Goal: Information Seeking & Learning: Check status

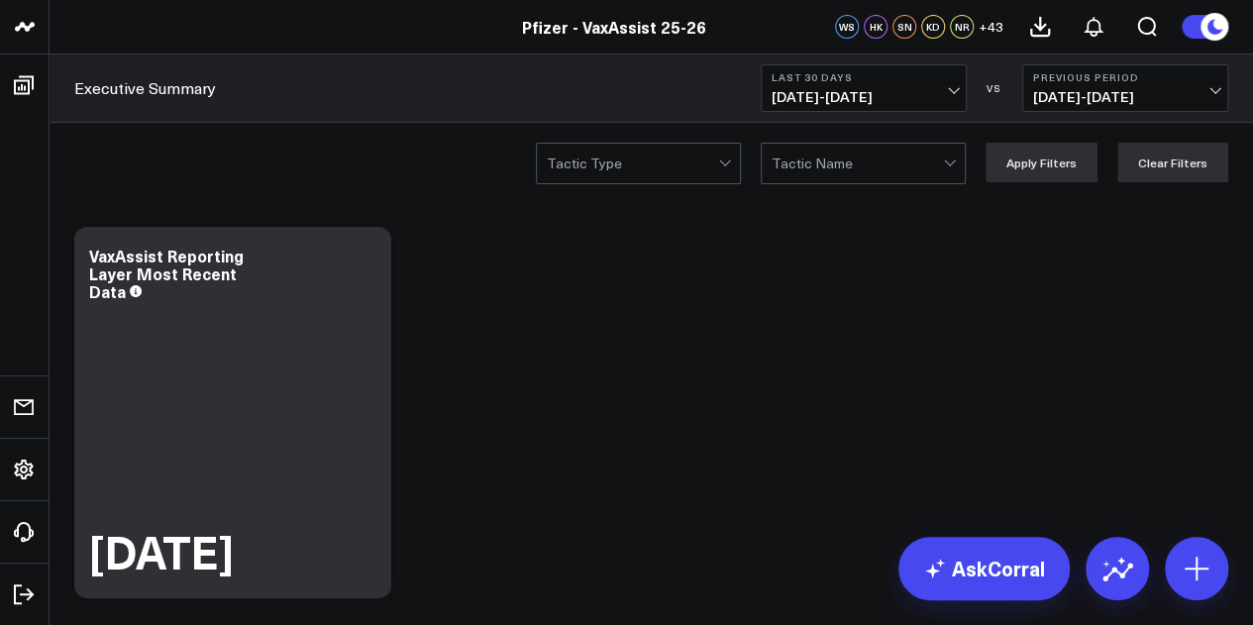
click at [927, 78] on b "Last 30 Days" at bounding box center [864, 77] width 184 height 12
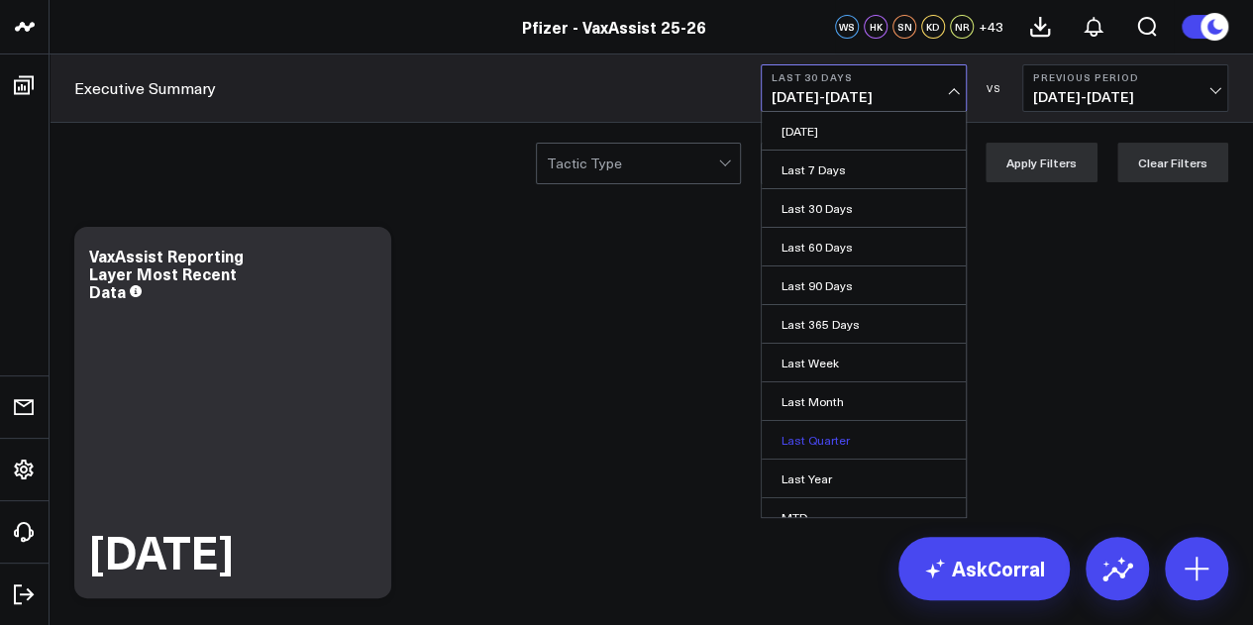
scroll to position [129, 0]
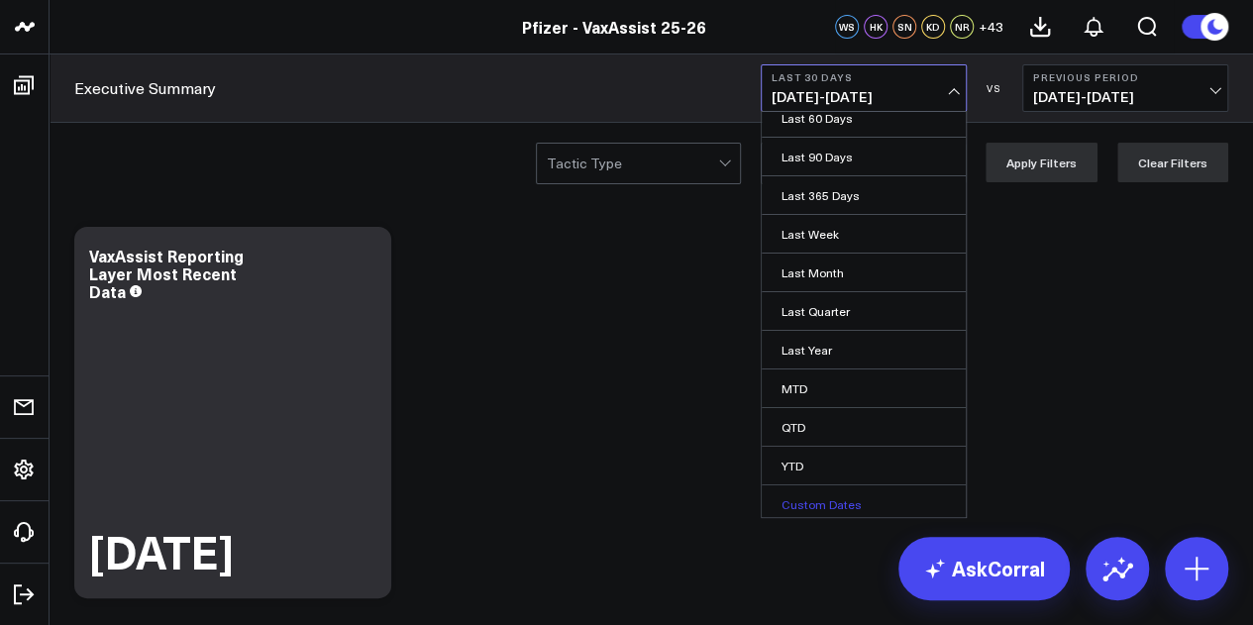
click at [817, 492] on link "Custom Dates" at bounding box center [864, 504] width 204 height 38
select select "8"
select select "2025"
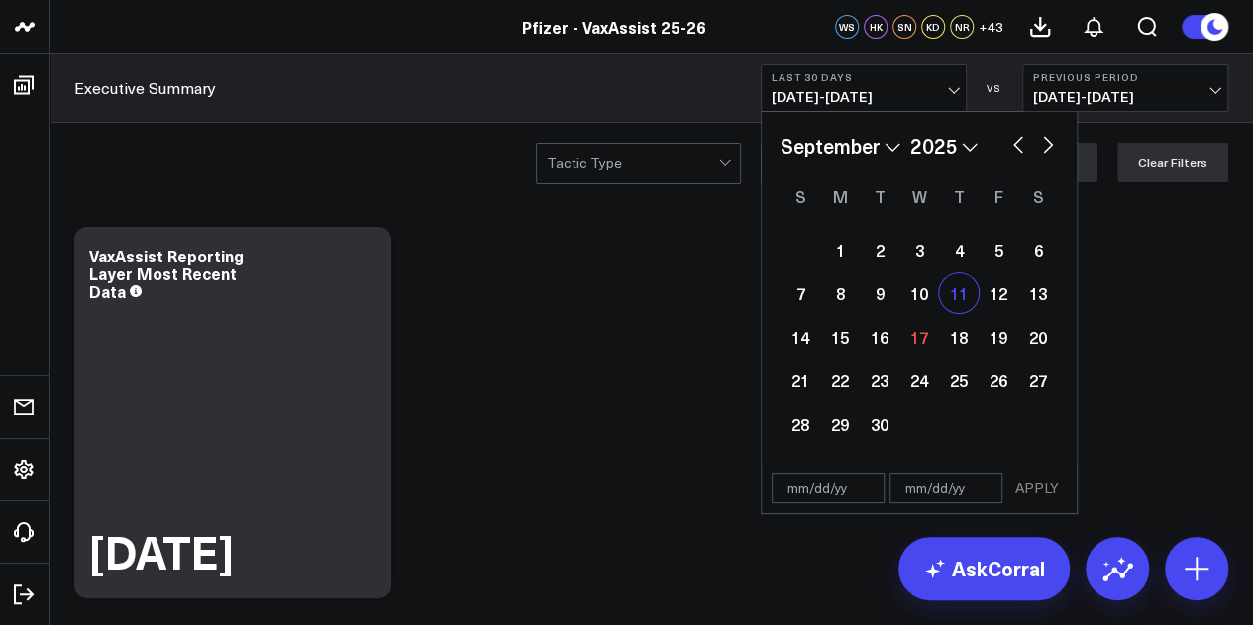
click at [962, 291] on div "11" at bounding box center [959, 293] width 40 height 40
type input "09/11/25"
select select "8"
select select "2025"
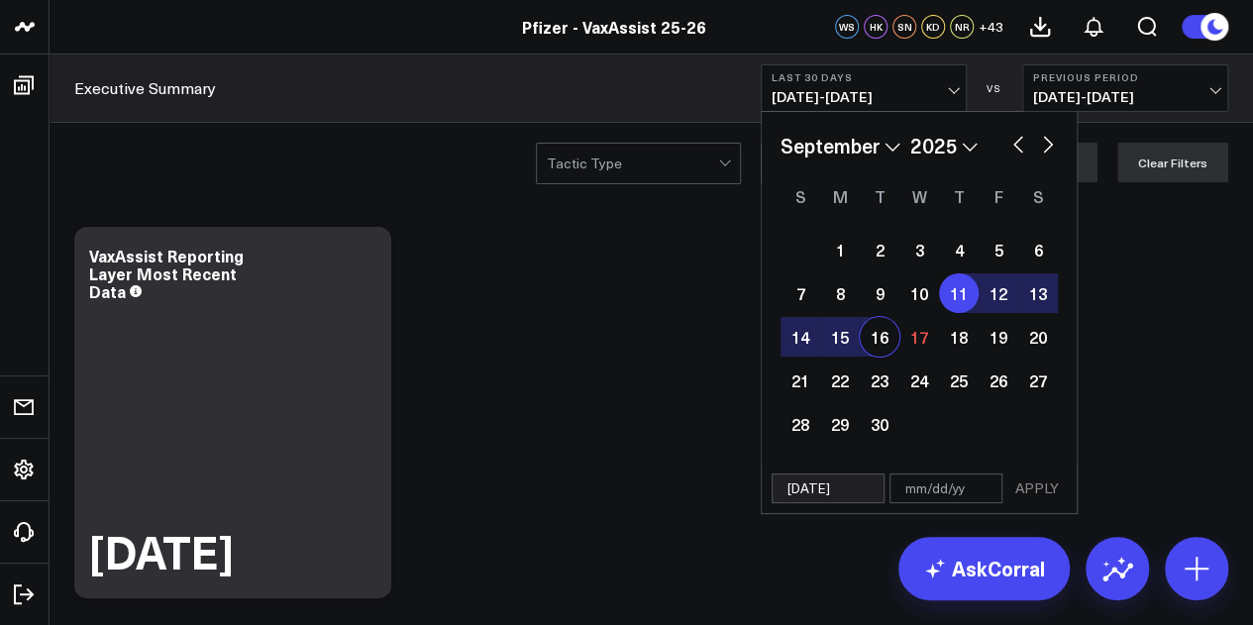
click at [878, 338] on div "16" at bounding box center [880, 337] width 40 height 40
type input "[DATE]"
select select "8"
select select "2025"
click at [1030, 494] on button "APPLY" at bounding box center [1036, 488] width 59 height 30
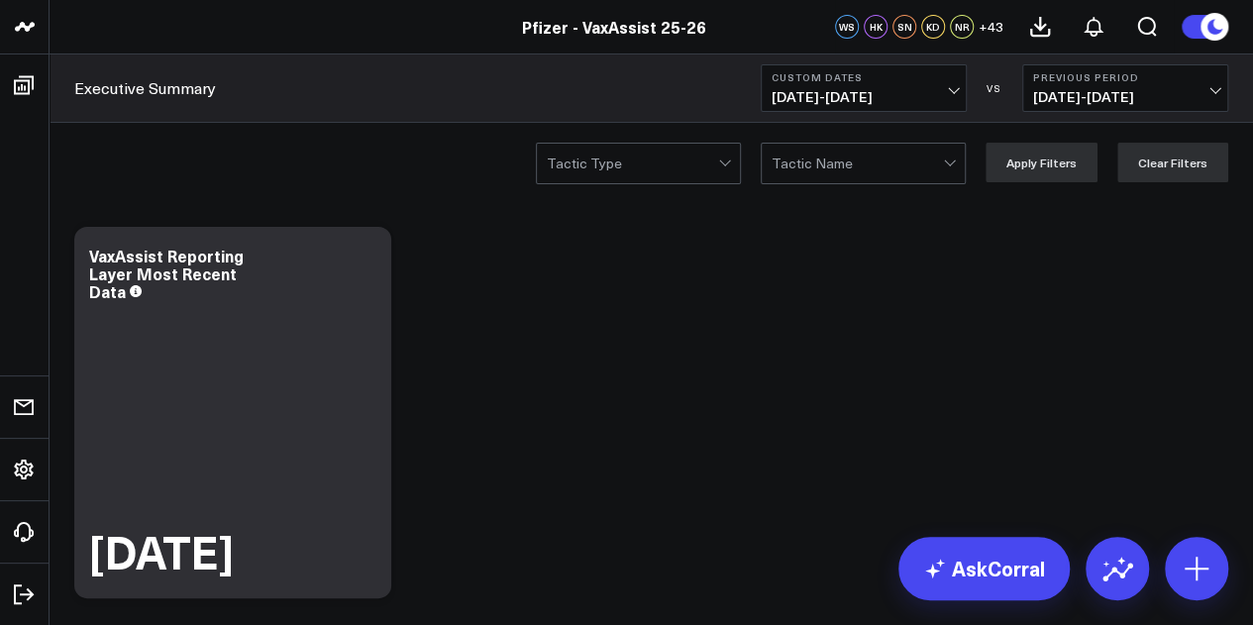
click at [1181, 91] on span "09/05/25 - 09/10/25" at bounding box center [1125, 97] width 184 height 16
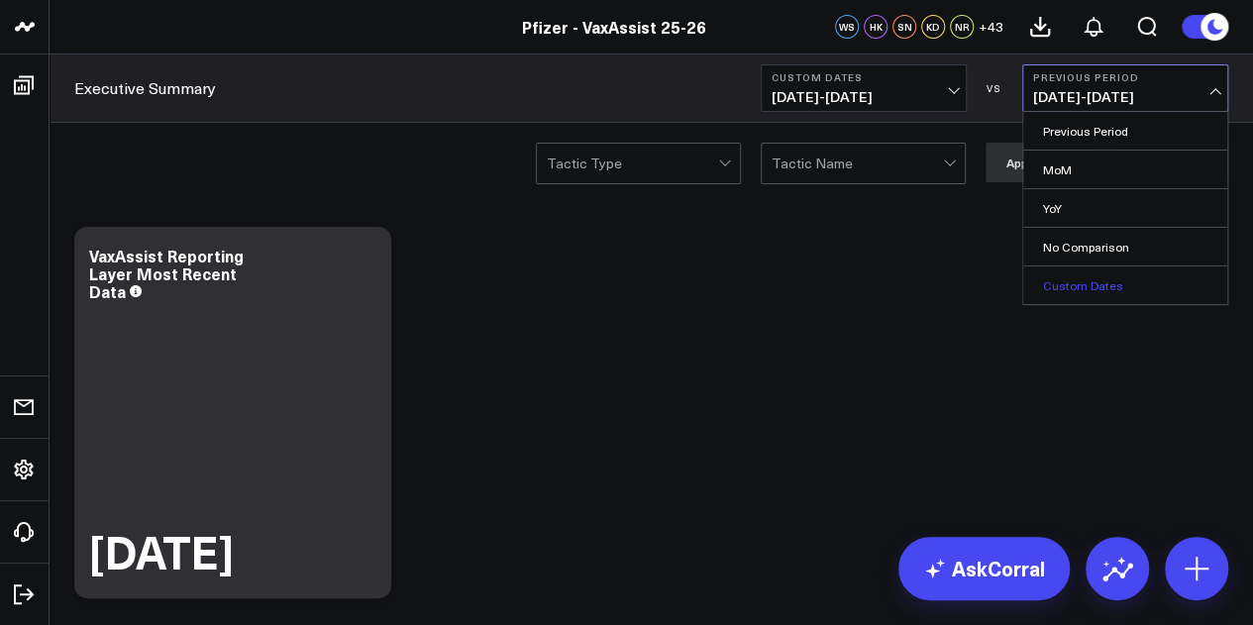
click at [1060, 267] on link "Custom Dates" at bounding box center [1125, 285] width 204 height 38
select select "8"
select select "2025"
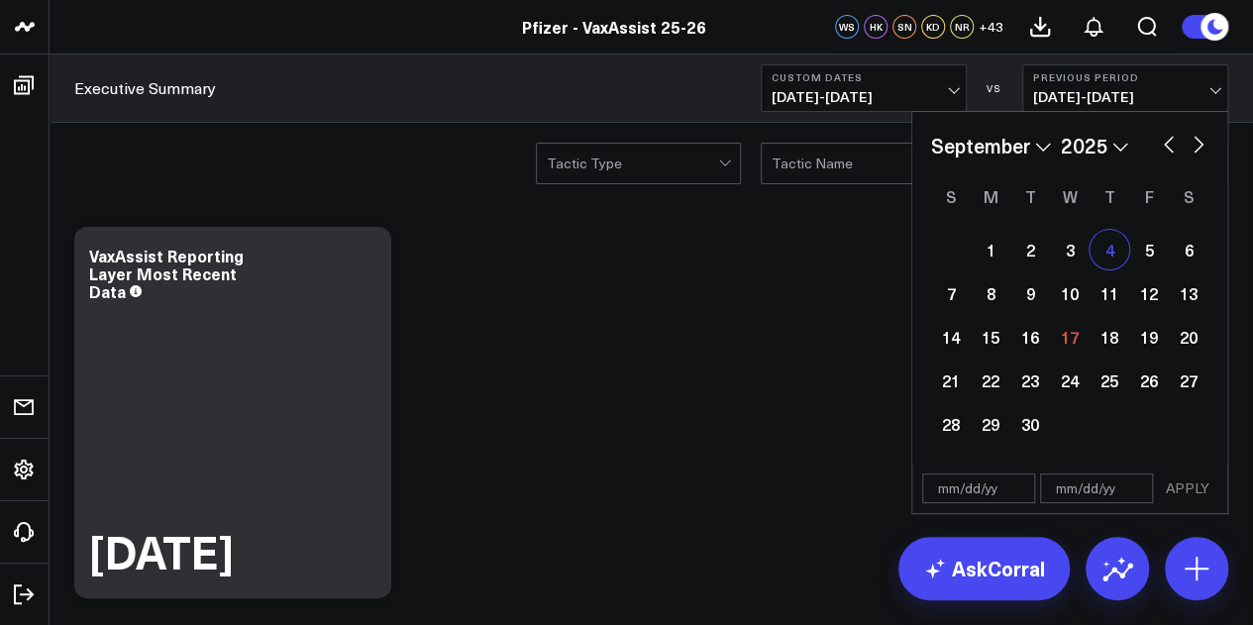
click at [1104, 260] on div "4" at bounding box center [1110, 250] width 40 height 40
type input "09/04/25"
select select "8"
select select "2025"
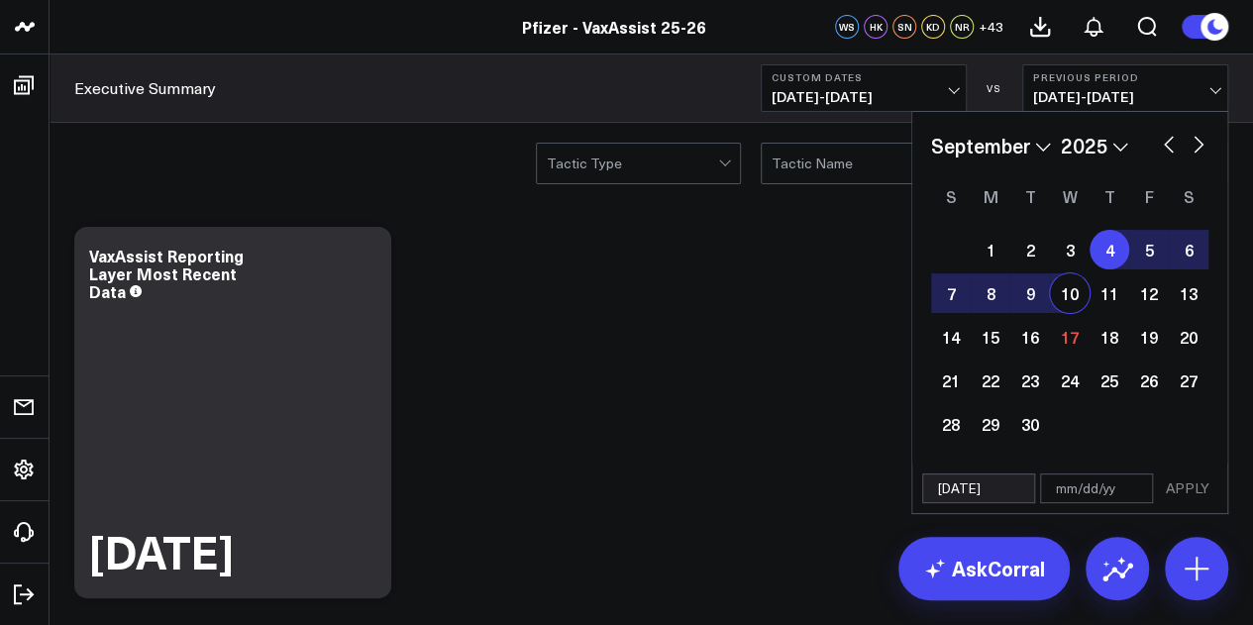
click at [1072, 296] on div "10" at bounding box center [1070, 293] width 40 height 40
type input "09/10/25"
select select "8"
select select "2025"
click at [1197, 484] on button "APPLY" at bounding box center [1187, 488] width 59 height 30
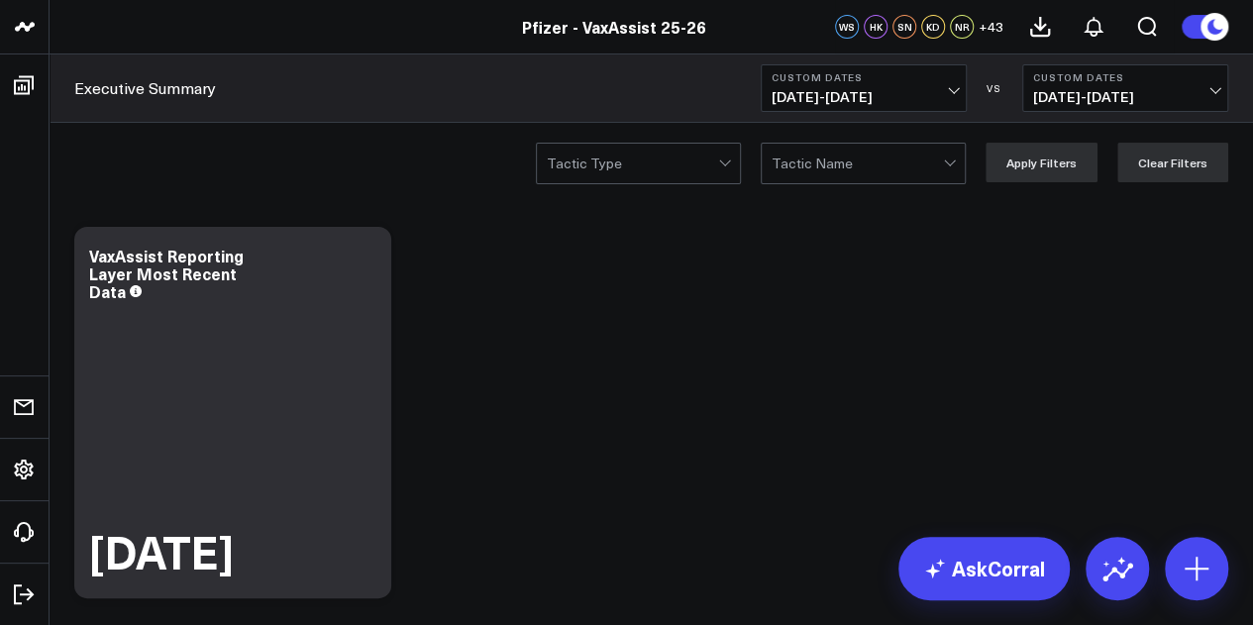
click at [942, 95] on span "09/11/25 - 09/16/25" at bounding box center [864, 97] width 184 height 16
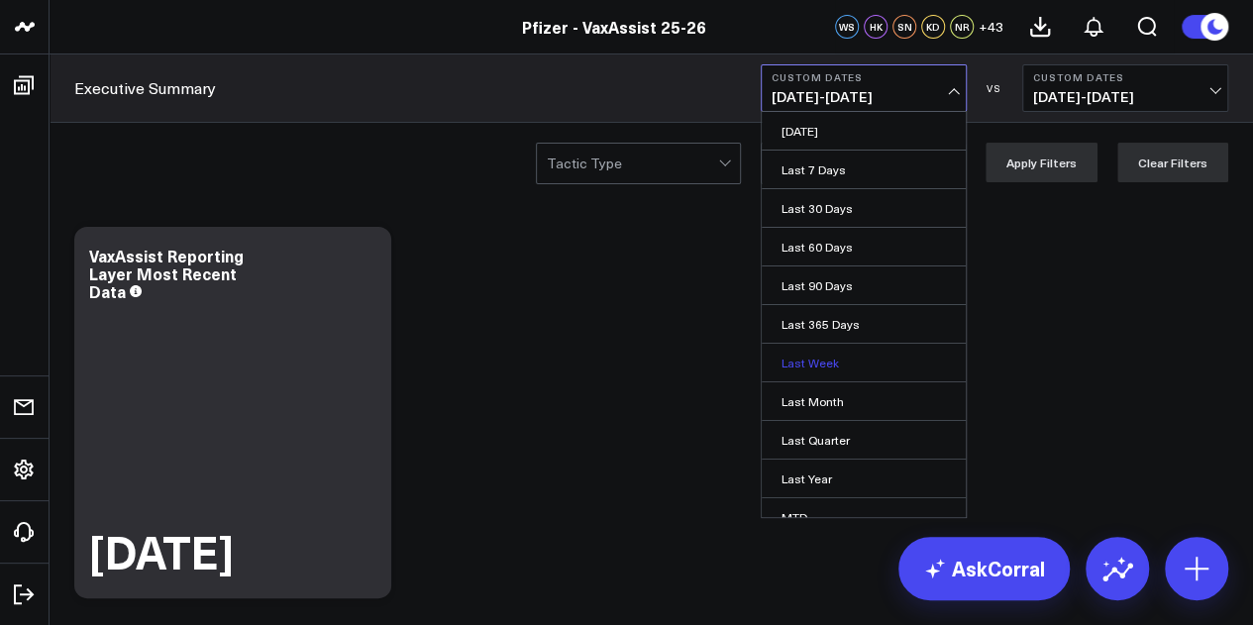
scroll to position [129, 0]
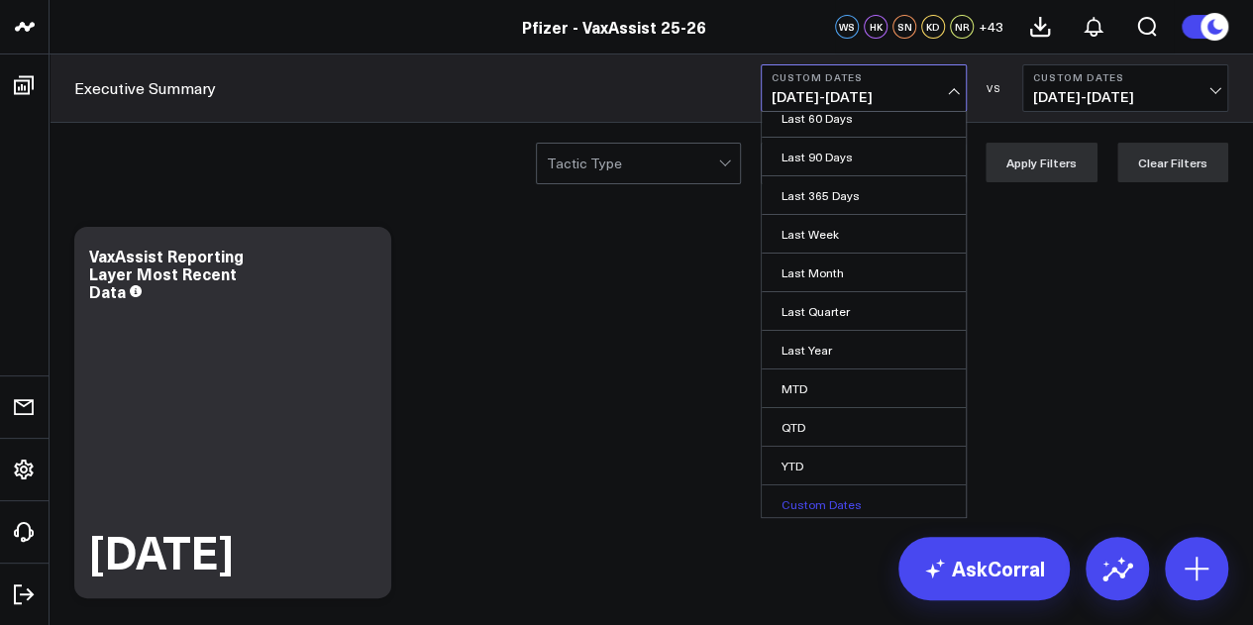
click at [804, 494] on link "Custom Dates" at bounding box center [864, 504] width 204 height 38
select select "8"
select select "2025"
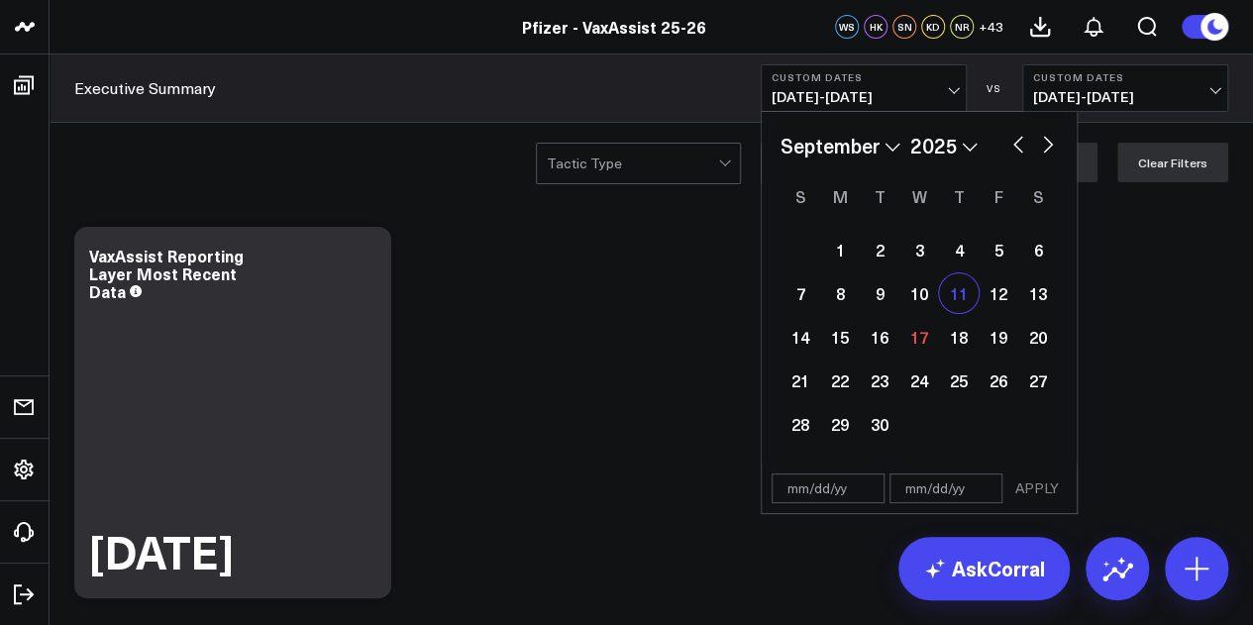
click at [948, 282] on div "11" at bounding box center [959, 293] width 40 height 40
type input "09/11/25"
select select "8"
select select "2025"
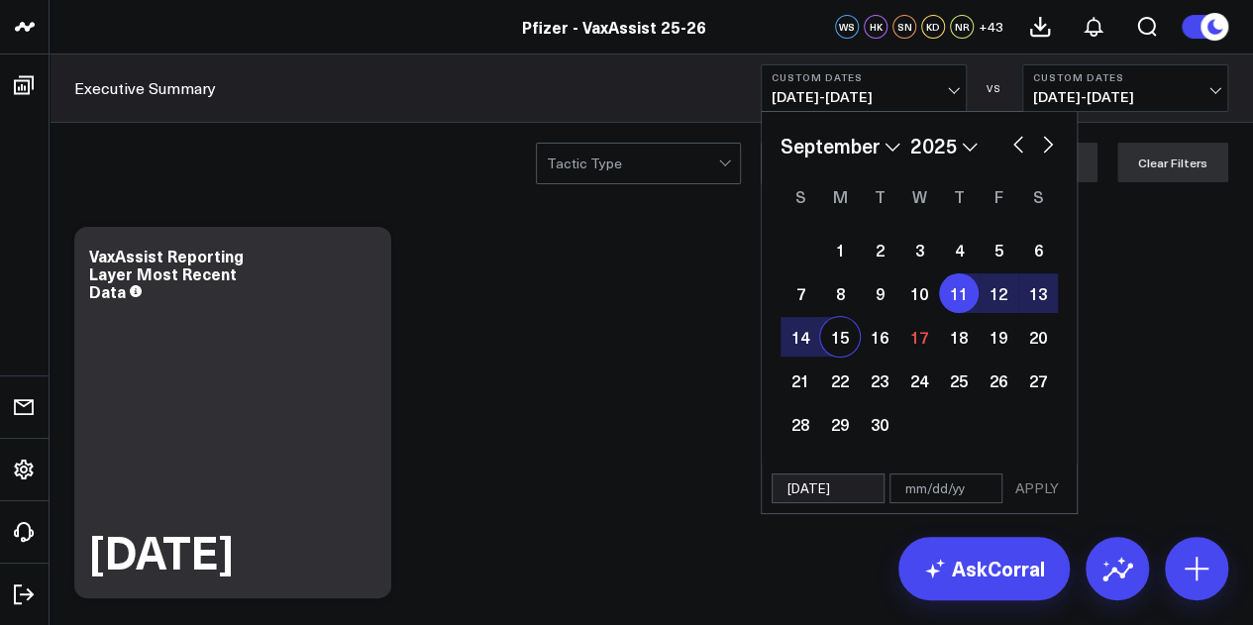
click at [837, 334] on div "15" at bounding box center [840, 337] width 40 height 40
type input "09/15/25"
select select "8"
select select "2025"
click at [1036, 480] on button "APPLY" at bounding box center [1036, 488] width 59 height 30
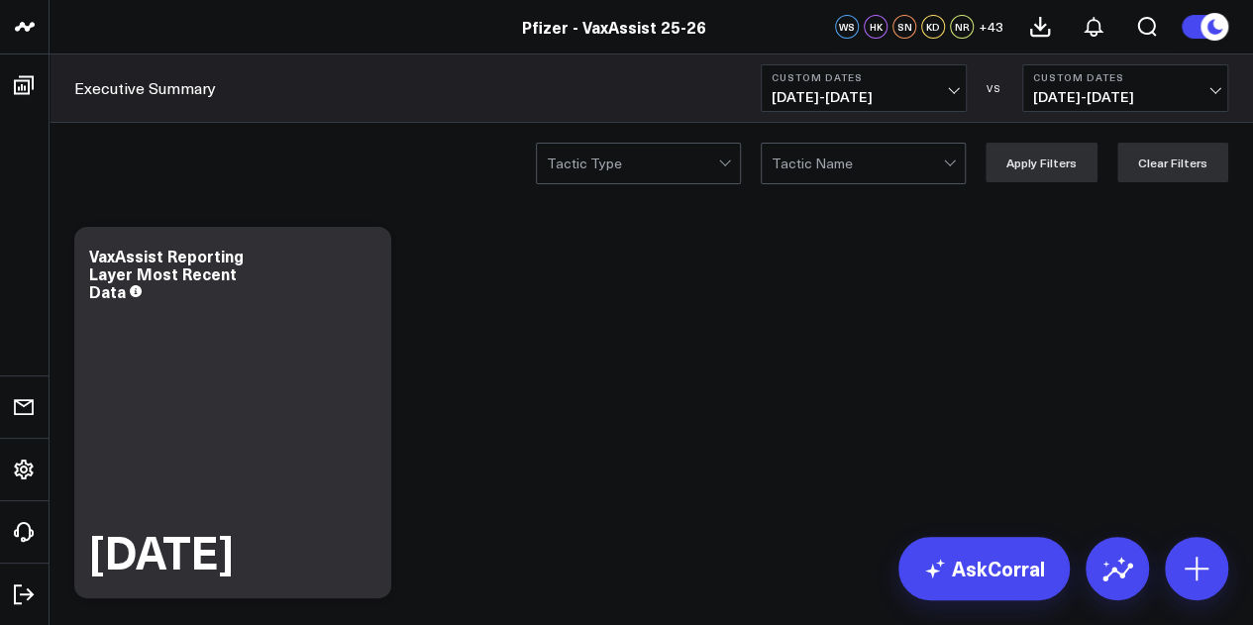
click at [947, 84] on button "Custom Dates 09/11/25 - 09/15/25" at bounding box center [864, 88] width 206 height 48
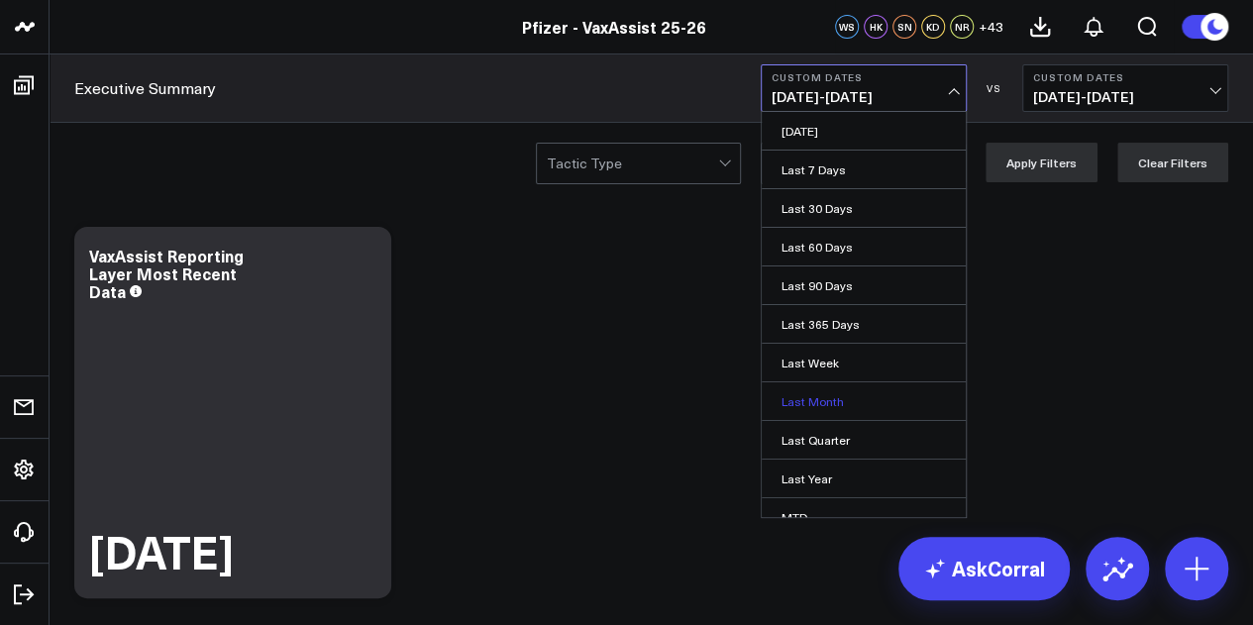
scroll to position [129, 0]
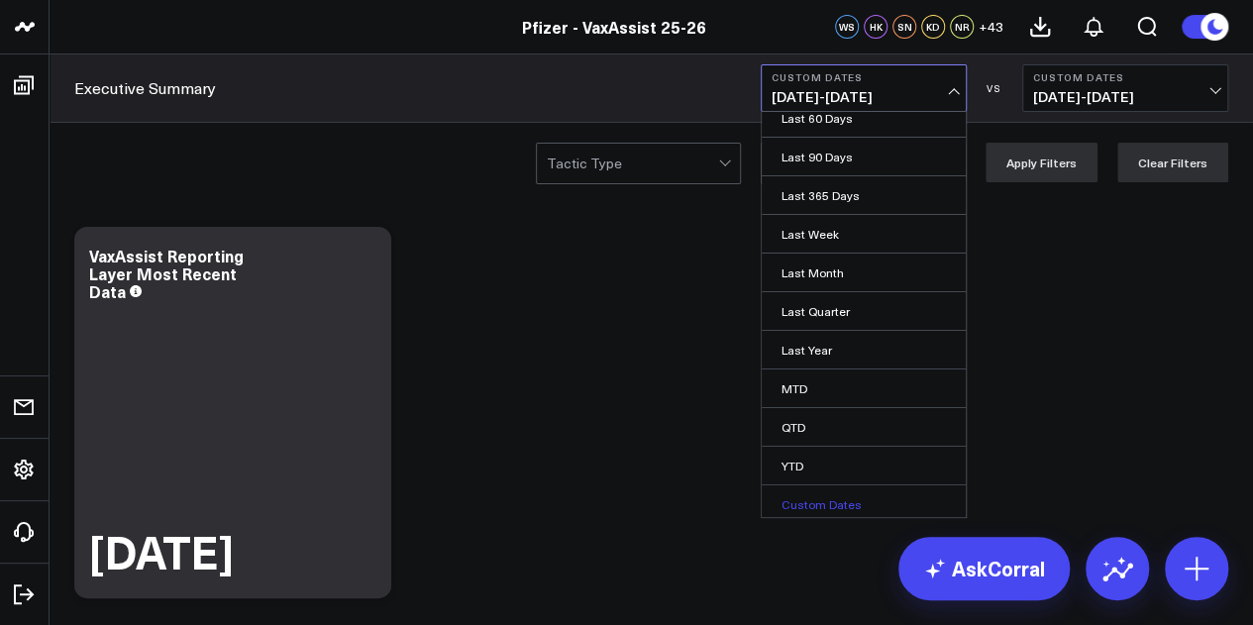
click at [814, 496] on link "Custom Dates" at bounding box center [864, 504] width 204 height 38
select select "8"
select select "2025"
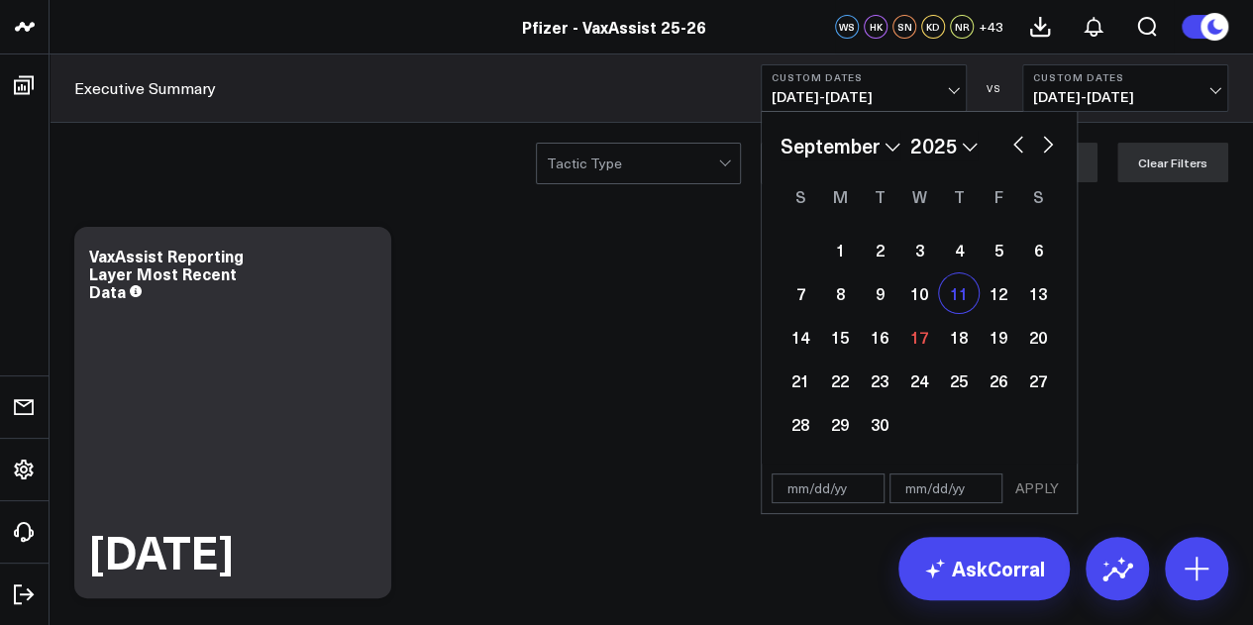
click at [955, 294] on div "11" at bounding box center [959, 293] width 40 height 40
type input "[DATE]"
select select "8"
select select "2025"
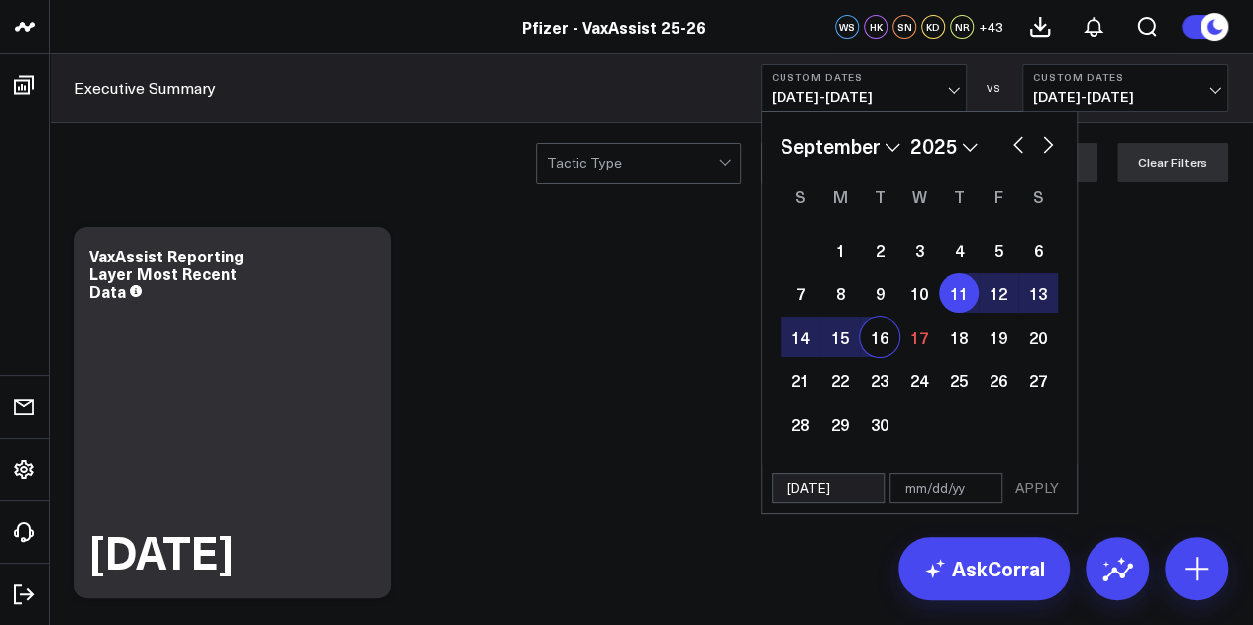
click at [869, 342] on div "16" at bounding box center [880, 337] width 40 height 40
type input "[DATE]"
select select "8"
select select "2025"
click at [1052, 488] on button "APPLY" at bounding box center [1036, 488] width 59 height 30
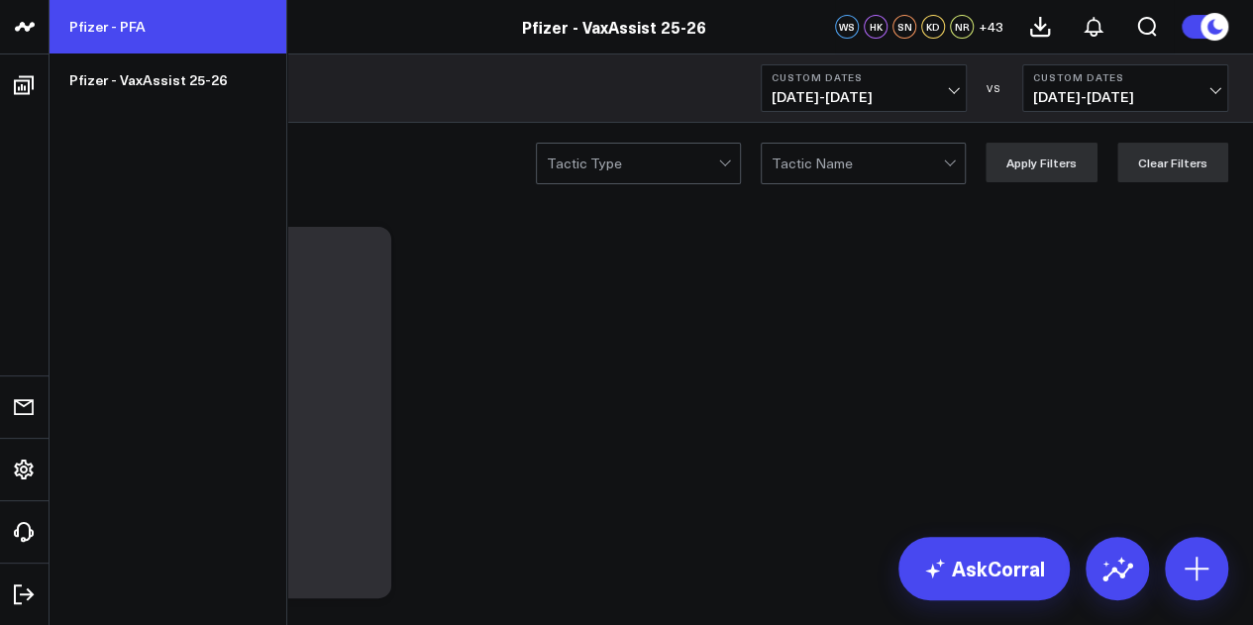
click at [152, 38] on link "Pfizer - PFA" at bounding box center [168, 26] width 237 height 53
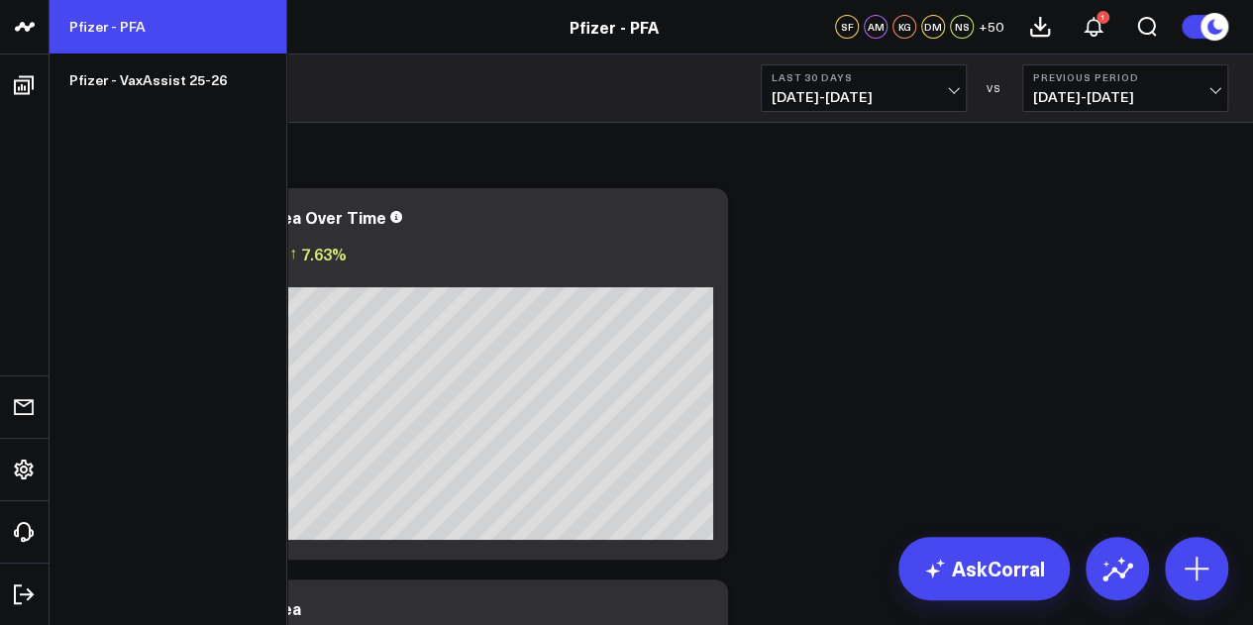
click at [115, 34] on link "Pfizer - PFA" at bounding box center [168, 26] width 237 height 53
click at [162, 41] on link "Pfizer - PFA" at bounding box center [168, 26] width 237 height 53
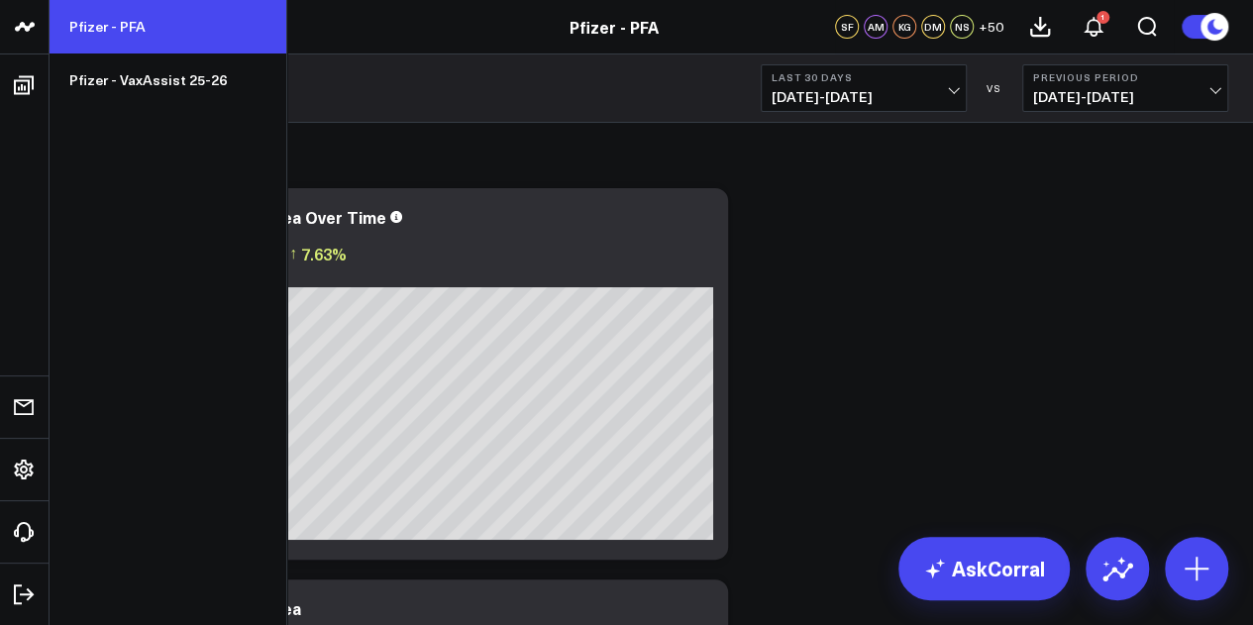
click at [97, 44] on link "Pfizer - PFA" at bounding box center [168, 26] width 237 height 53
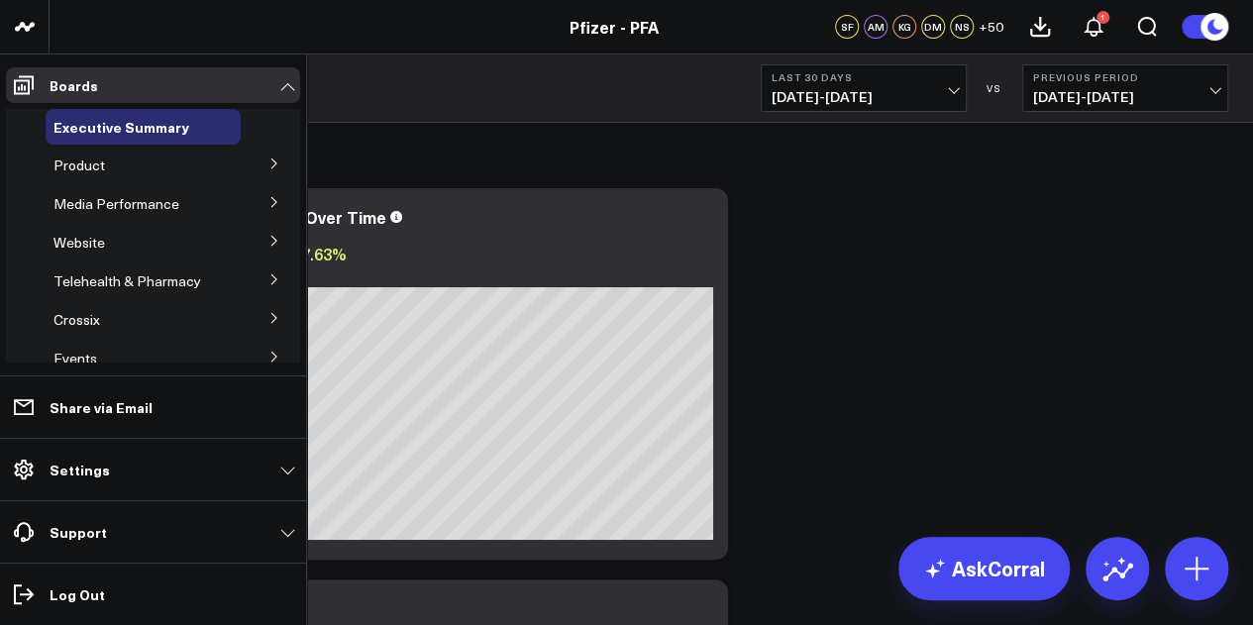
click at [250, 169] on button at bounding box center [275, 163] width 52 height 30
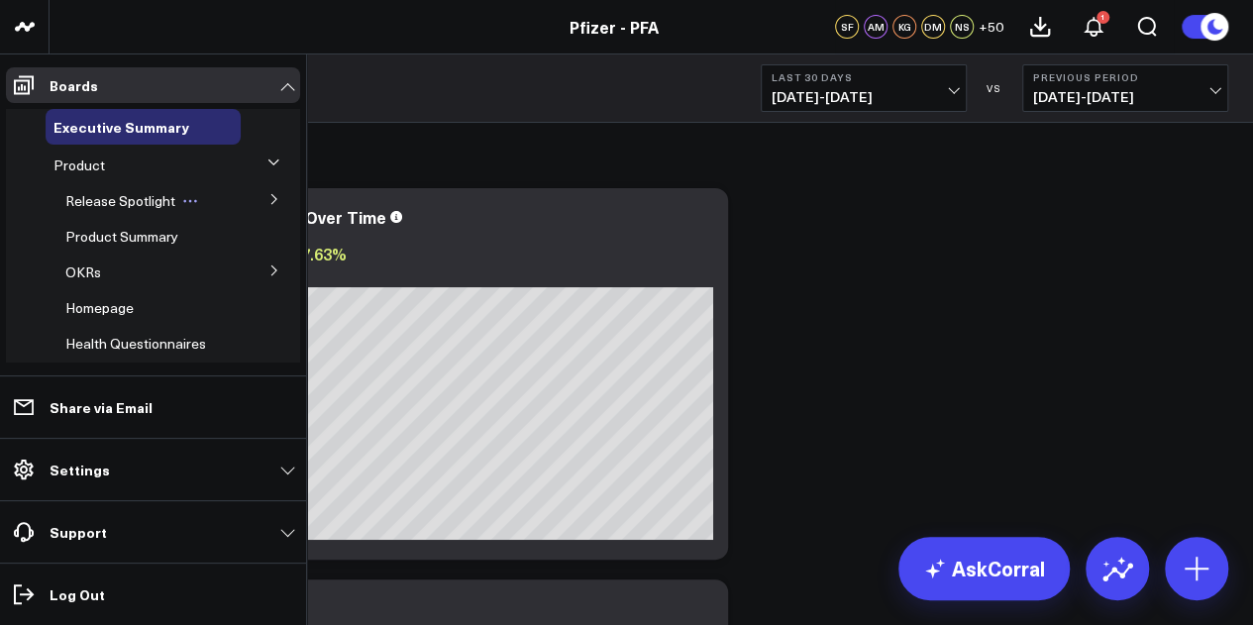
click at [162, 199] on span "Release Spotlight" at bounding box center [120, 200] width 110 height 19
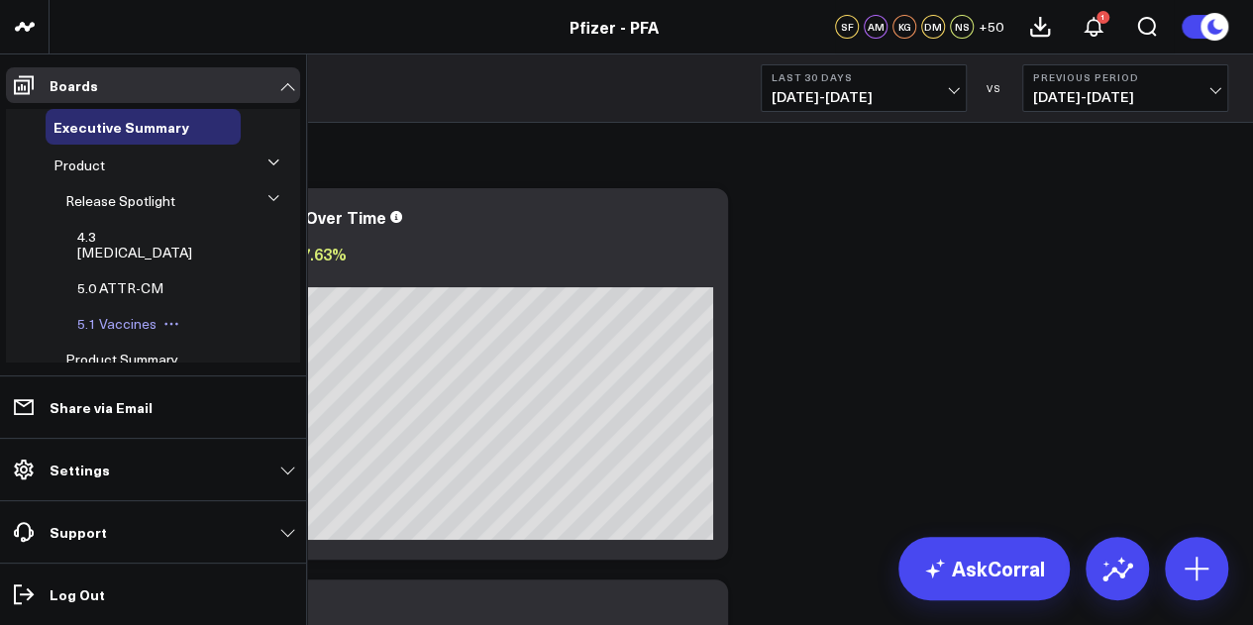
click at [116, 314] on span "5.1 Vaccines" at bounding box center [116, 323] width 79 height 19
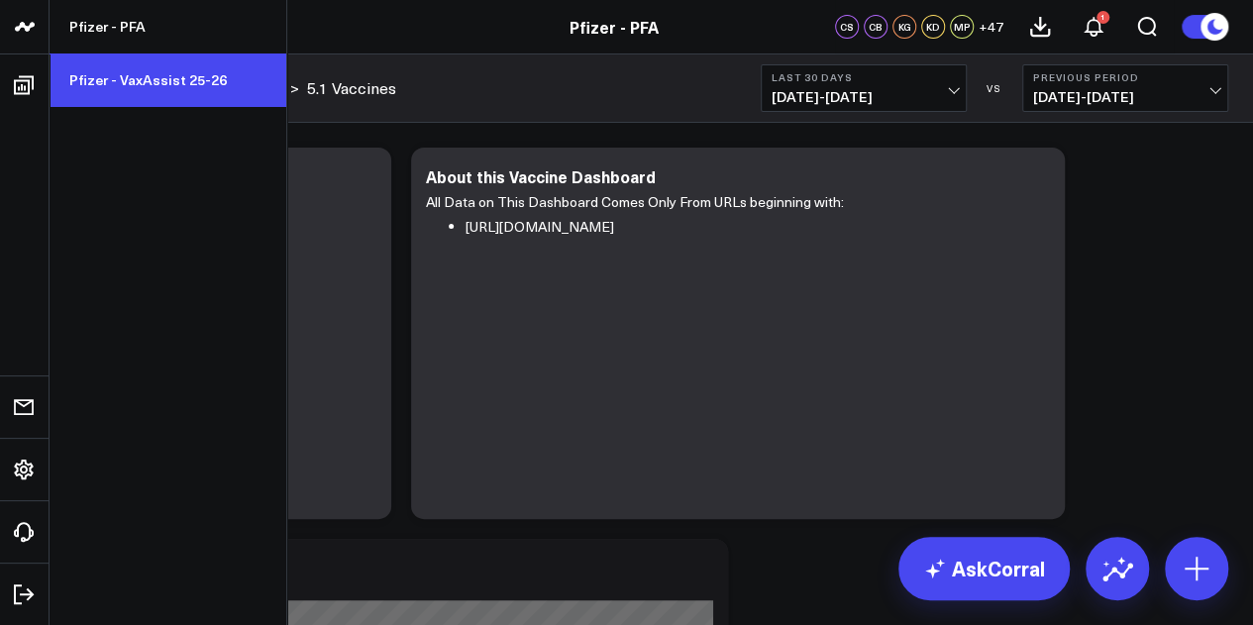
click at [71, 78] on link "Pfizer - VaxAssist 25-26" at bounding box center [168, 79] width 237 height 53
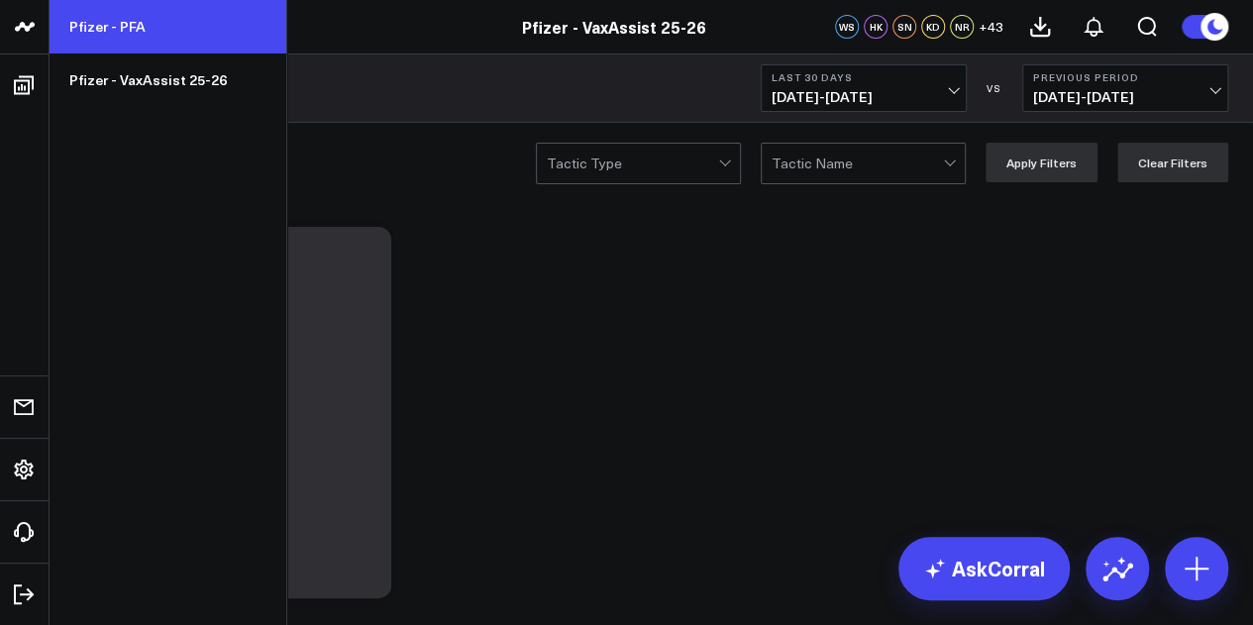
click at [87, 34] on link "Pfizer - PFA" at bounding box center [168, 26] width 237 height 53
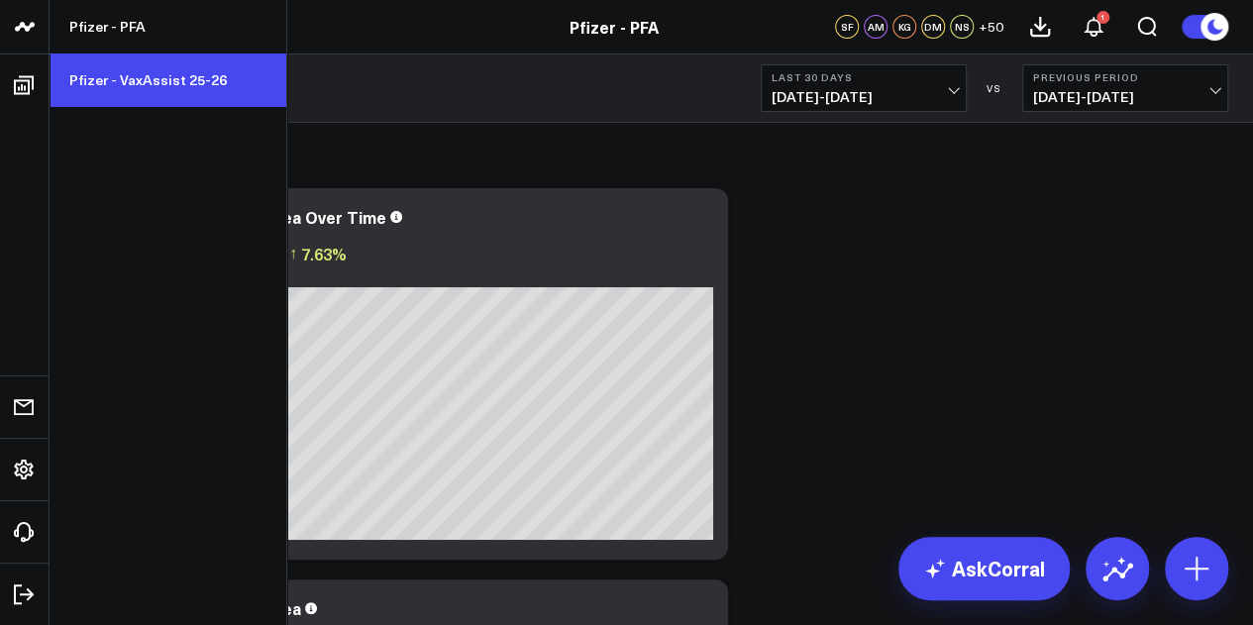
click at [156, 105] on link "Pfizer - VaxAssist 25-26" at bounding box center [168, 79] width 237 height 53
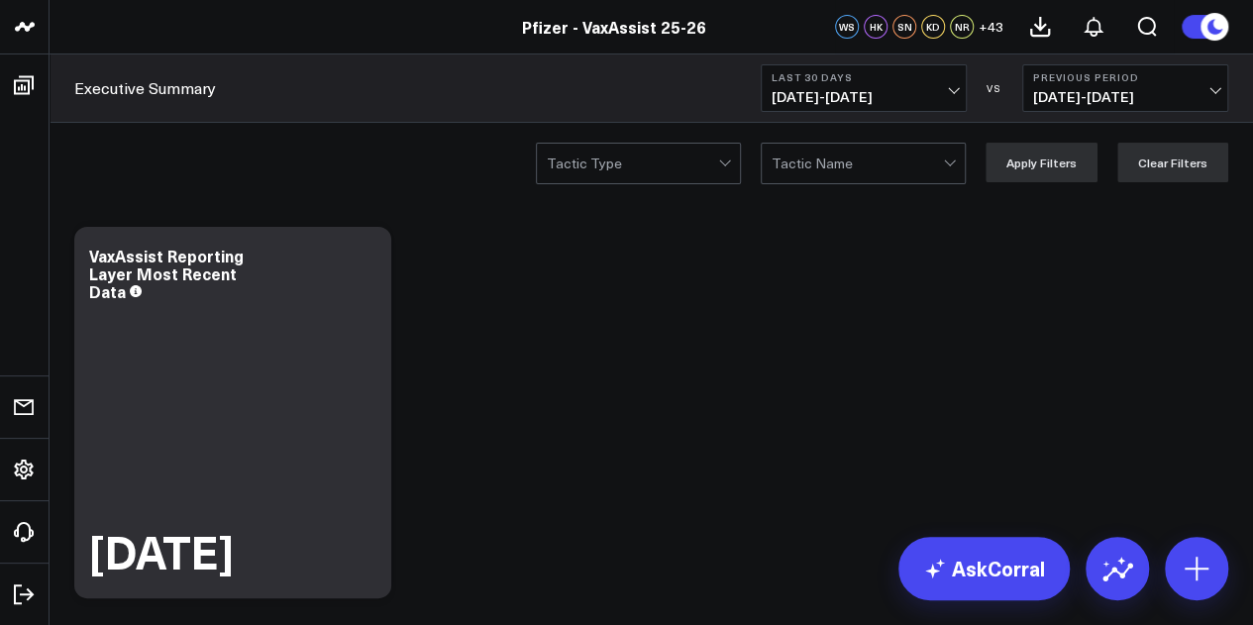
click at [861, 84] on button "Last 30 Days [DATE] - [DATE]" at bounding box center [864, 88] width 206 height 48
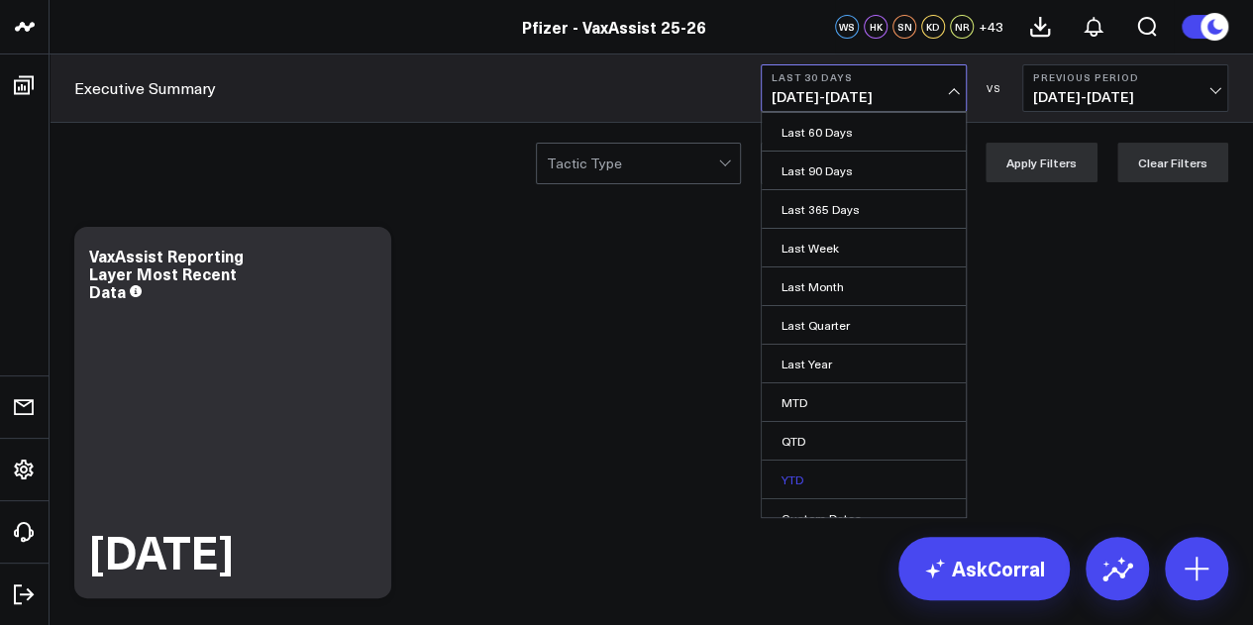
scroll to position [129, 0]
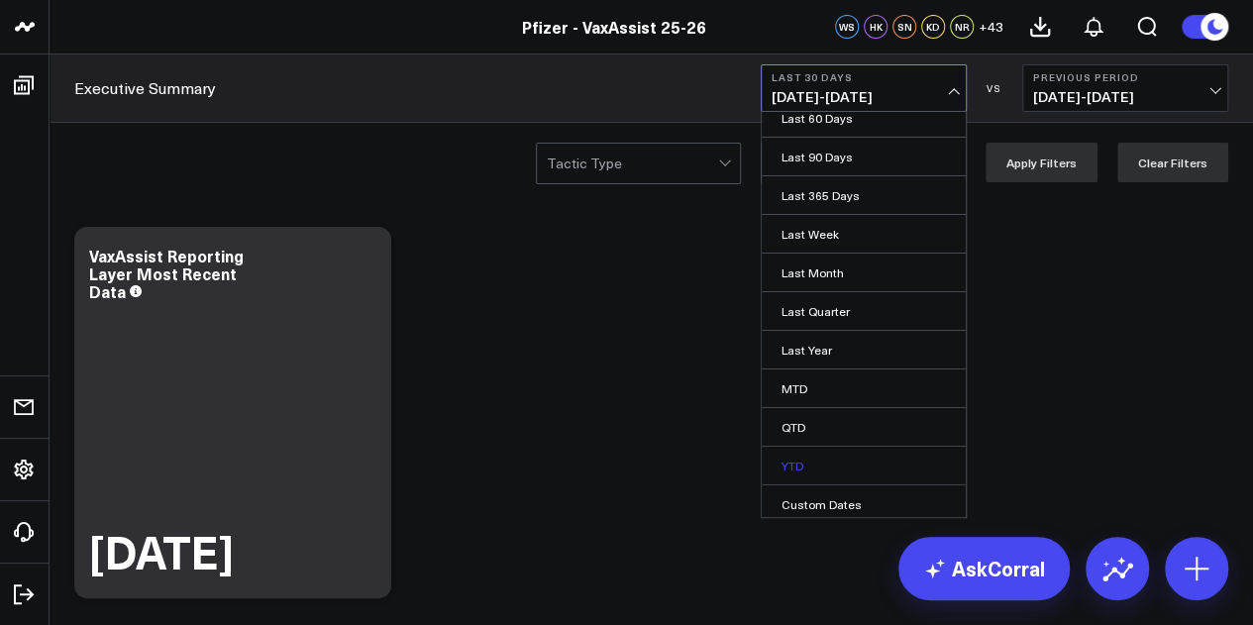
click at [805, 488] on link "Custom Dates" at bounding box center [864, 504] width 204 height 38
select select "8"
select select "2025"
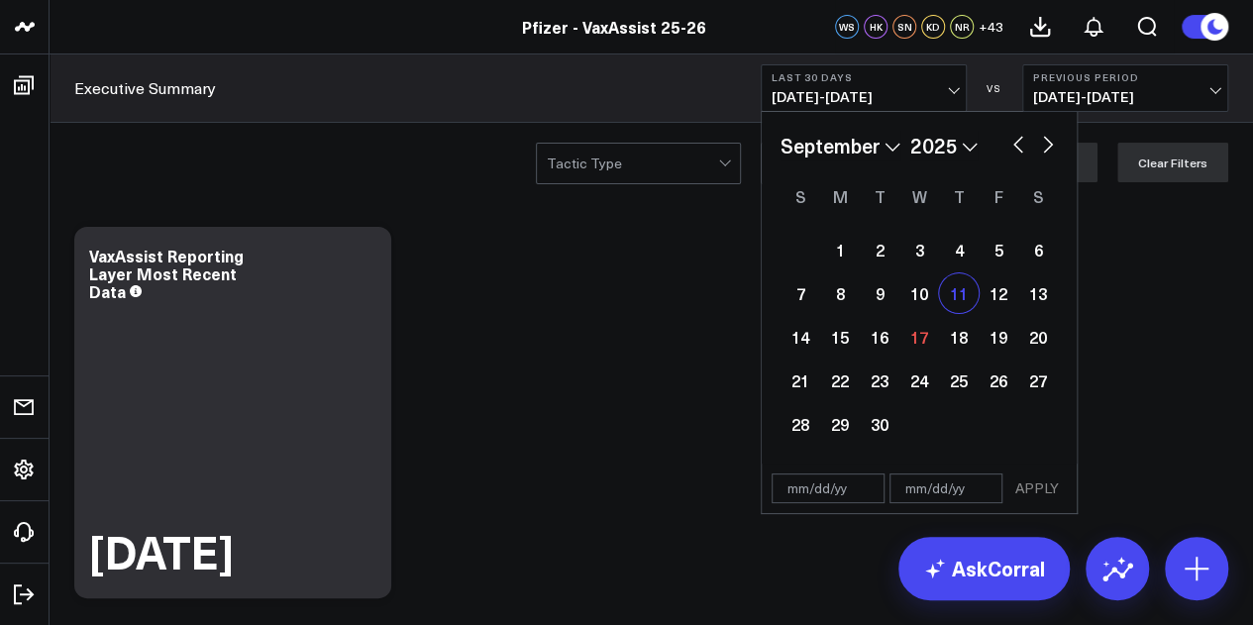
click at [963, 305] on div "11" at bounding box center [959, 293] width 40 height 40
type input "09/11/25"
select select "8"
select select "2025"
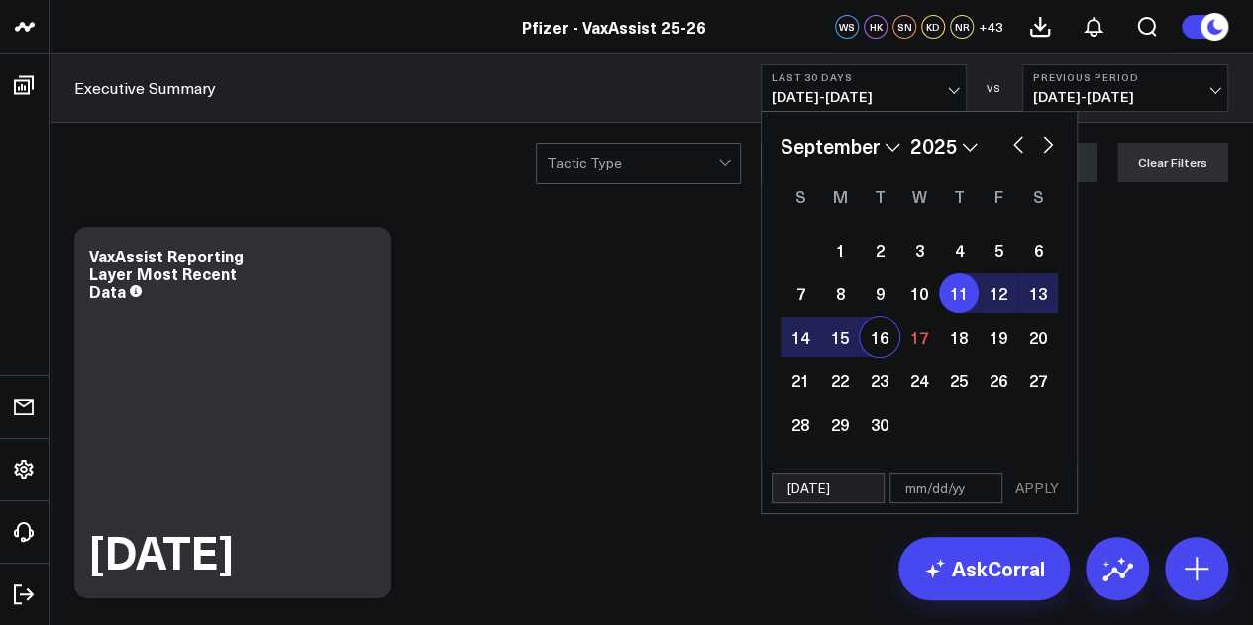
click at [873, 347] on div "16" at bounding box center [880, 337] width 40 height 40
type input "[DATE]"
select select "8"
select select "2025"
click at [1032, 484] on button "APPLY" at bounding box center [1036, 488] width 59 height 30
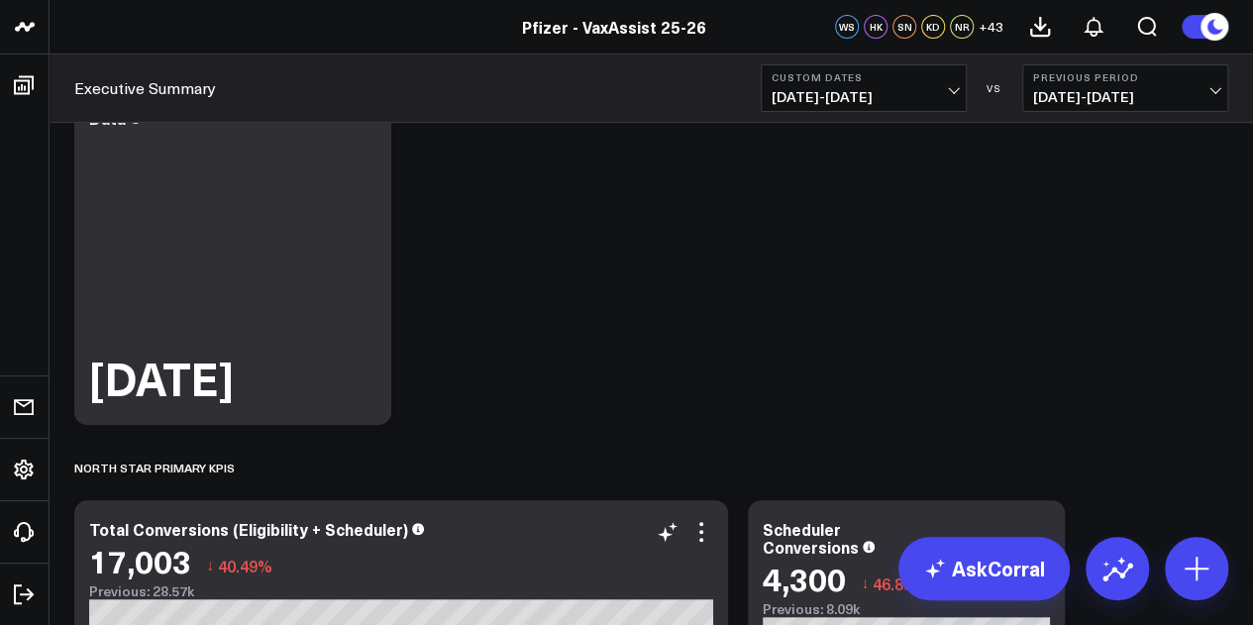
scroll to position [521, 0]
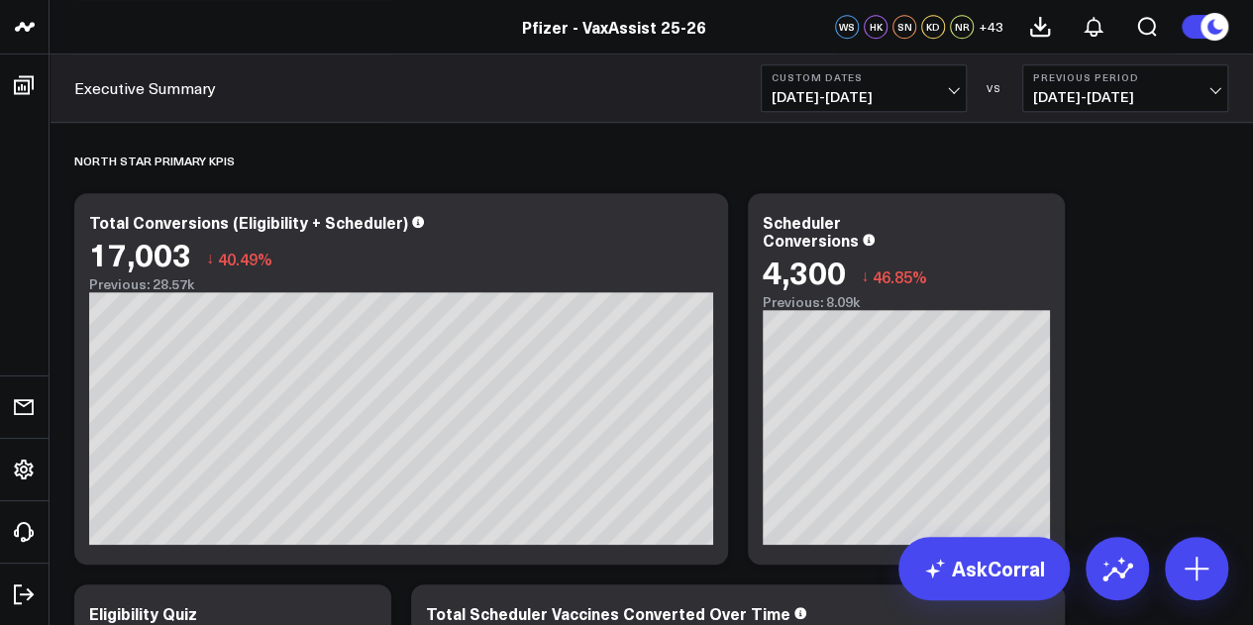
scroll to position [0, 0]
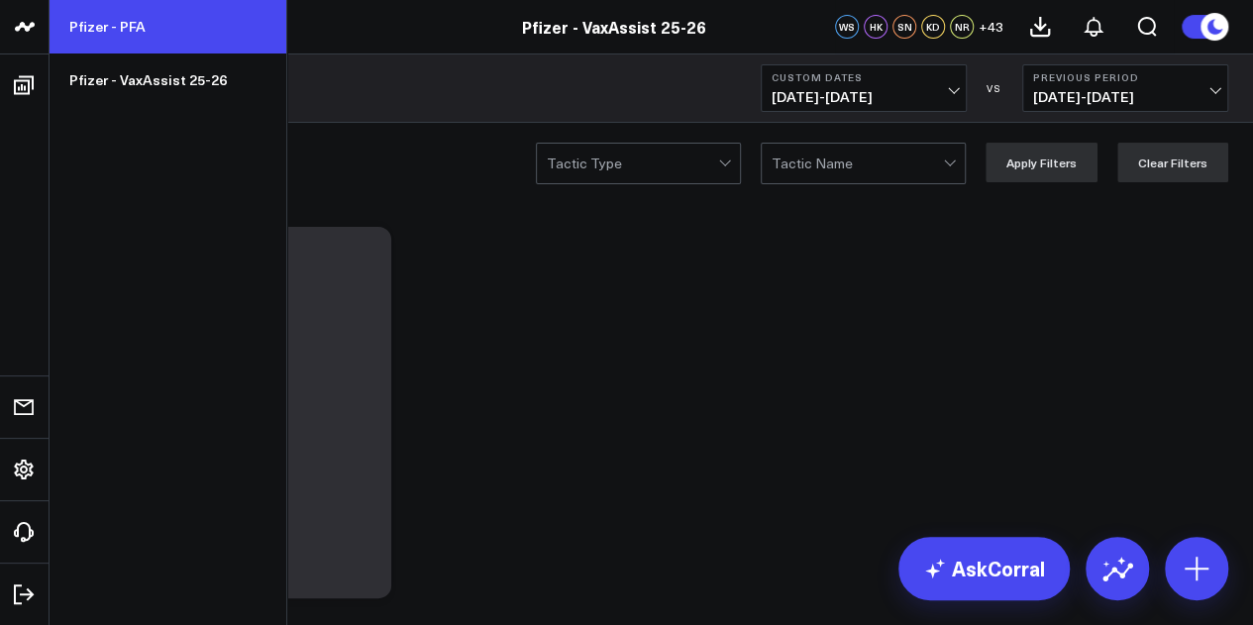
click at [108, 49] on link "Pfizer - PFA" at bounding box center [168, 26] width 237 height 53
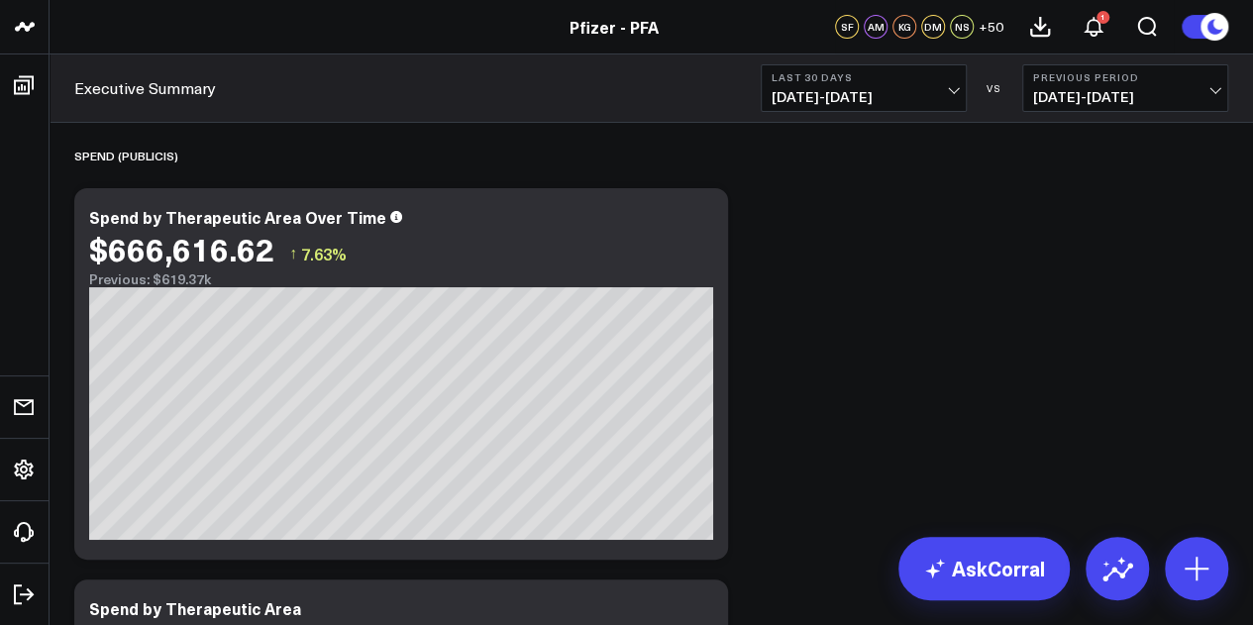
click at [931, 87] on button "Last 30 Days [DATE] - [DATE]" at bounding box center [864, 88] width 206 height 48
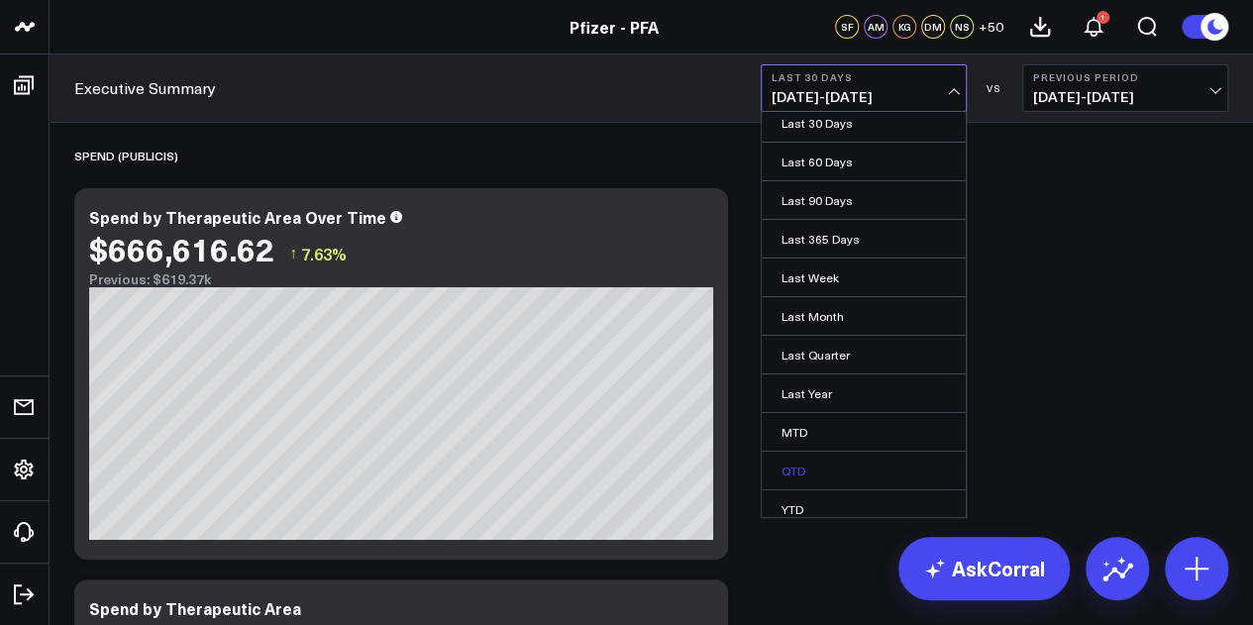
scroll to position [129, 0]
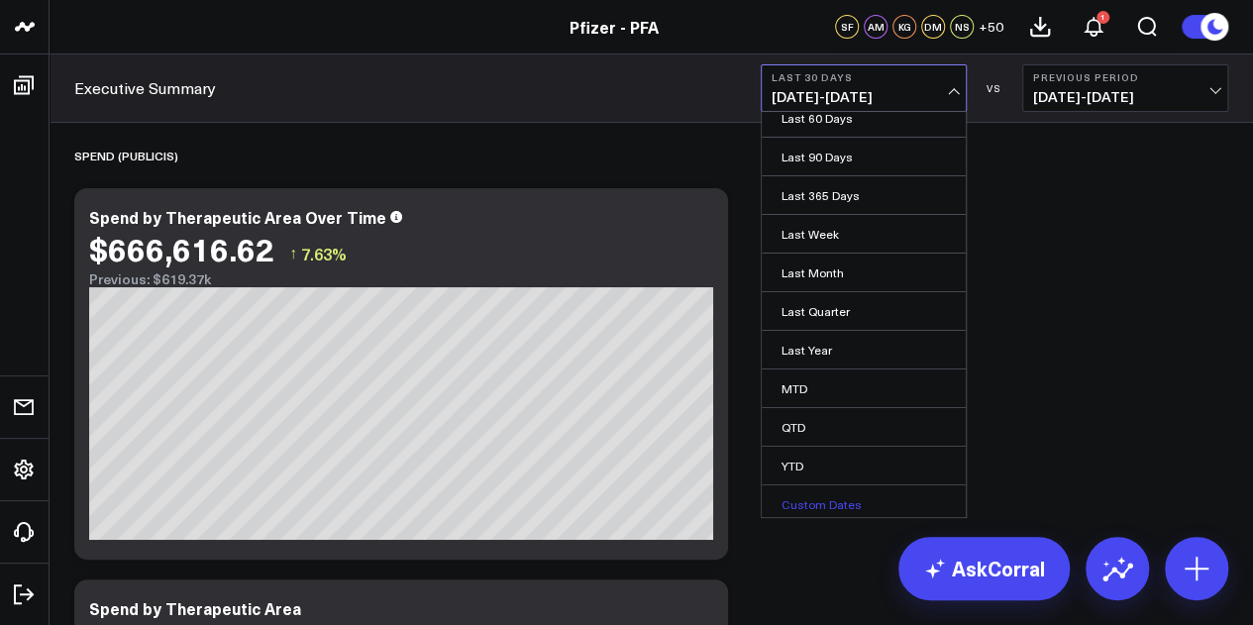
click at [816, 500] on link "Custom Dates" at bounding box center [864, 504] width 204 height 38
select select "8"
select select "2025"
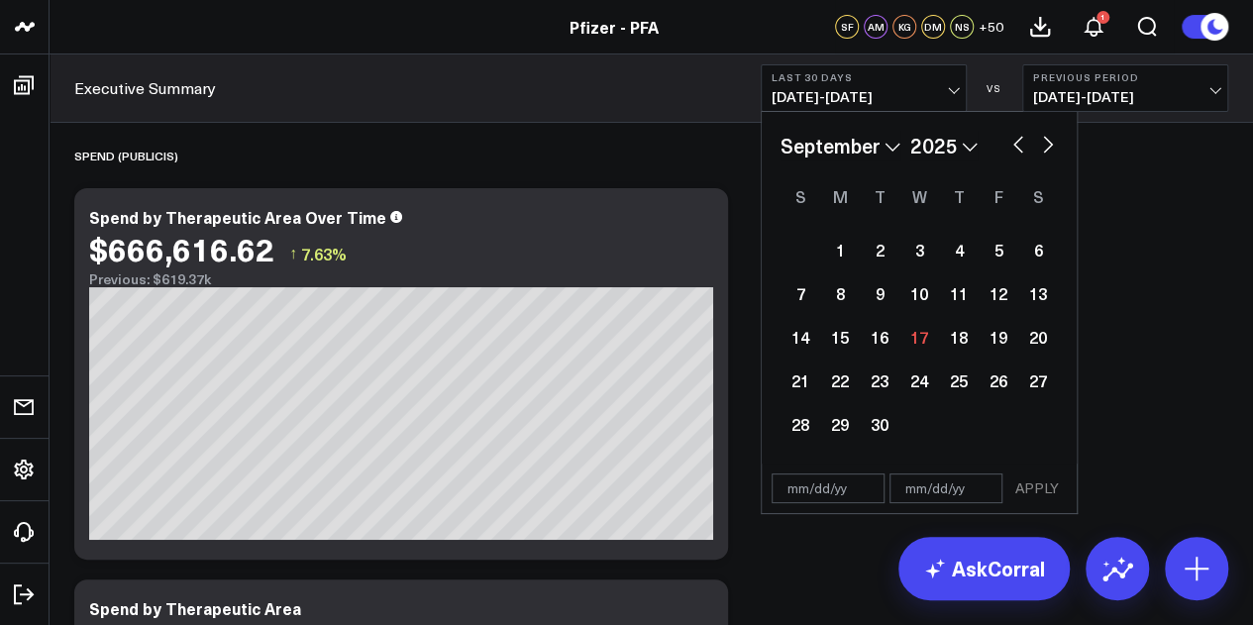
click at [1004, 142] on div "January February March April May June July August September October November De…" at bounding box center [918, 146] width 277 height 30
click at [1012, 145] on button "button" at bounding box center [1018, 143] width 20 height 24
select select "7"
select select "2025"
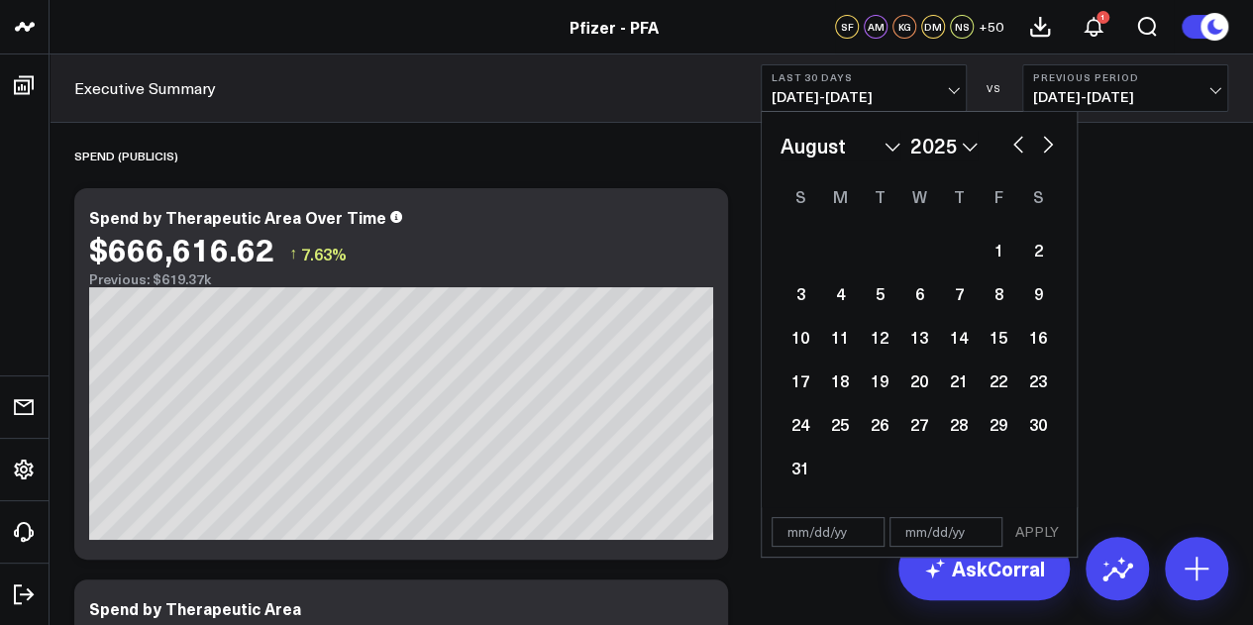
click at [1012, 145] on button "button" at bounding box center [1018, 143] width 20 height 24
select select "6"
select select "2025"
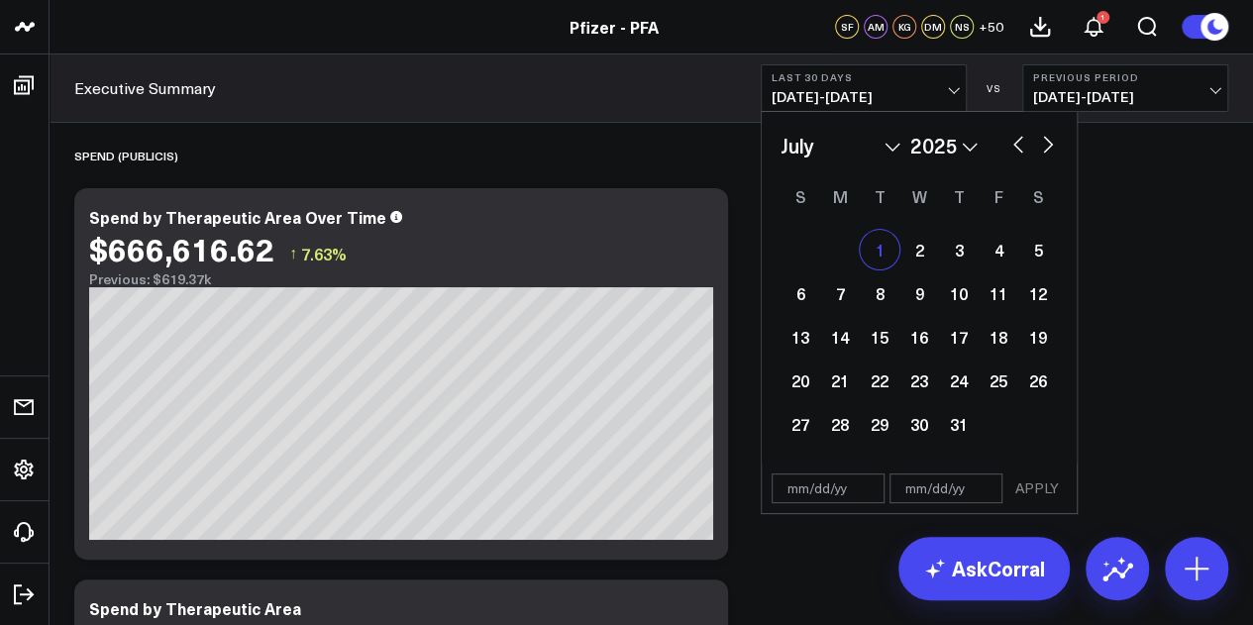
click at [882, 245] on div "1" at bounding box center [880, 250] width 40 height 40
type input "07/01/25"
select select "6"
select select "2025"
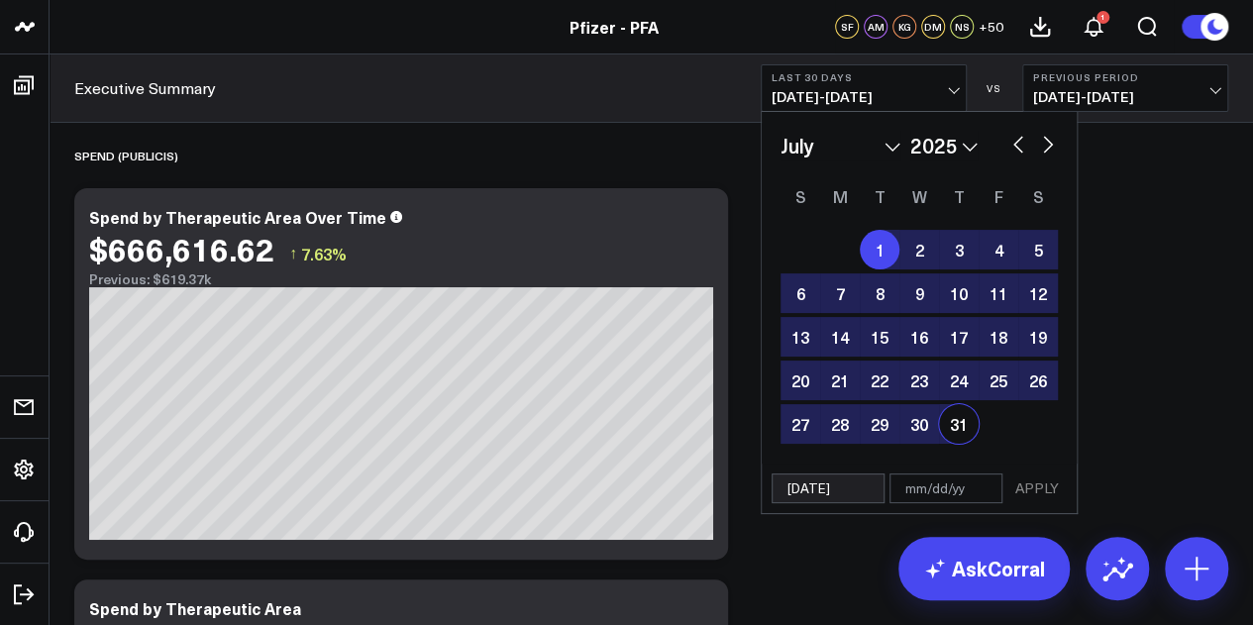
click at [959, 431] on div "31" at bounding box center [959, 424] width 40 height 40
type input "07/31/25"
select select "6"
select select "2025"
click at [1026, 481] on button "APPLY" at bounding box center [1036, 488] width 59 height 30
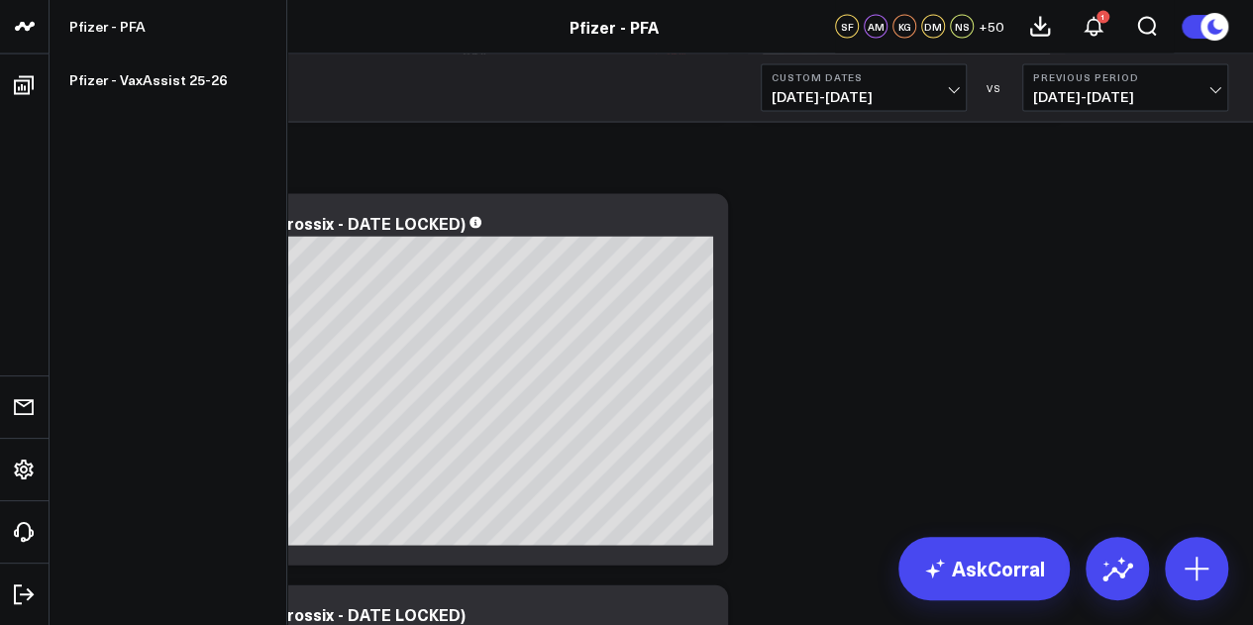
scroll to position [5703, 0]
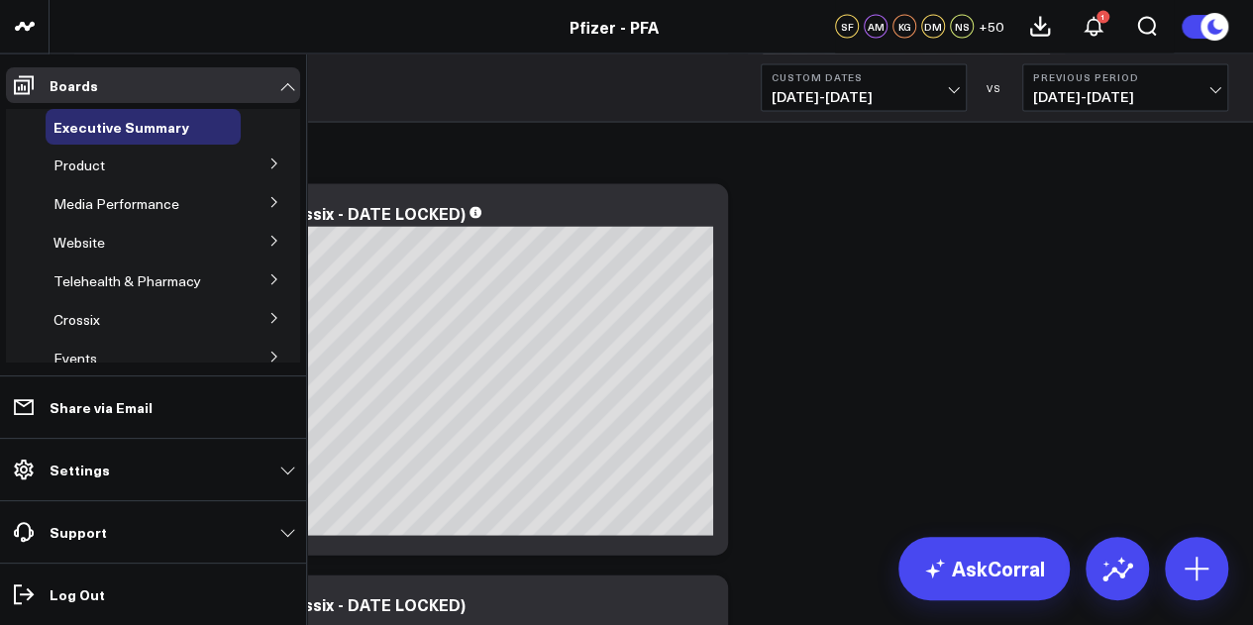
click at [268, 203] on icon at bounding box center [274, 202] width 12 height 12
click at [162, 198] on span "Media Performance" at bounding box center [116, 203] width 126 height 19
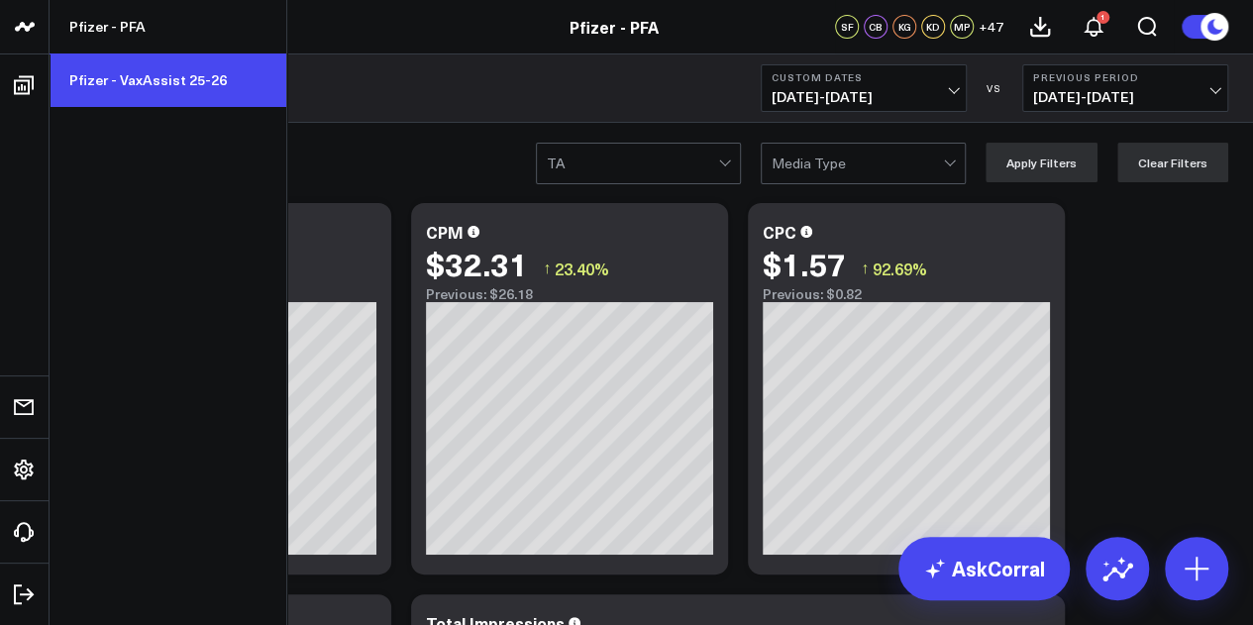
click at [101, 76] on link "Pfizer - VaxAssist 25-26" at bounding box center [168, 79] width 237 height 53
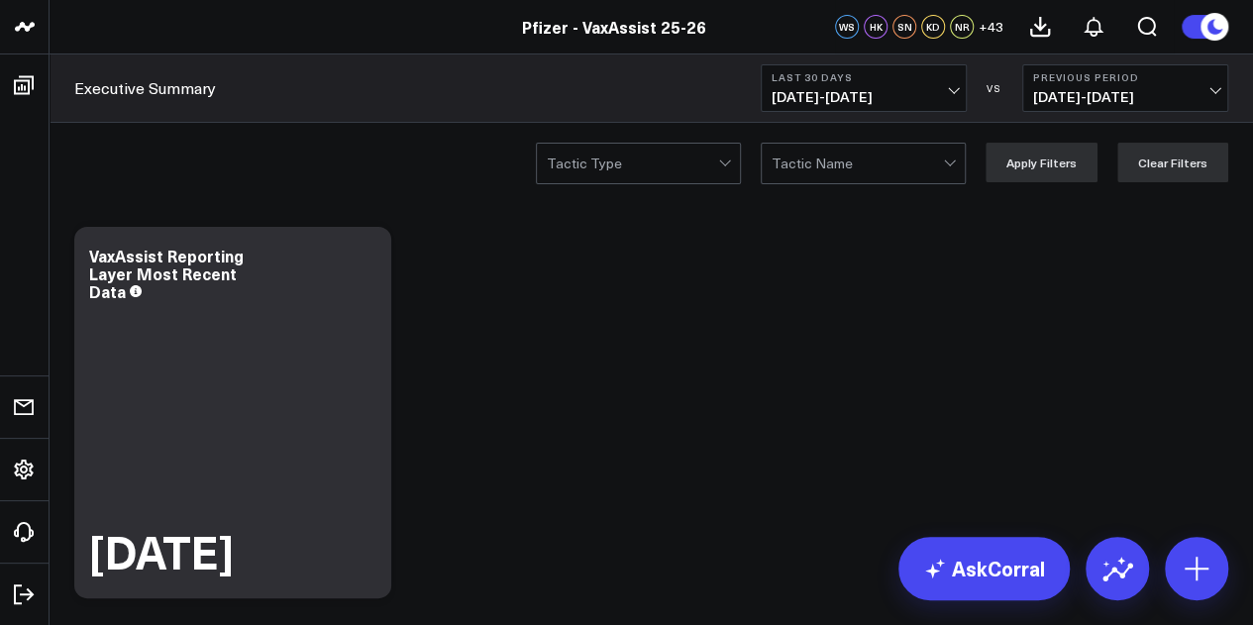
click at [926, 94] on span "[DATE] - [DATE]" at bounding box center [864, 97] width 184 height 16
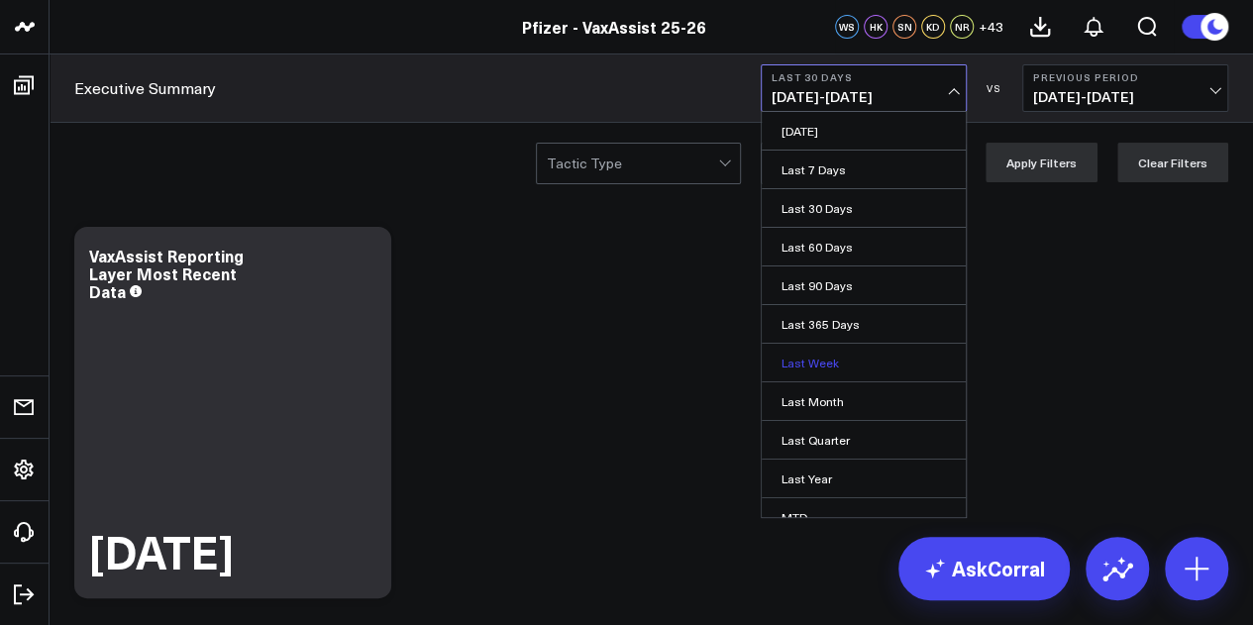
scroll to position [129, 0]
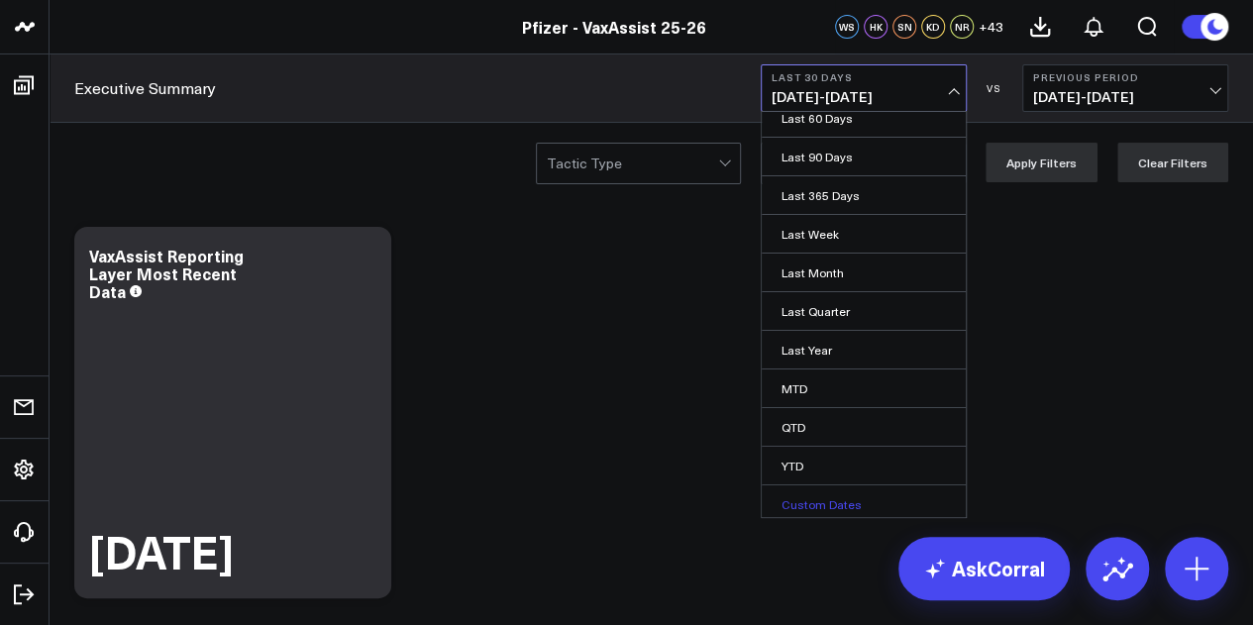
click at [810, 493] on link "Custom Dates" at bounding box center [864, 504] width 204 height 38
select select "8"
select select "2025"
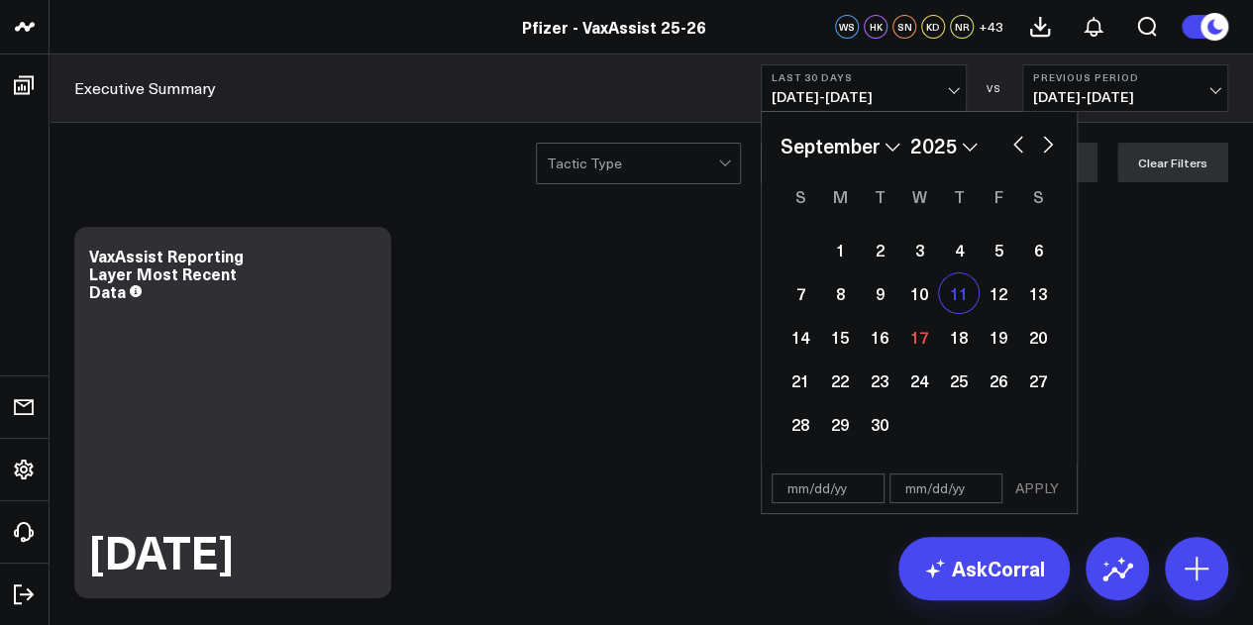
click at [956, 301] on div "11" at bounding box center [959, 293] width 40 height 40
type input "[DATE]"
select select "8"
select select "2025"
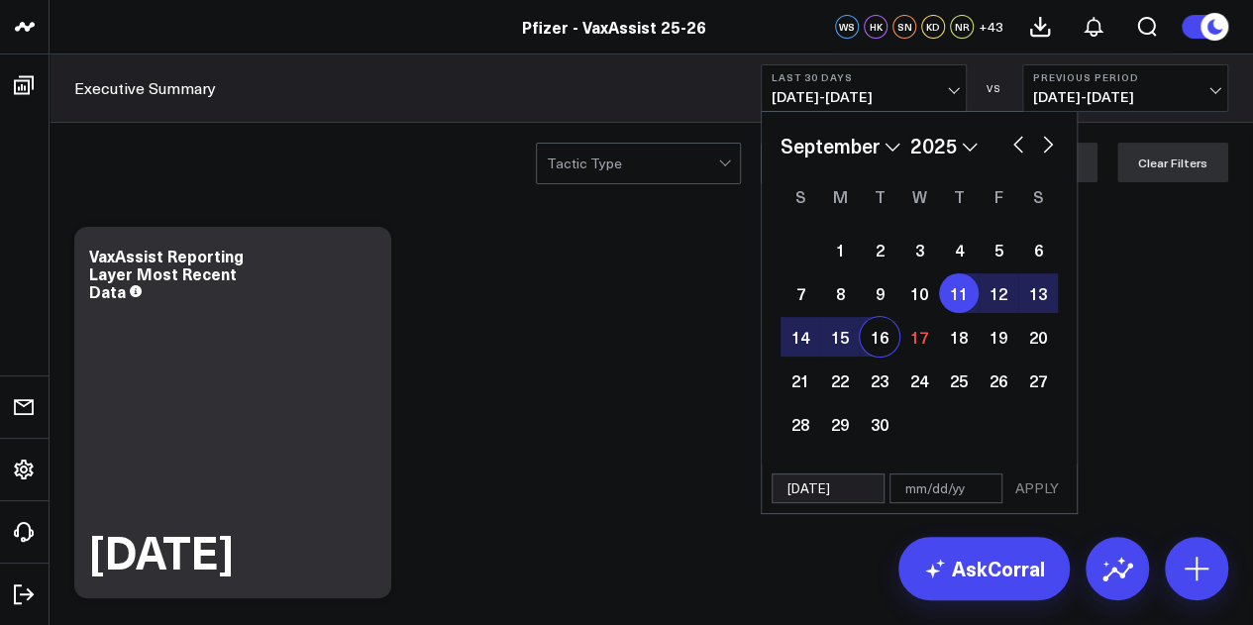
click at [872, 345] on div "16" at bounding box center [880, 337] width 40 height 40
type input "[DATE]"
select select "8"
select select "2025"
click at [1046, 489] on button "APPLY" at bounding box center [1036, 488] width 59 height 30
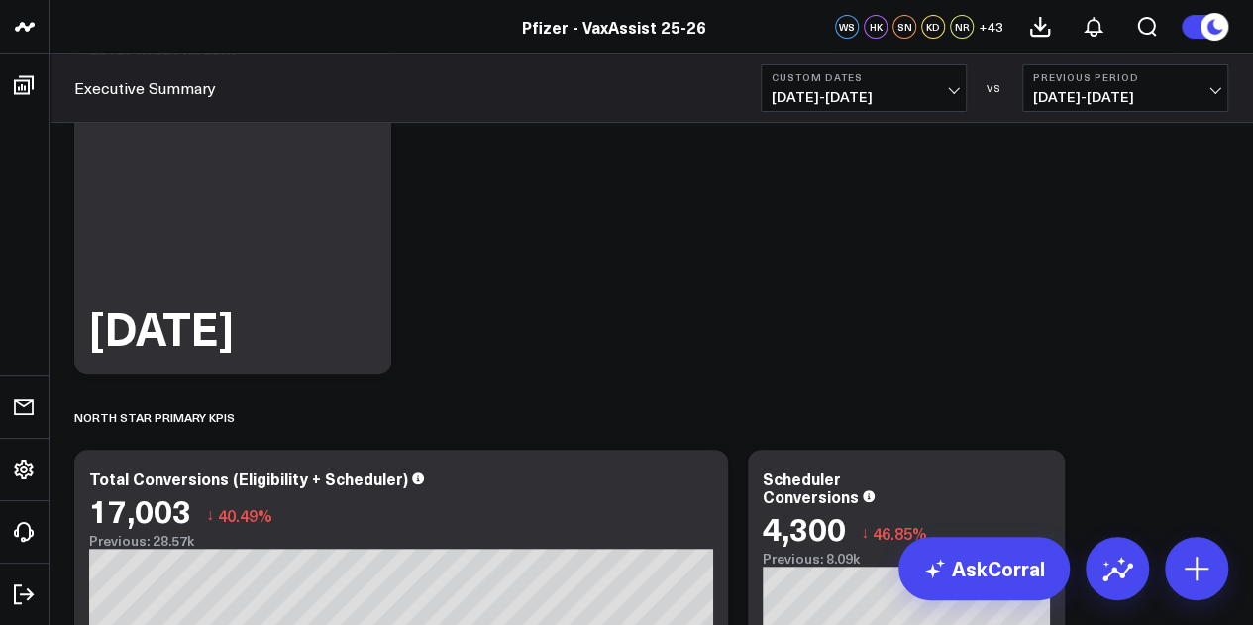
scroll to position [147, 0]
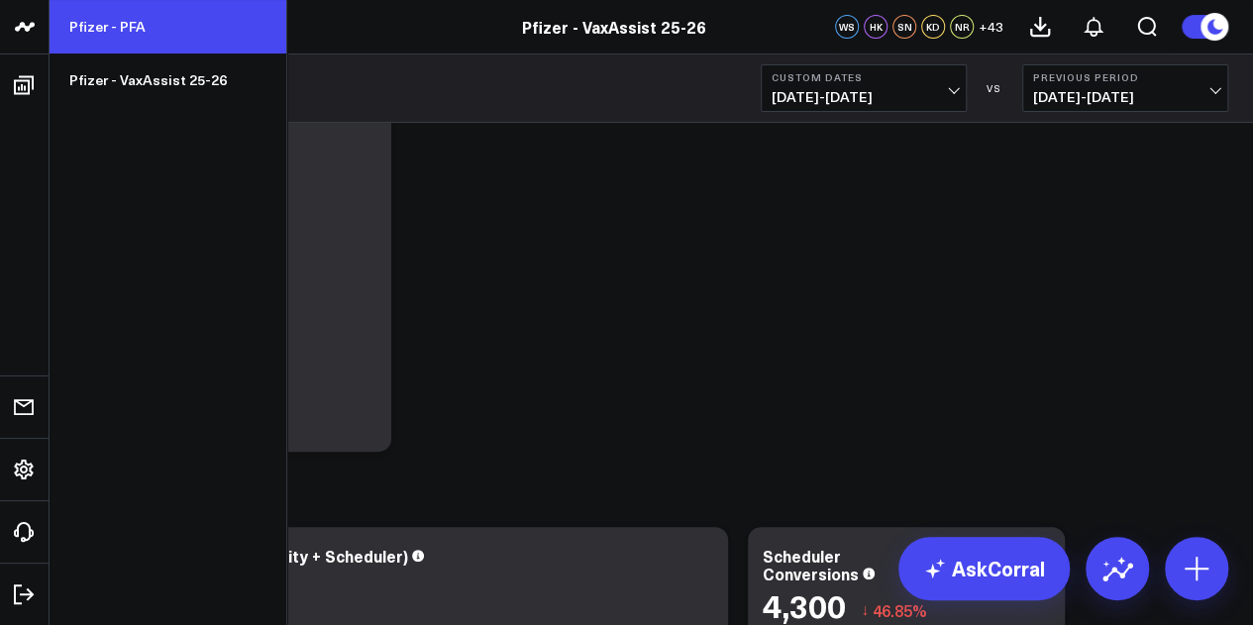
click at [108, 33] on link "Pfizer - PFA" at bounding box center [168, 26] width 237 height 53
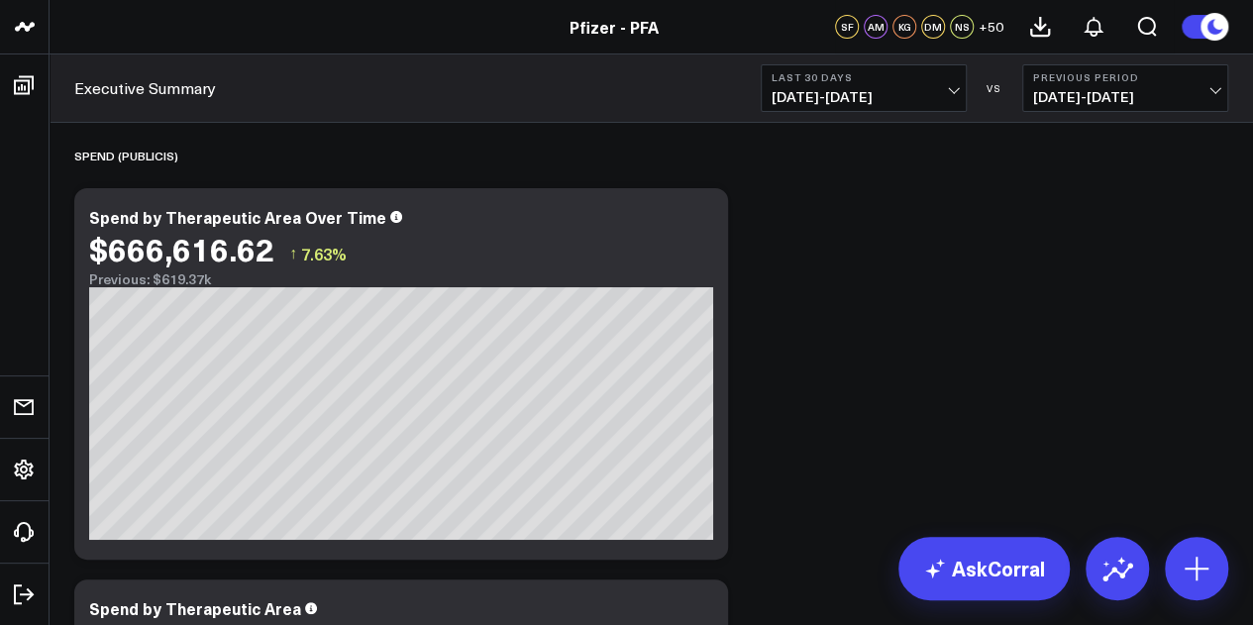
click at [920, 120] on div "Executive Summary Last 30 Days 08/18/25 - 09/16/25 VS Previous Period 07/19/25 …" at bounding box center [651, 88] width 1203 height 68
click at [931, 92] on span "[DATE] - [DATE]" at bounding box center [864, 97] width 184 height 16
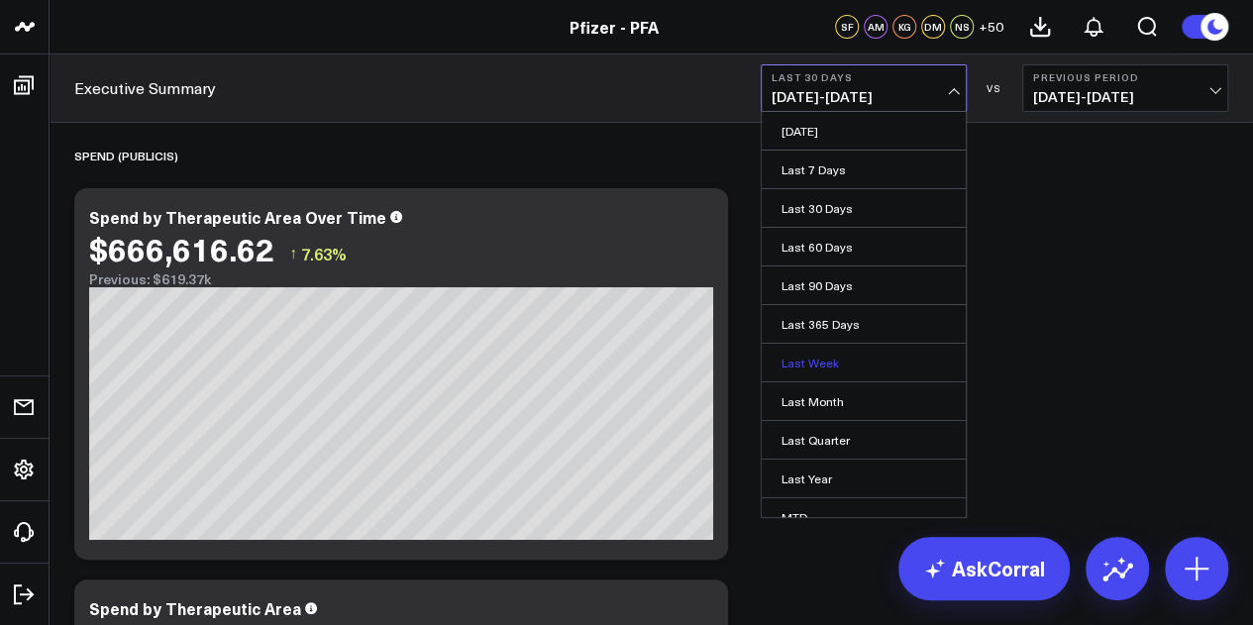
scroll to position [129, 0]
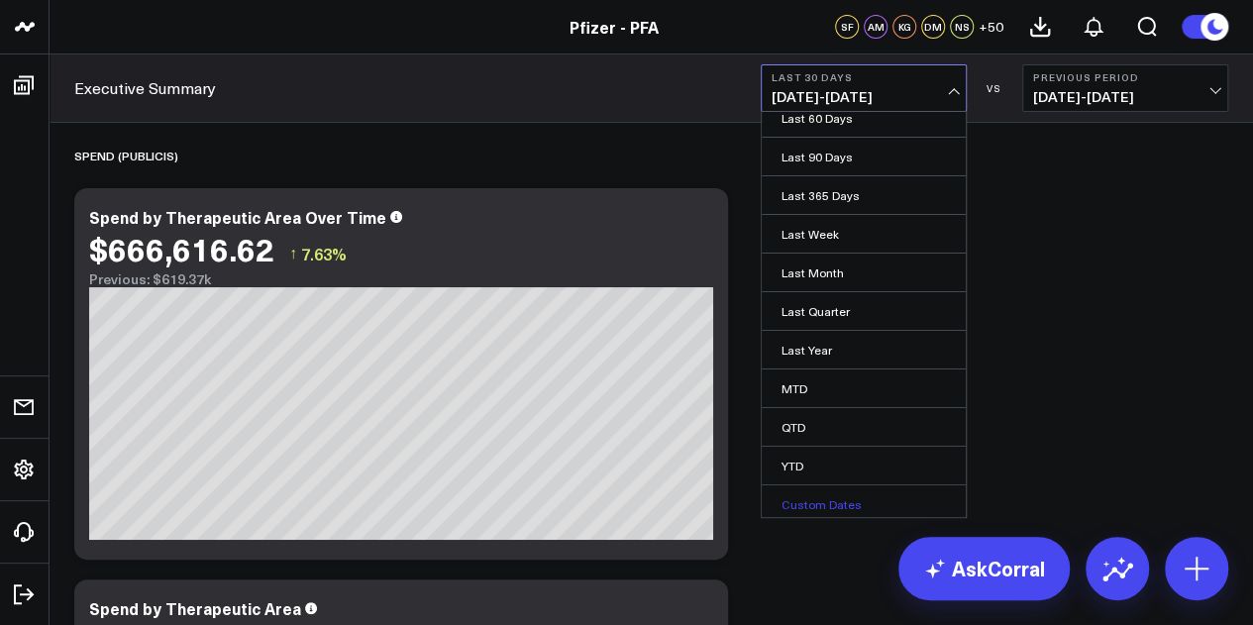
click at [843, 493] on link "Custom Dates" at bounding box center [864, 504] width 204 height 38
select select "8"
select select "2025"
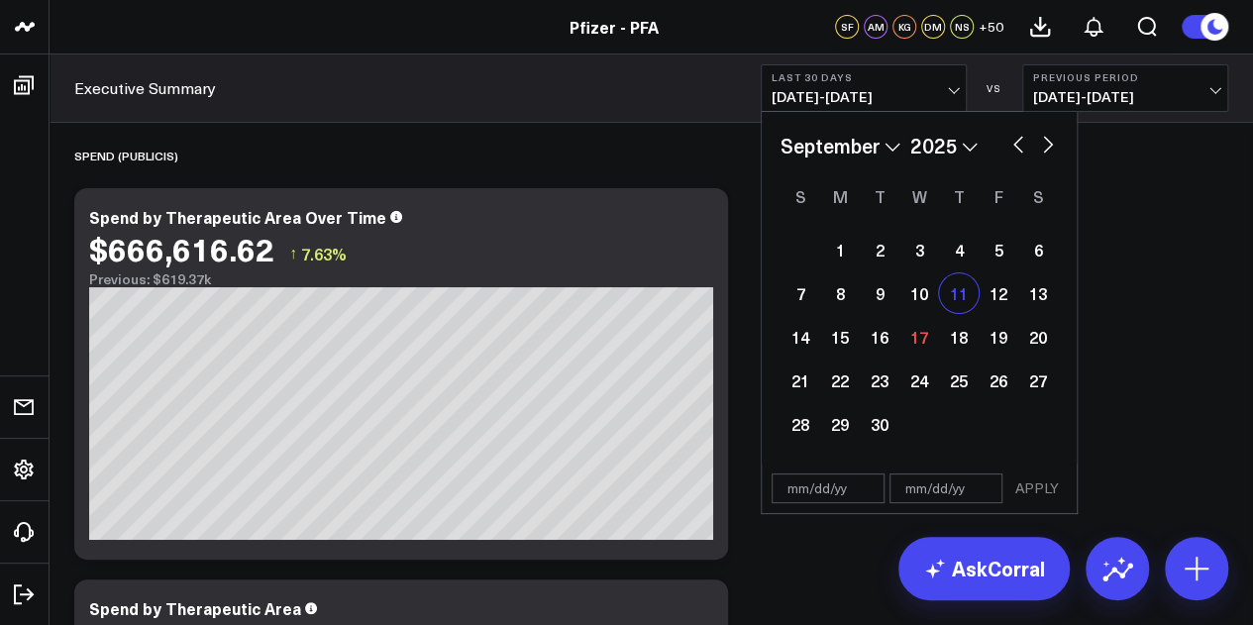
click at [962, 290] on div "11" at bounding box center [959, 293] width 40 height 40
type input "[DATE]"
select select "8"
select select "2025"
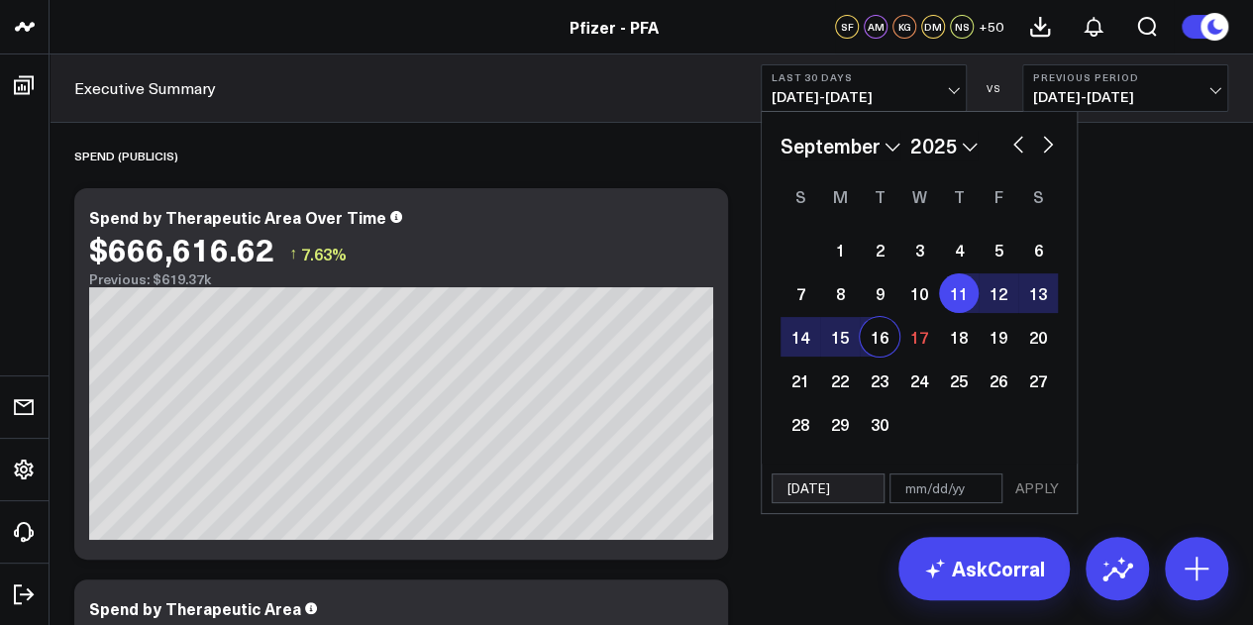
click at [883, 335] on div "16" at bounding box center [880, 337] width 40 height 40
type input "[DATE]"
select select "8"
select select "2025"
click at [1032, 489] on button "APPLY" at bounding box center [1036, 488] width 59 height 30
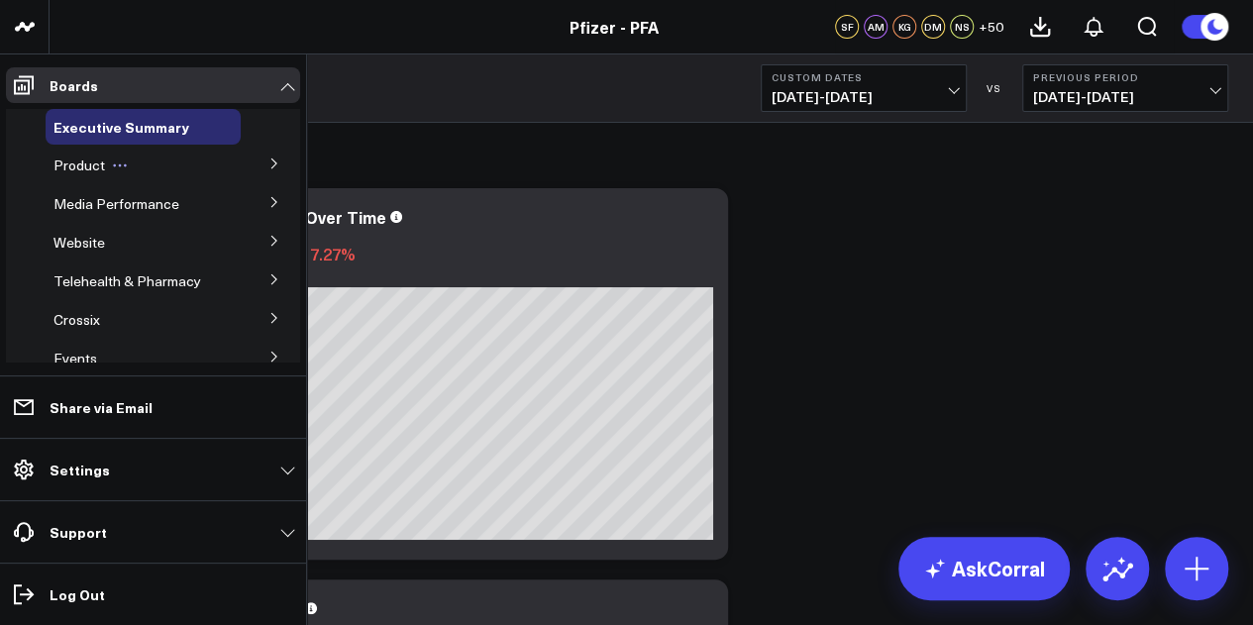
click at [112, 168] on icon at bounding box center [120, 165] width 16 height 16
click at [269, 161] on icon at bounding box center [274, 163] width 12 height 12
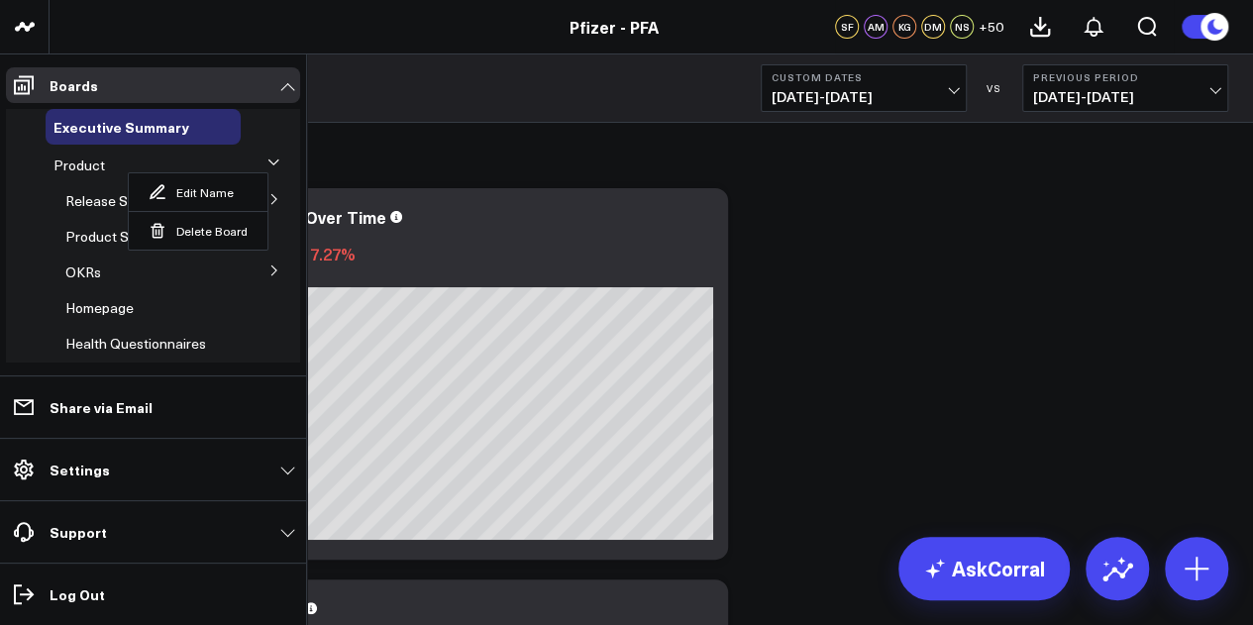
click at [265, 138] on button at bounding box center [275, 163] width 30 height 52
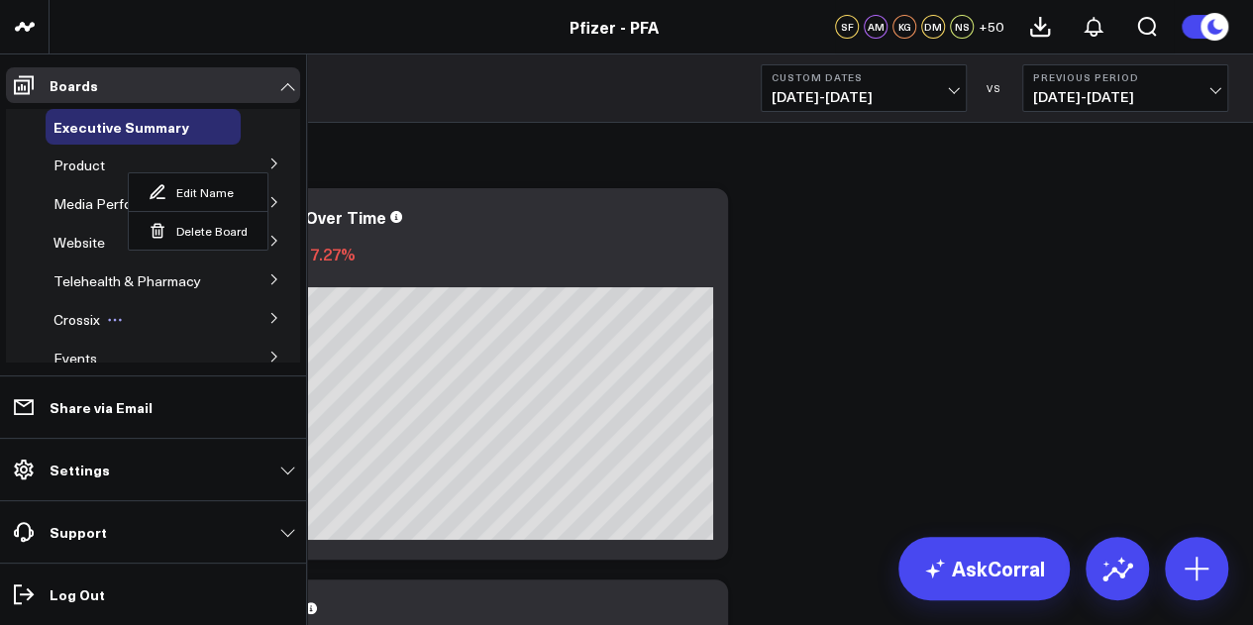
click at [162, 325] on div "Crossix" at bounding box center [143, 320] width 195 height 36
click at [85, 165] on span "Product" at bounding box center [79, 165] width 52 height 19
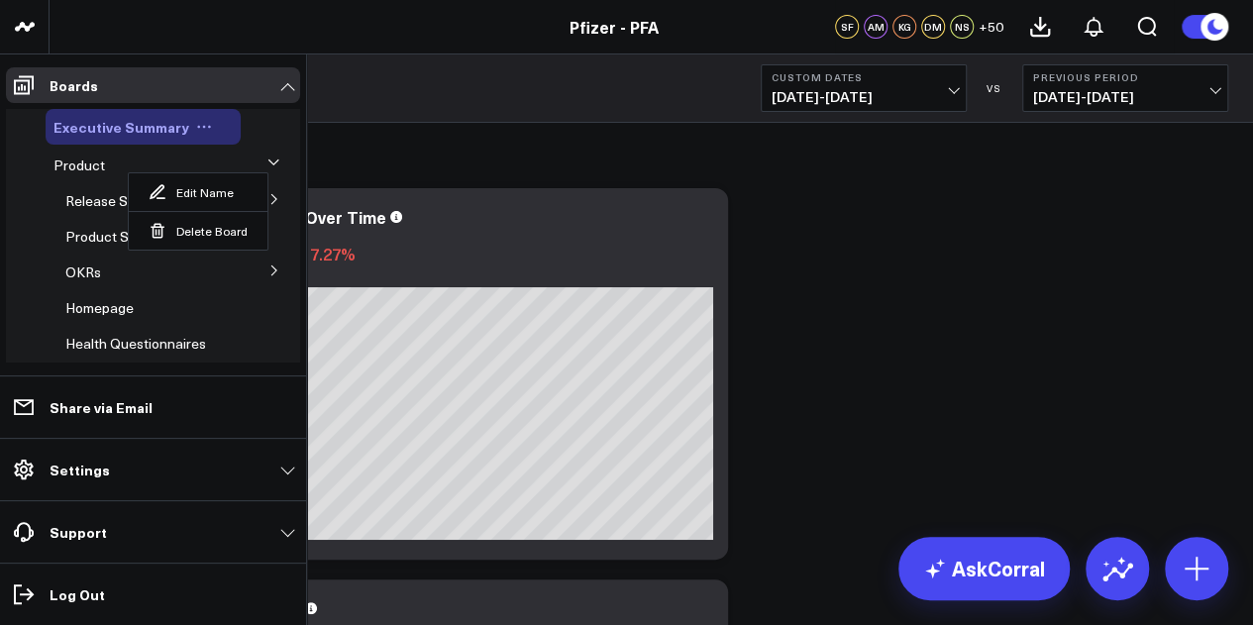
click at [122, 129] on span "Executive Summary" at bounding box center [121, 127] width 136 height 20
click at [38, 104] on ul "Executive Summary Product Release Spotlight 4.3 Covid-19 5.0 ATTR-CM 5.1 Vaccin…" at bounding box center [153, 233] width 294 height 260
click at [267, 167] on icon at bounding box center [273, 162] width 12 height 12
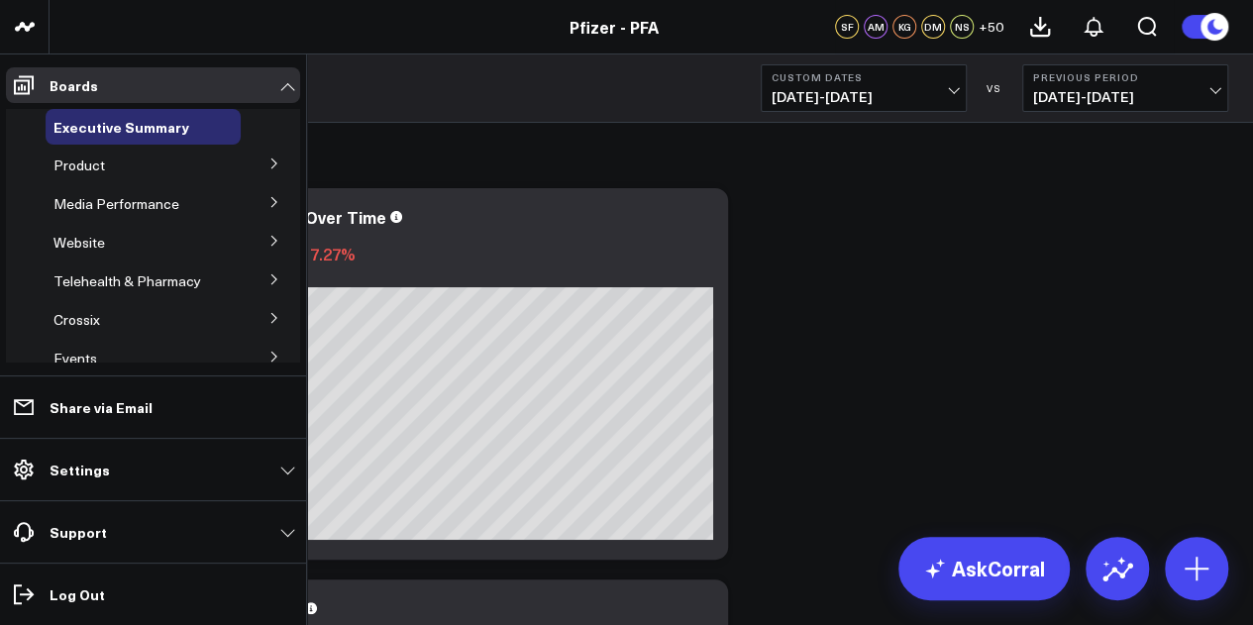
click at [268, 167] on icon at bounding box center [274, 163] width 12 height 12
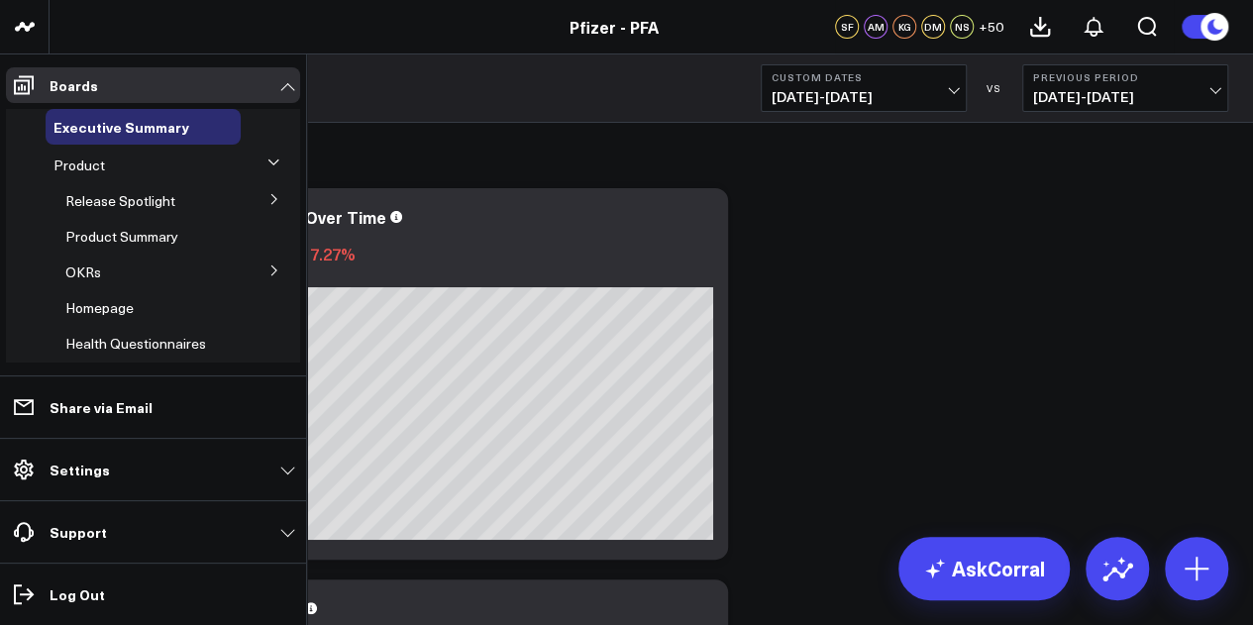
click at [268, 198] on icon at bounding box center [274, 199] width 12 height 12
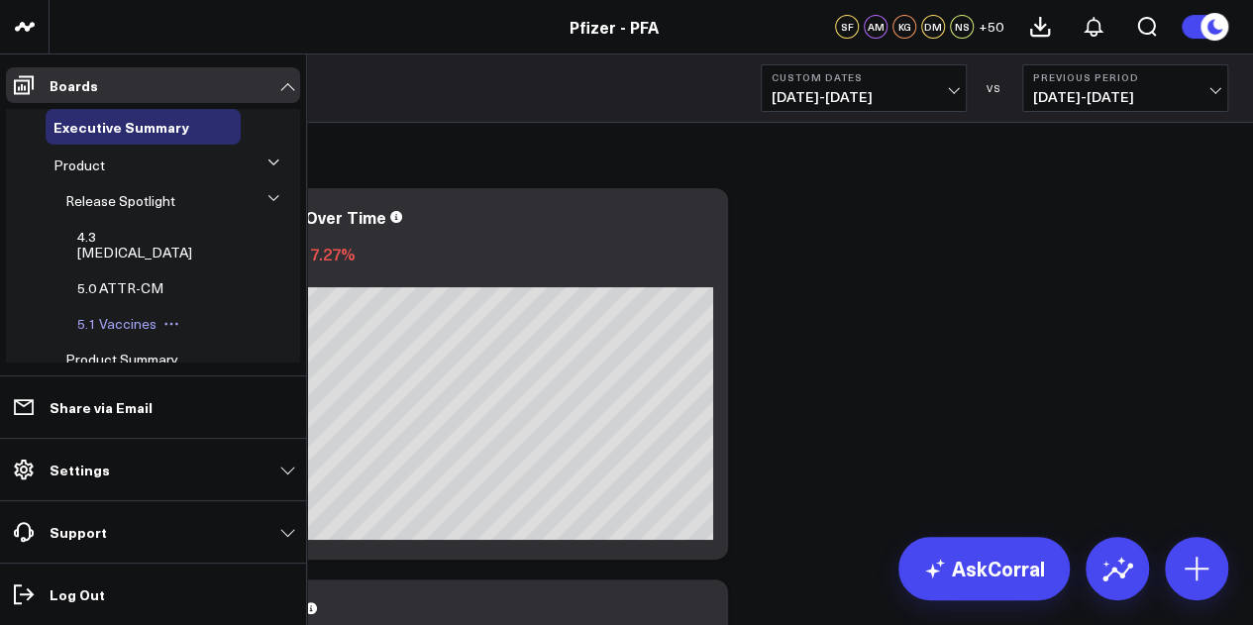
click at [139, 314] on span "5.1 Vaccines" at bounding box center [116, 323] width 79 height 19
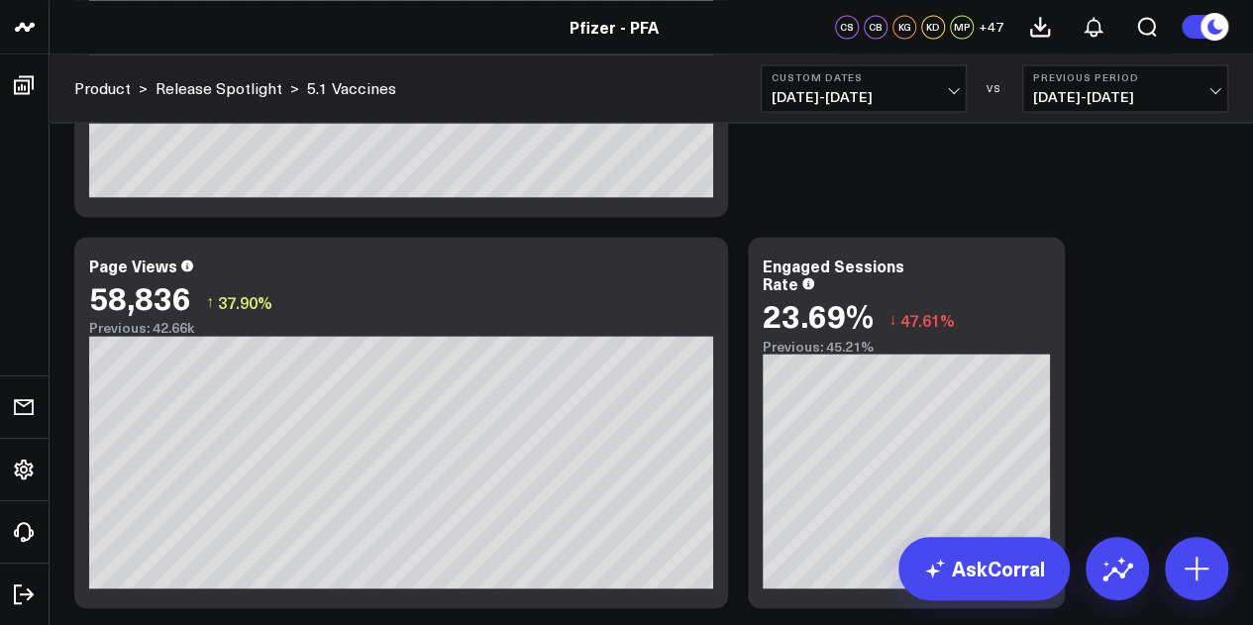
scroll to position [1531, 0]
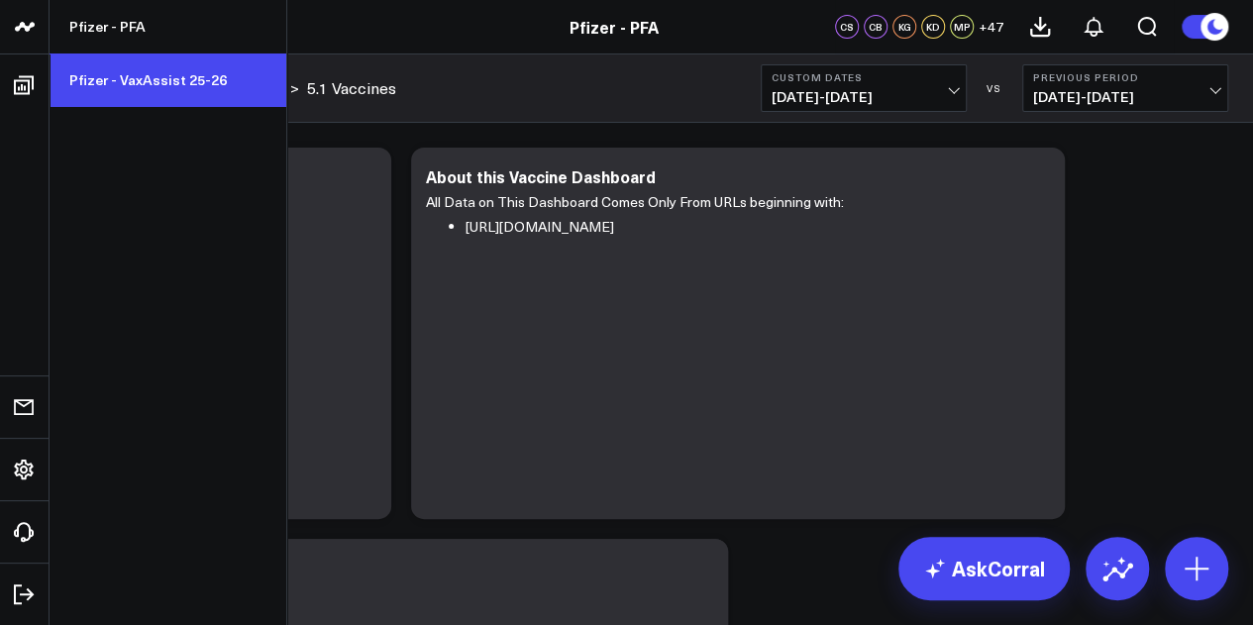
click at [154, 75] on link "Pfizer - VaxAssist 25-26" at bounding box center [168, 79] width 237 height 53
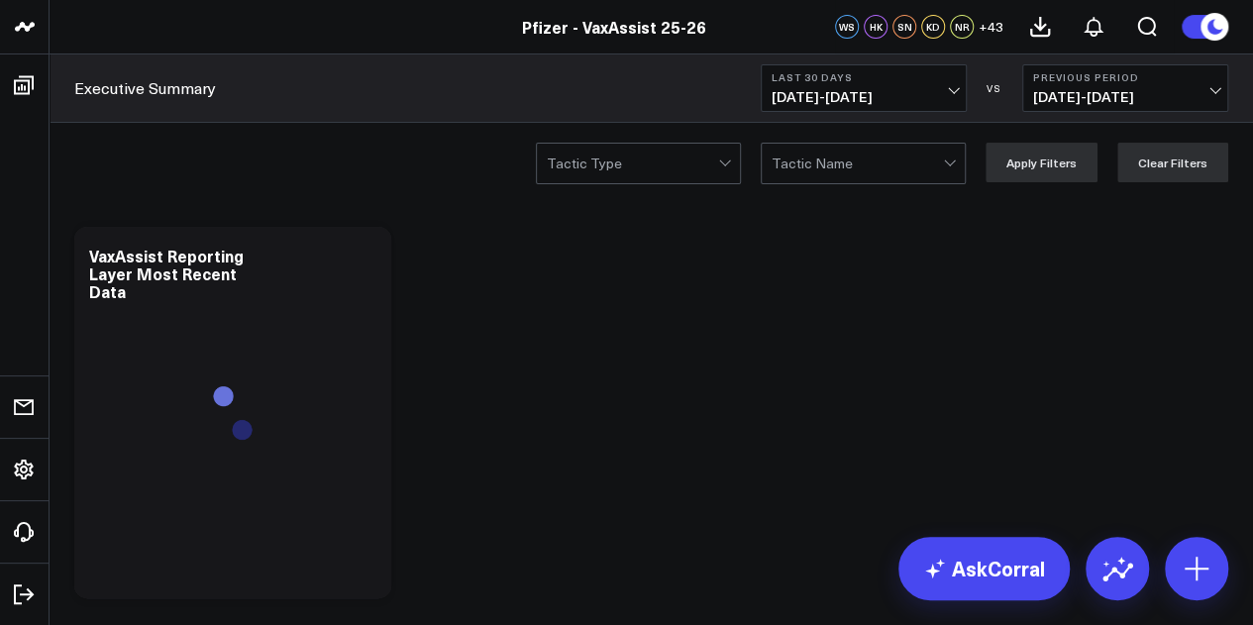
click at [884, 92] on span "[DATE] - [DATE]" at bounding box center [864, 97] width 184 height 16
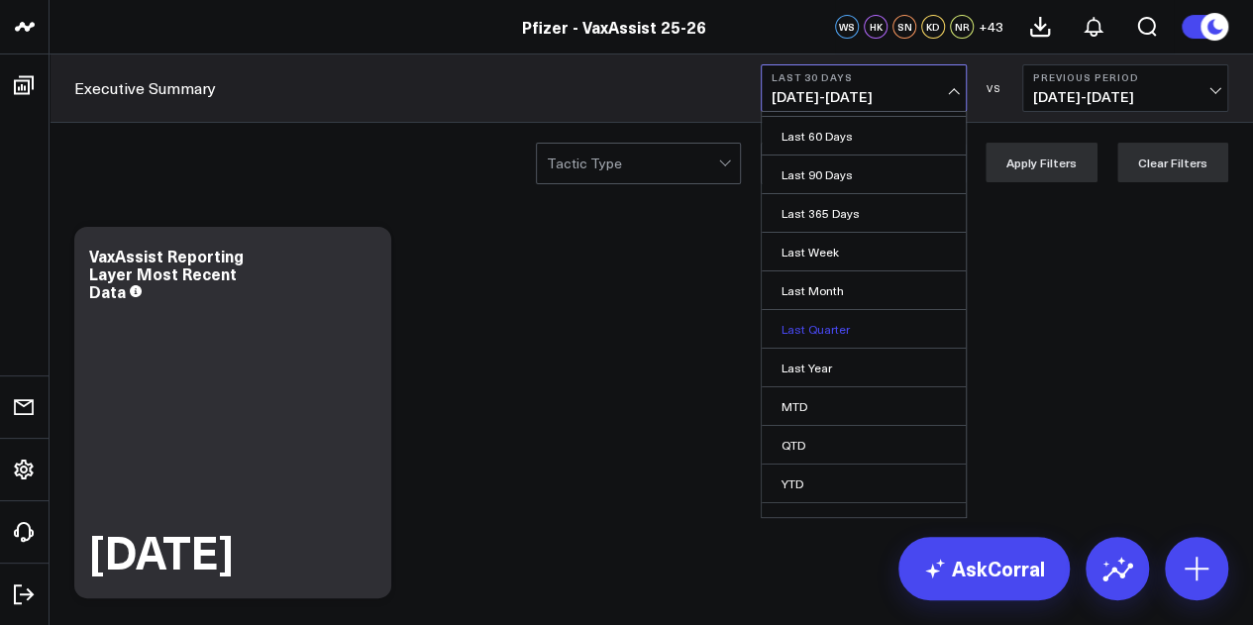
scroll to position [129, 0]
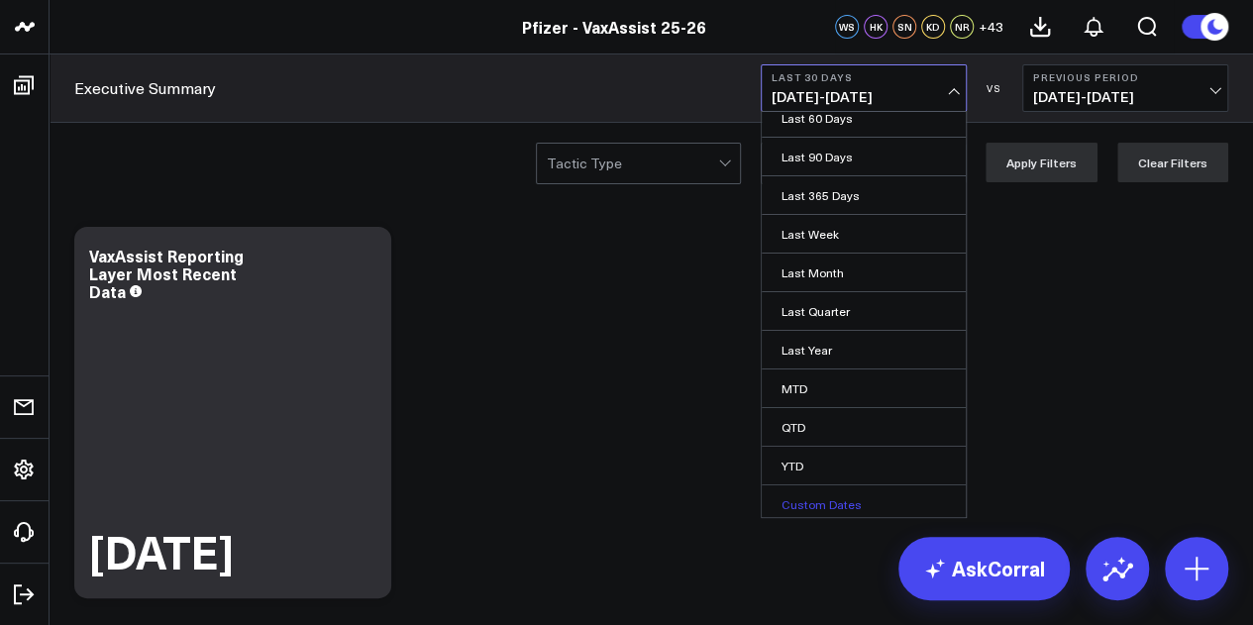
click at [822, 506] on link "Custom Dates" at bounding box center [864, 504] width 204 height 38
select select "8"
select select "2025"
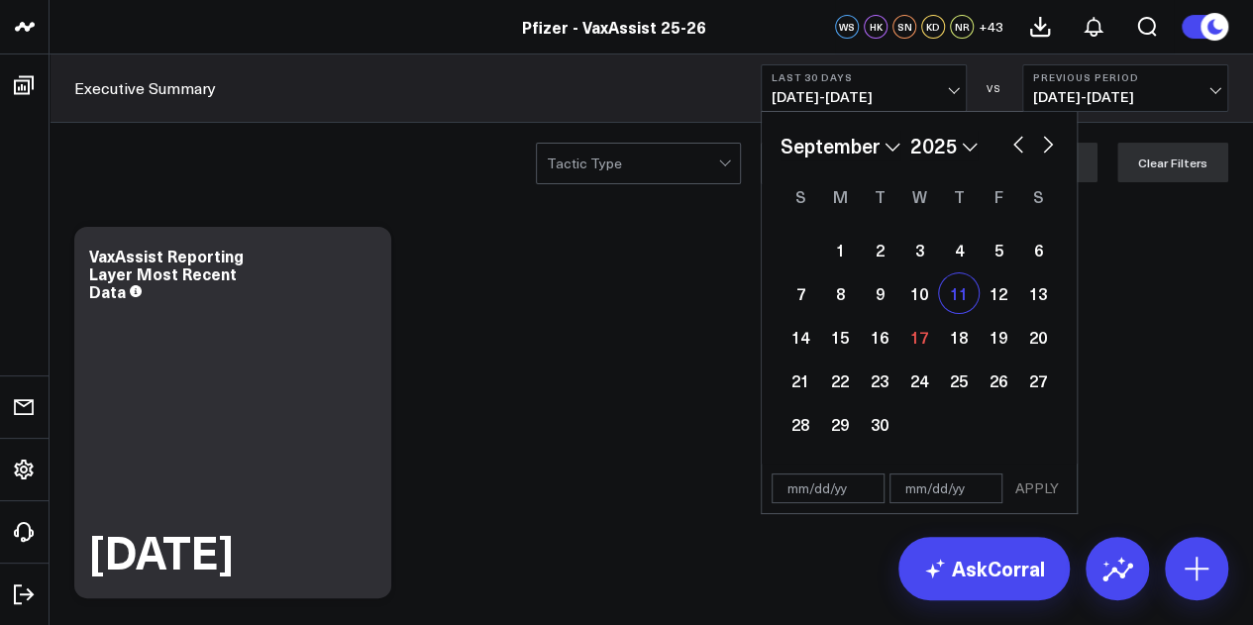
click at [957, 311] on div "11" at bounding box center [959, 293] width 40 height 40
type input "[DATE]"
select select "8"
select select "2025"
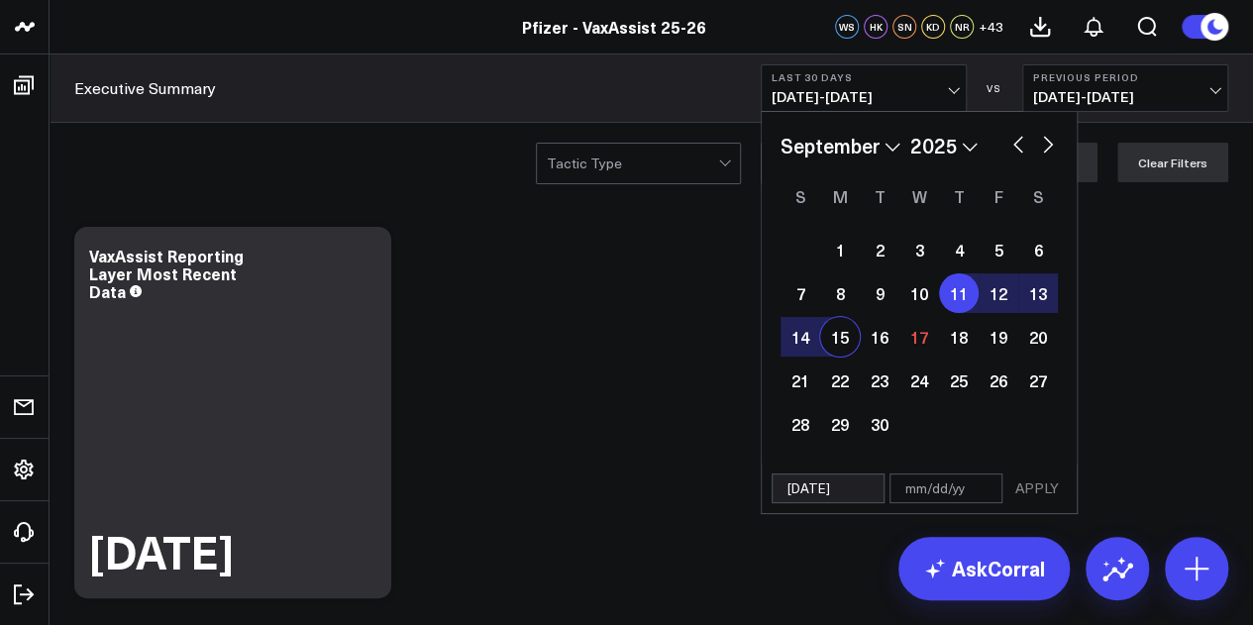
click at [838, 341] on div "15" at bounding box center [840, 337] width 40 height 40
type input "[DATE]"
select select "8"
select select "2025"
click at [949, 299] on div "11" at bounding box center [959, 293] width 40 height 40
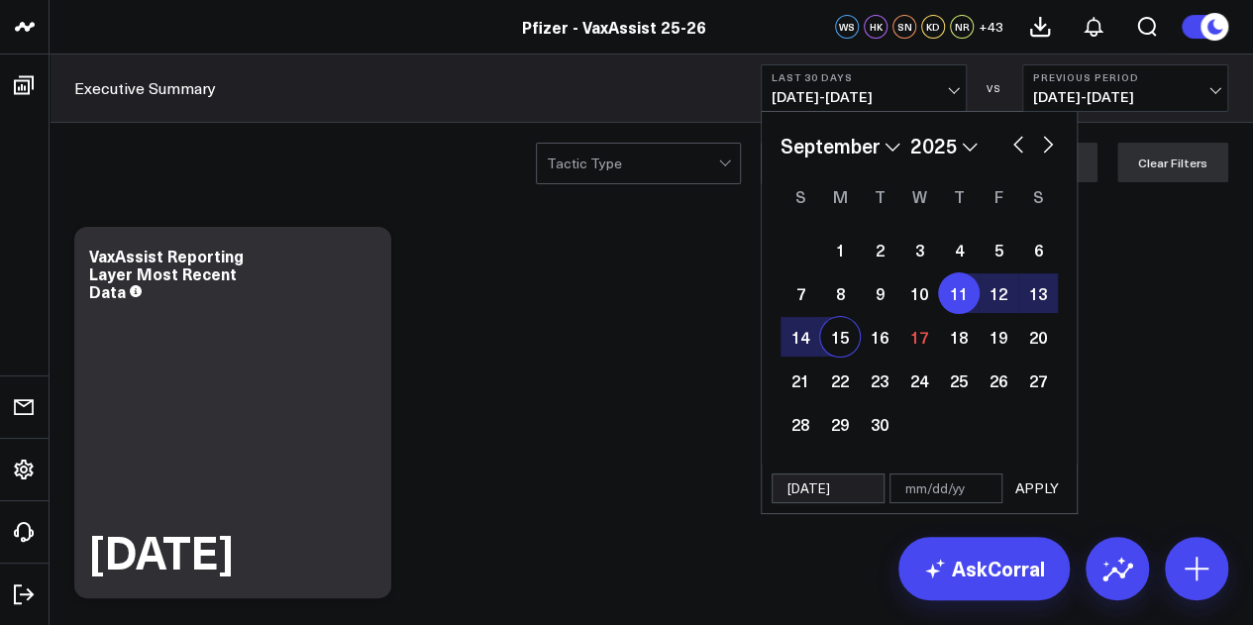
select select "8"
select select "2025"
click at [893, 335] on div "16" at bounding box center [880, 337] width 40 height 40
select select "8"
select select "2025"
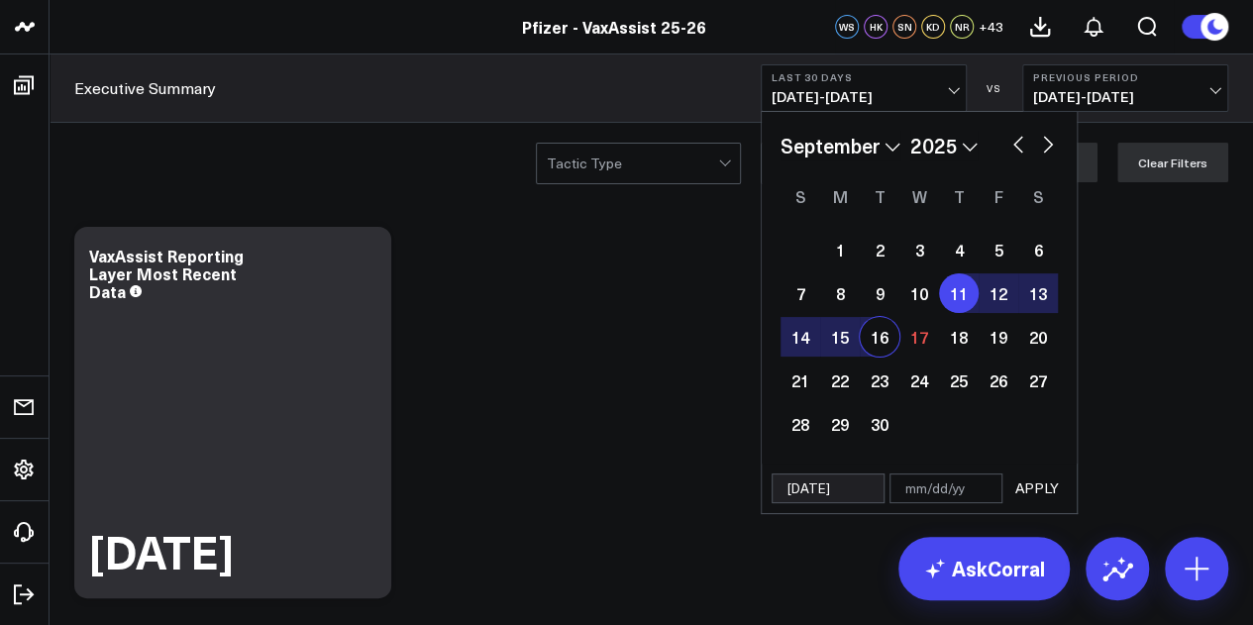
type input "[DATE]"
click at [1045, 486] on button "APPLY" at bounding box center [1036, 488] width 59 height 30
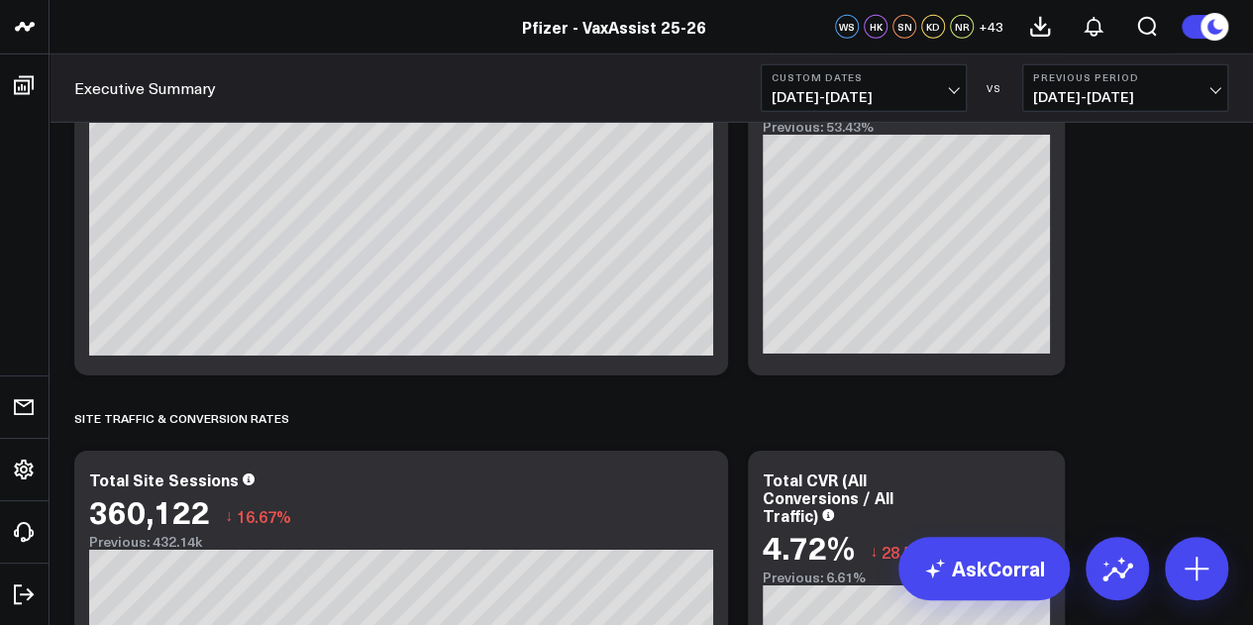
scroll to position [3060, 0]
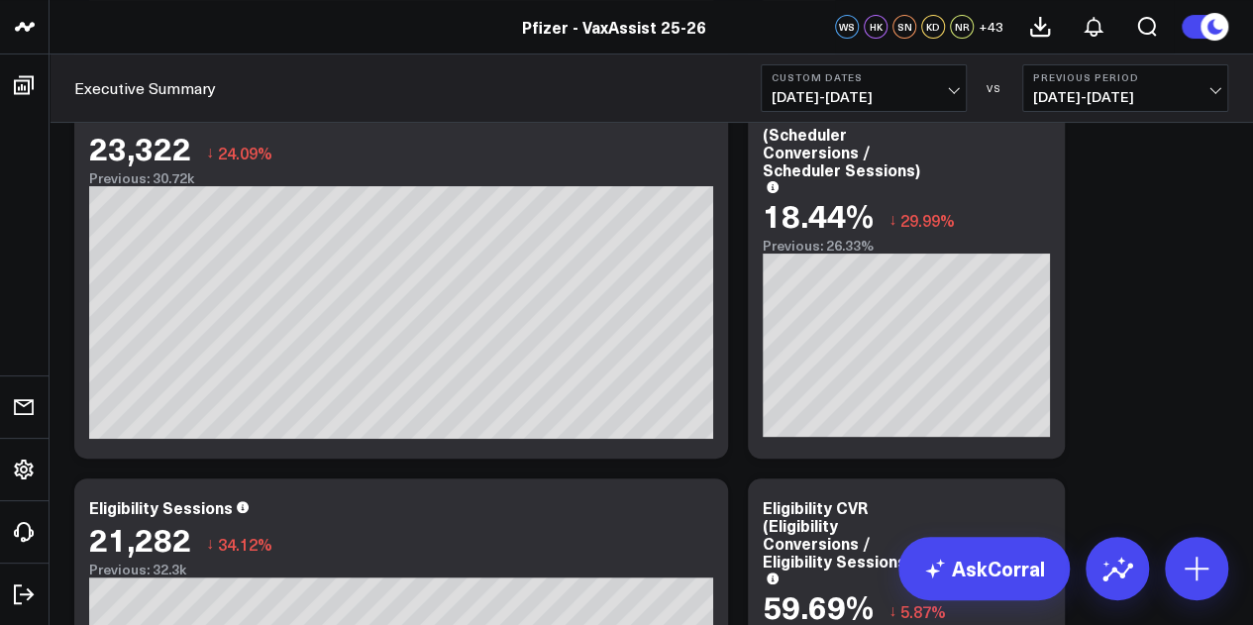
scroll to position [3833, 0]
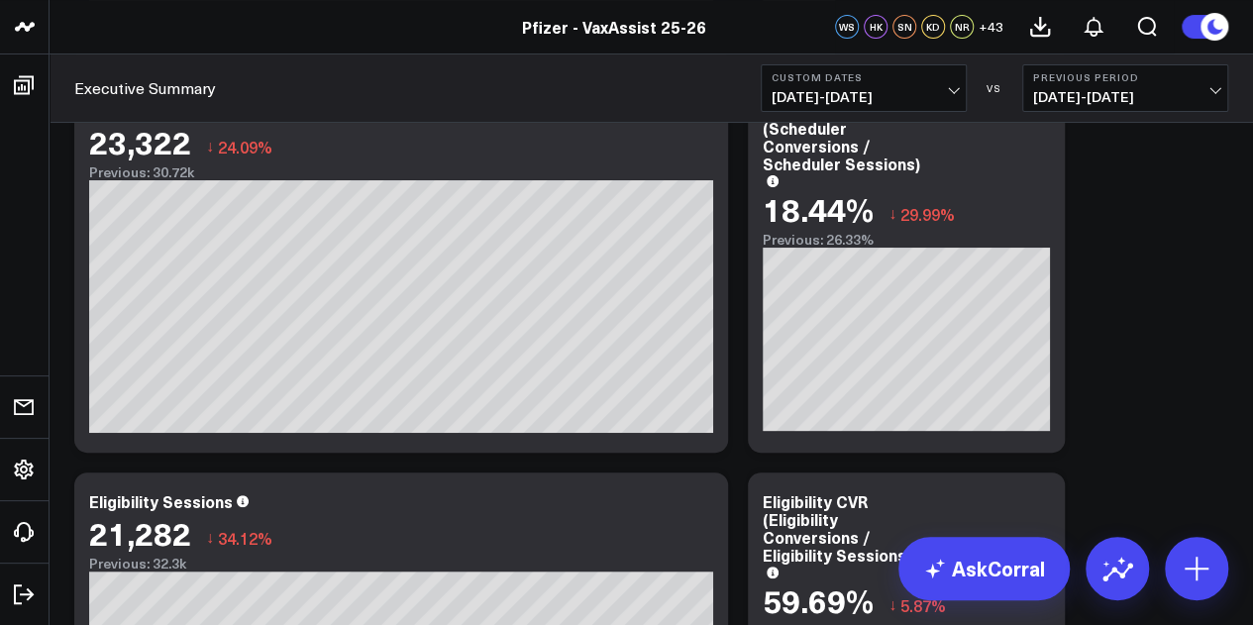
click at [1196, 284] on div "Modify via AI Copy link to widget Ask support Remove Create linked copy Executi…" at bounding box center [651, 603] width 1174 height 8438
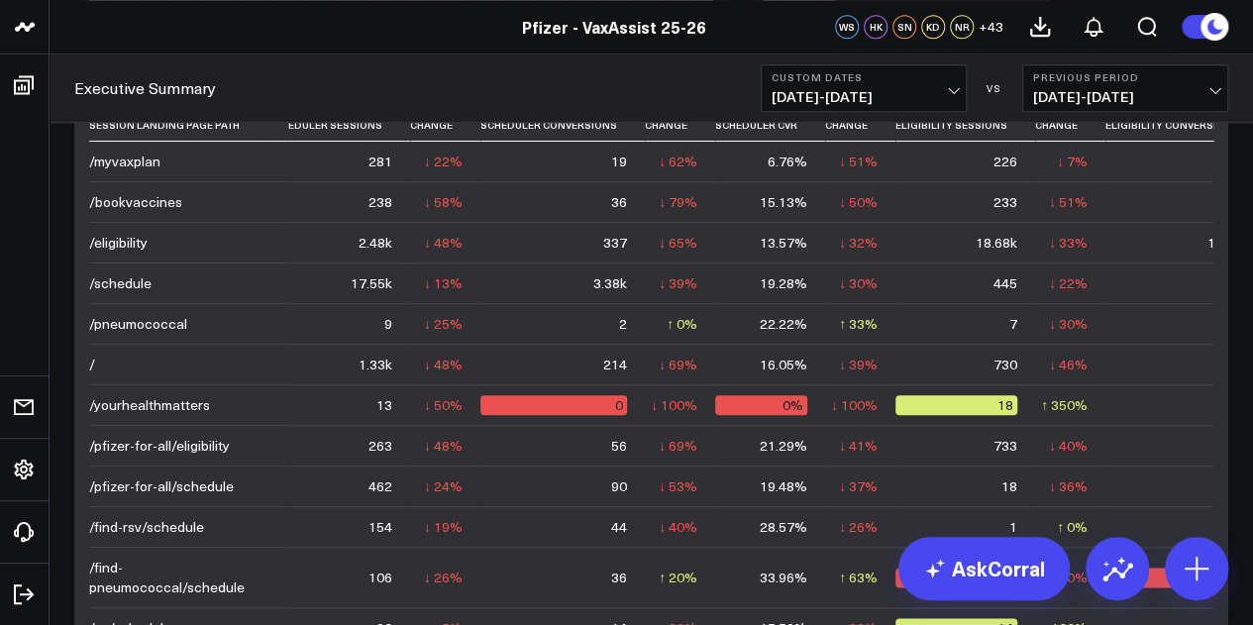
scroll to position [4641, 0]
click at [1067, 186] on td "↓ 51% Previous 473" at bounding box center [1070, 200] width 70 height 41
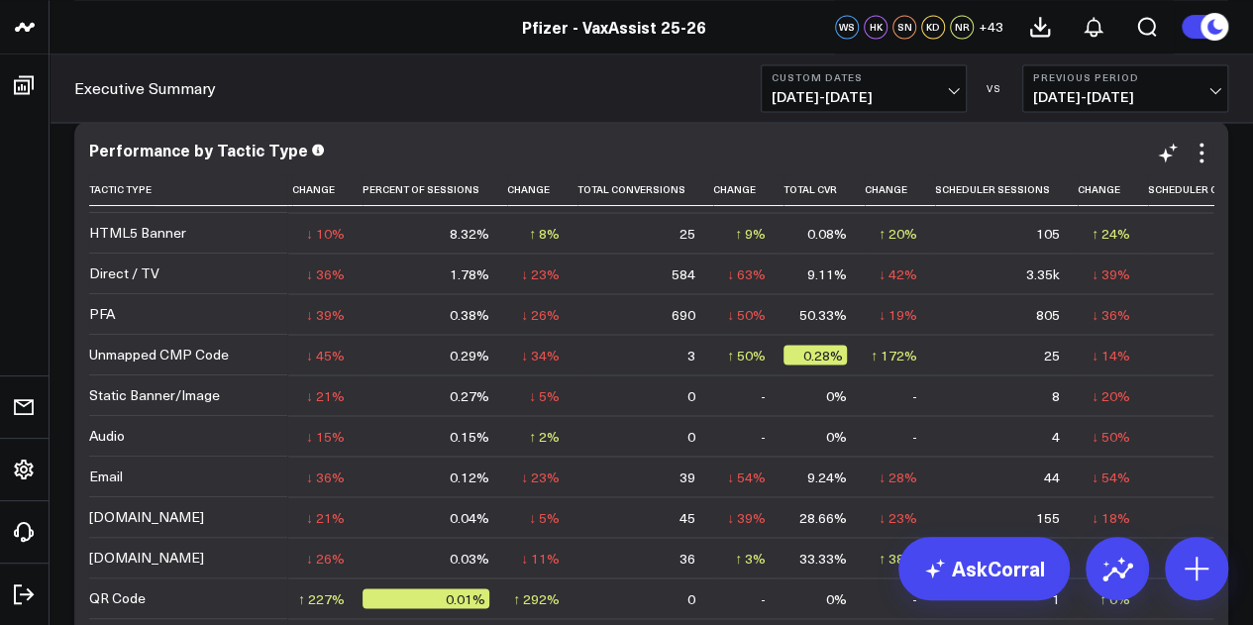
scroll to position [118, 136]
click at [955, 96] on span "09/11/25 - 09/16/25" at bounding box center [864, 97] width 184 height 16
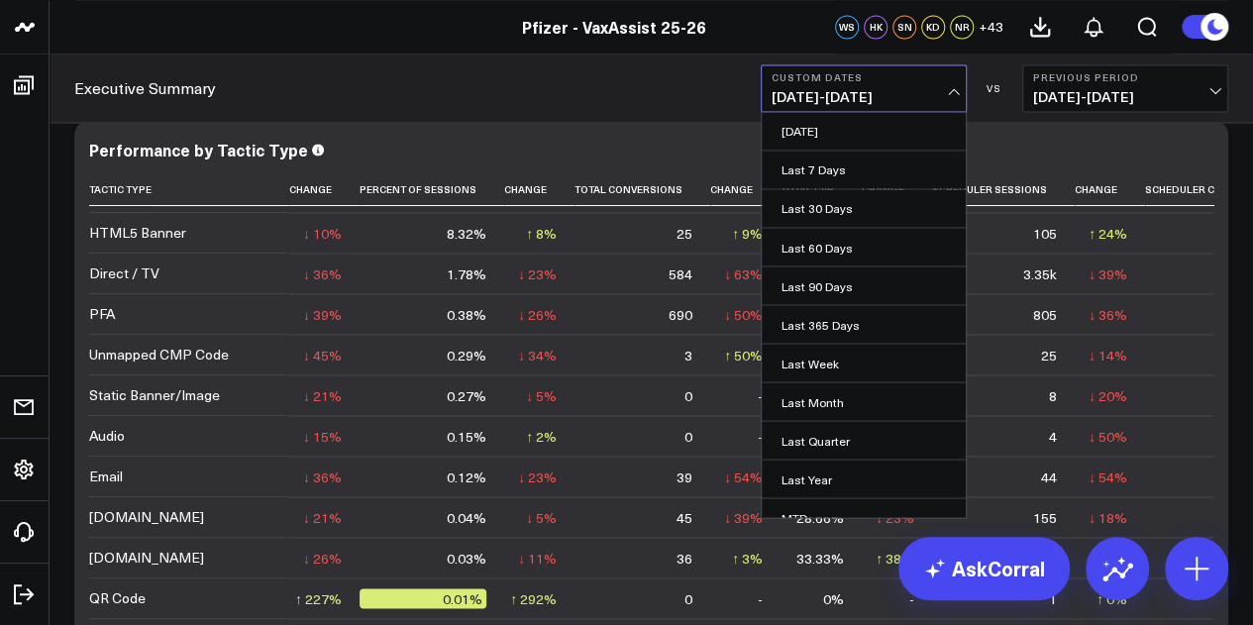
scroll to position [5145, 0]
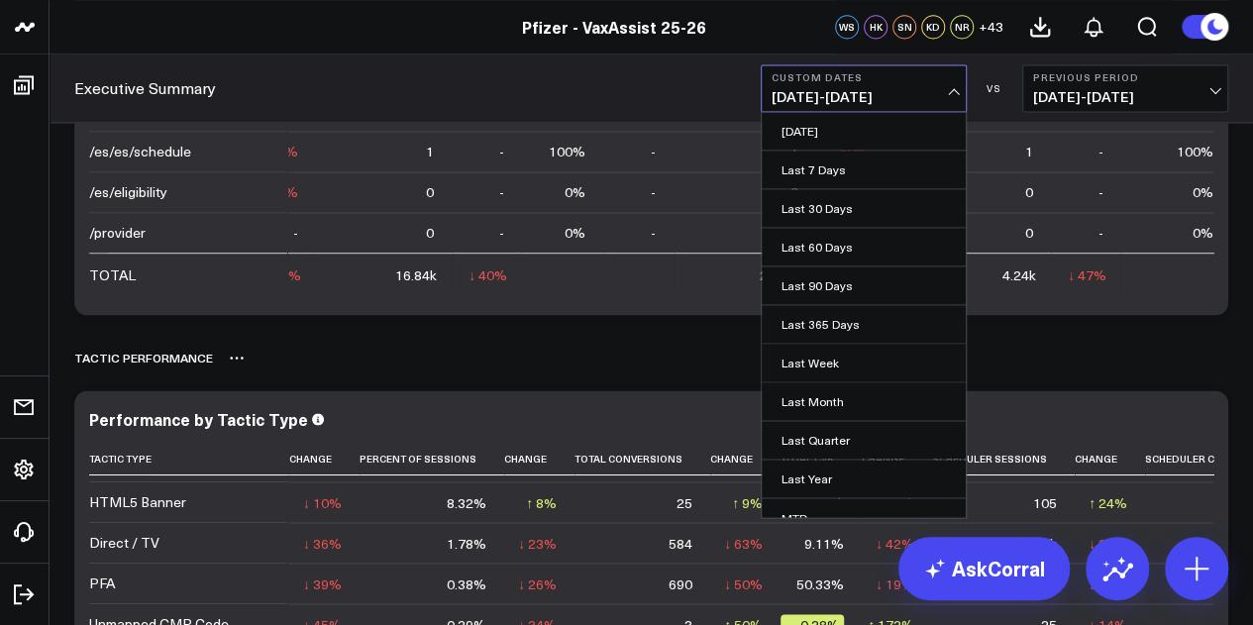
click at [1096, 364] on div "TACTIC PERFORMANCE" at bounding box center [651, 358] width 1154 height 46
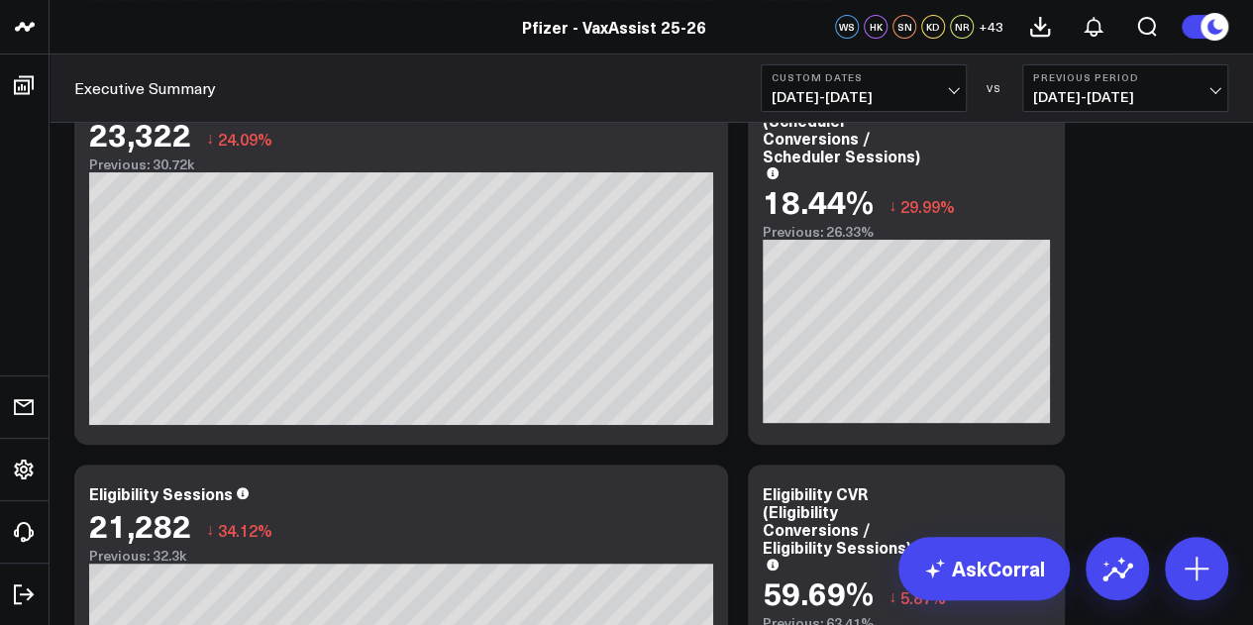
scroll to position [3541, 0]
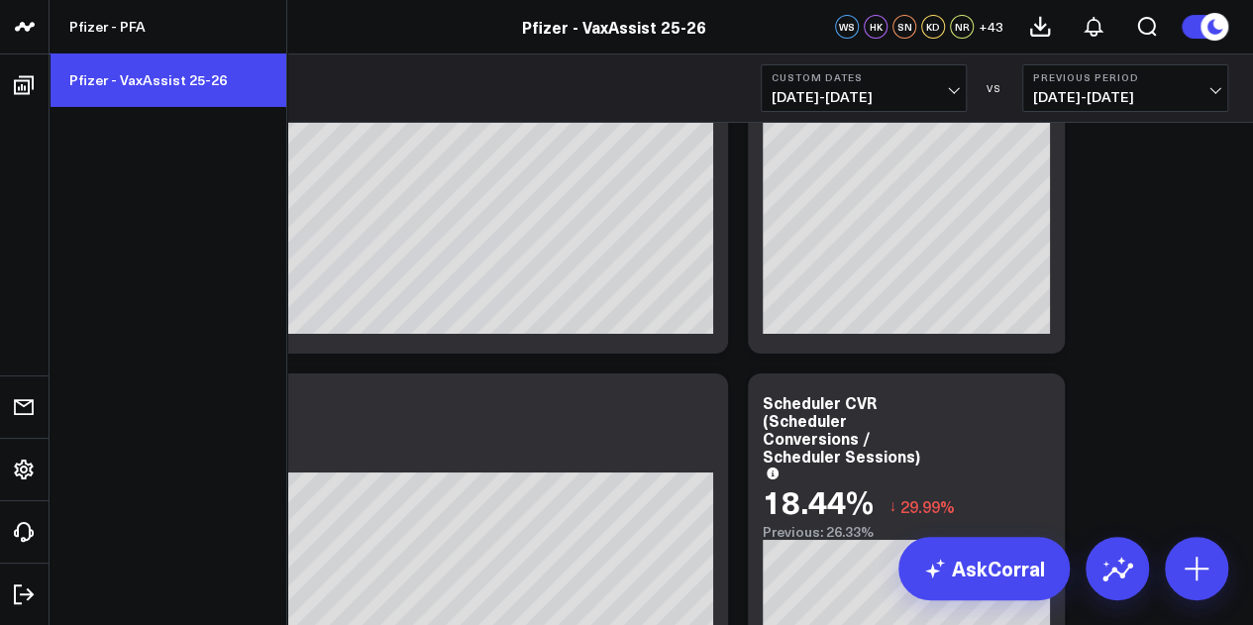
click at [139, 65] on link "Pfizer - VaxAssist 25-26" at bounding box center [168, 79] width 237 height 53
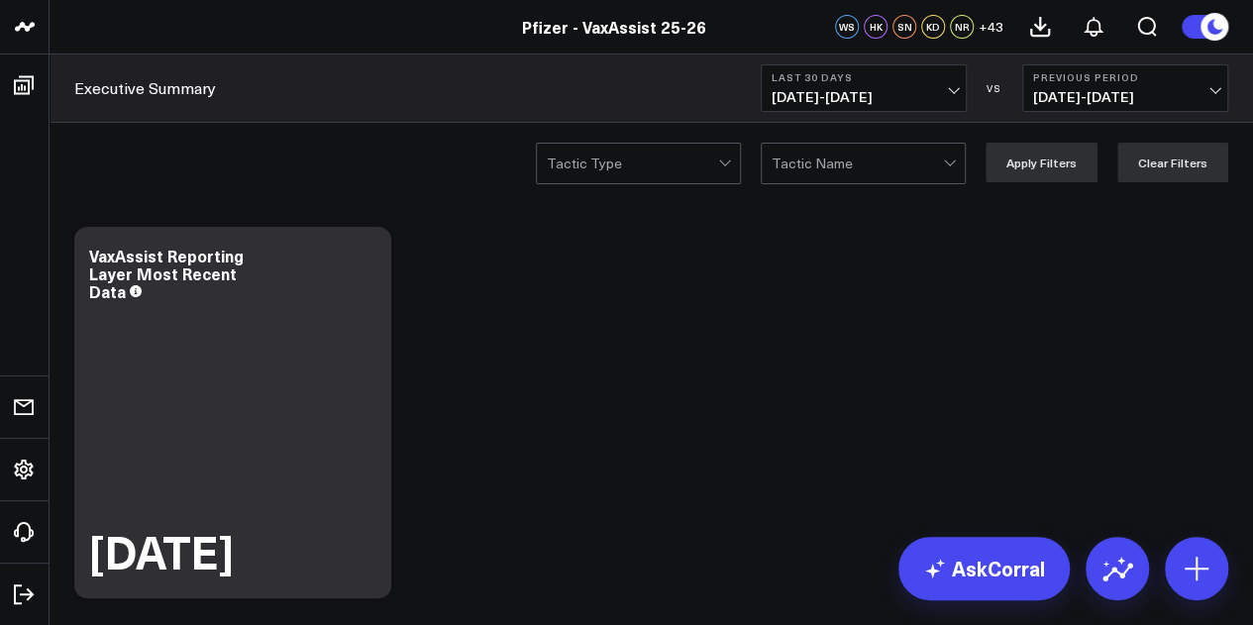
click at [945, 82] on b "Last 30 Days" at bounding box center [864, 77] width 184 height 12
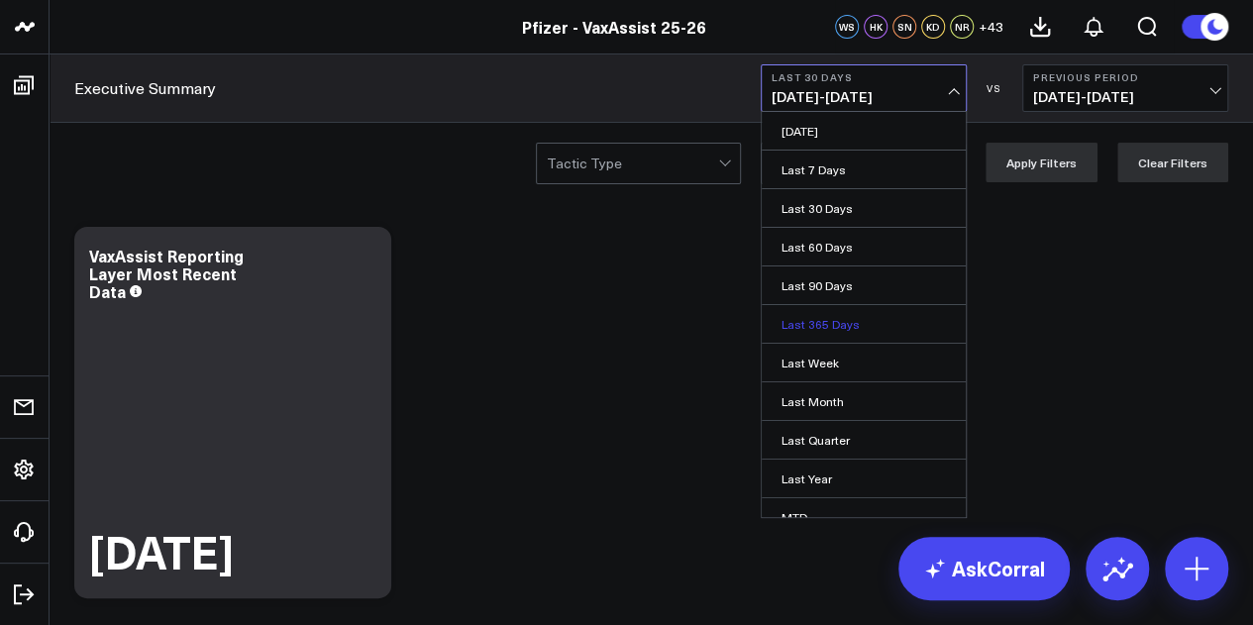
scroll to position [129, 0]
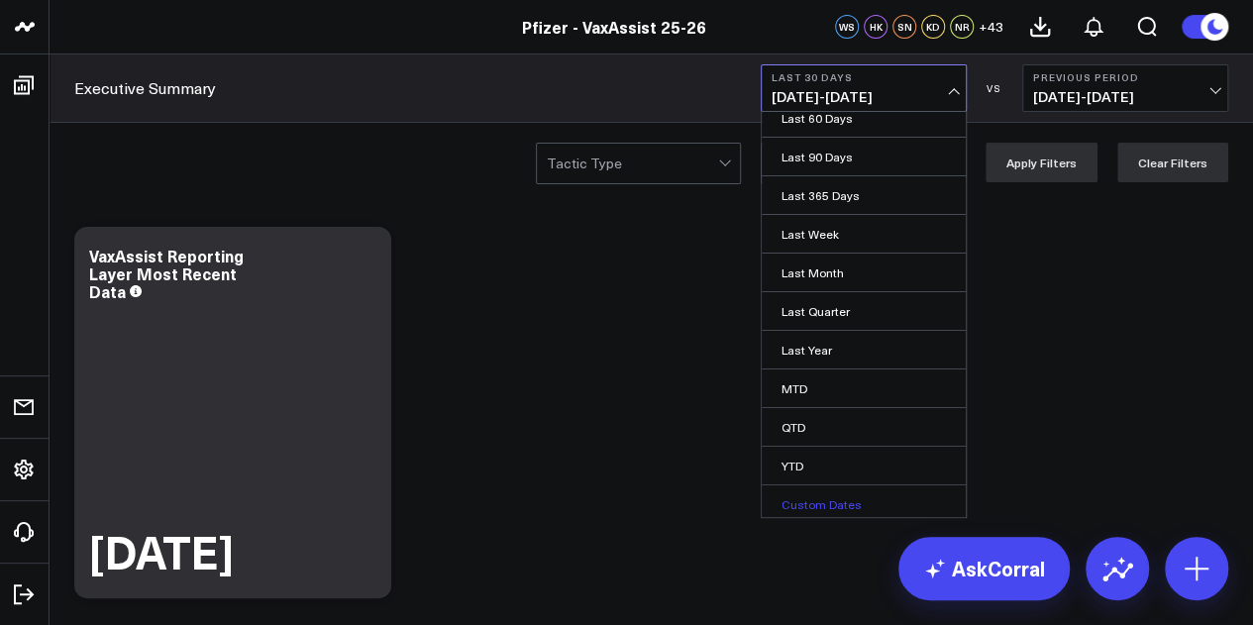
click at [843, 498] on link "Custom Dates" at bounding box center [864, 504] width 204 height 38
select select "8"
select select "2025"
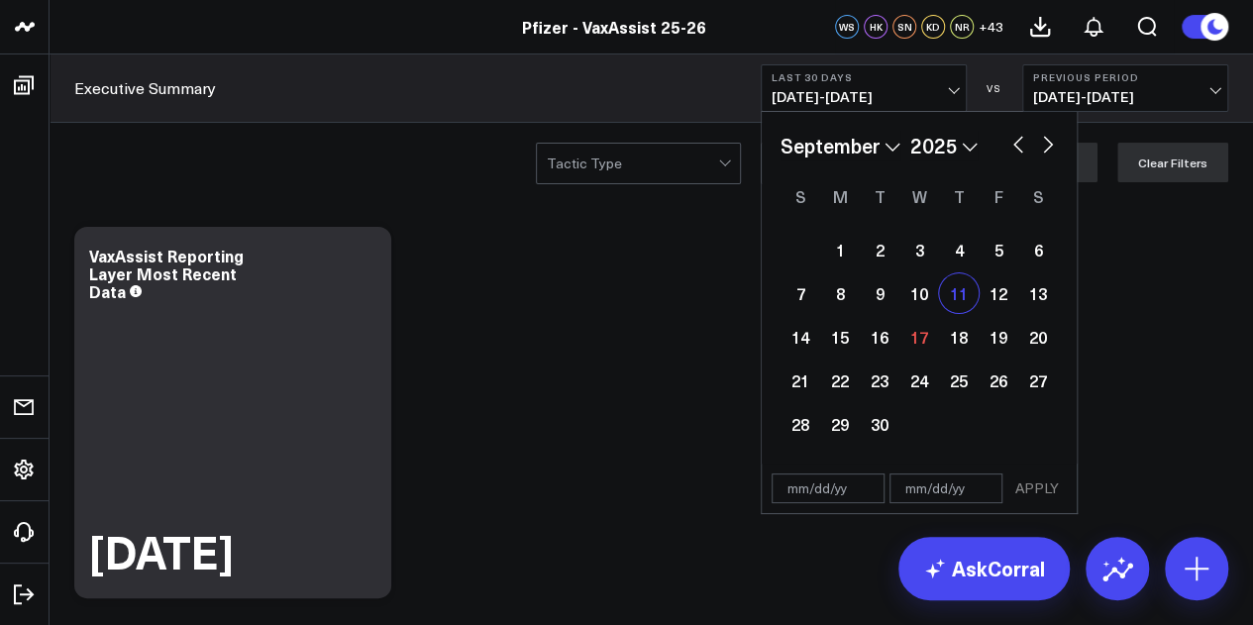
click at [975, 298] on div "11" at bounding box center [959, 293] width 40 height 40
type input "[DATE]"
select select "8"
select select "2025"
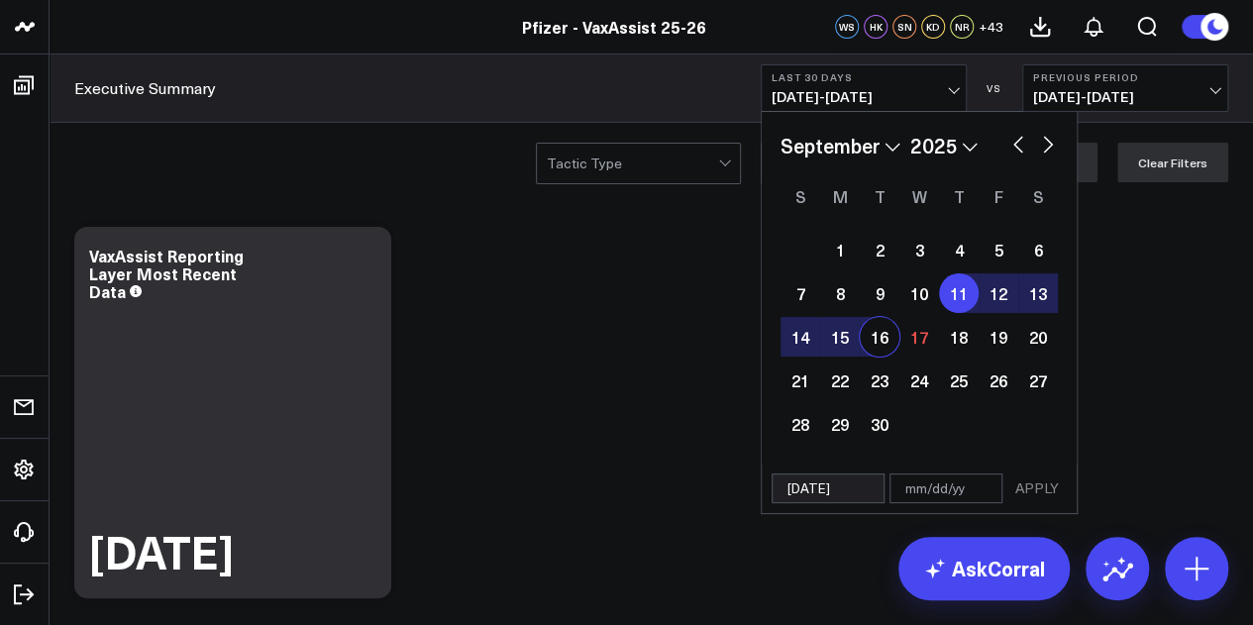
click at [878, 335] on div "16" at bounding box center [880, 337] width 40 height 40
type input "[DATE]"
select select "8"
select select "2025"
click at [1055, 488] on button "APPLY" at bounding box center [1036, 488] width 59 height 30
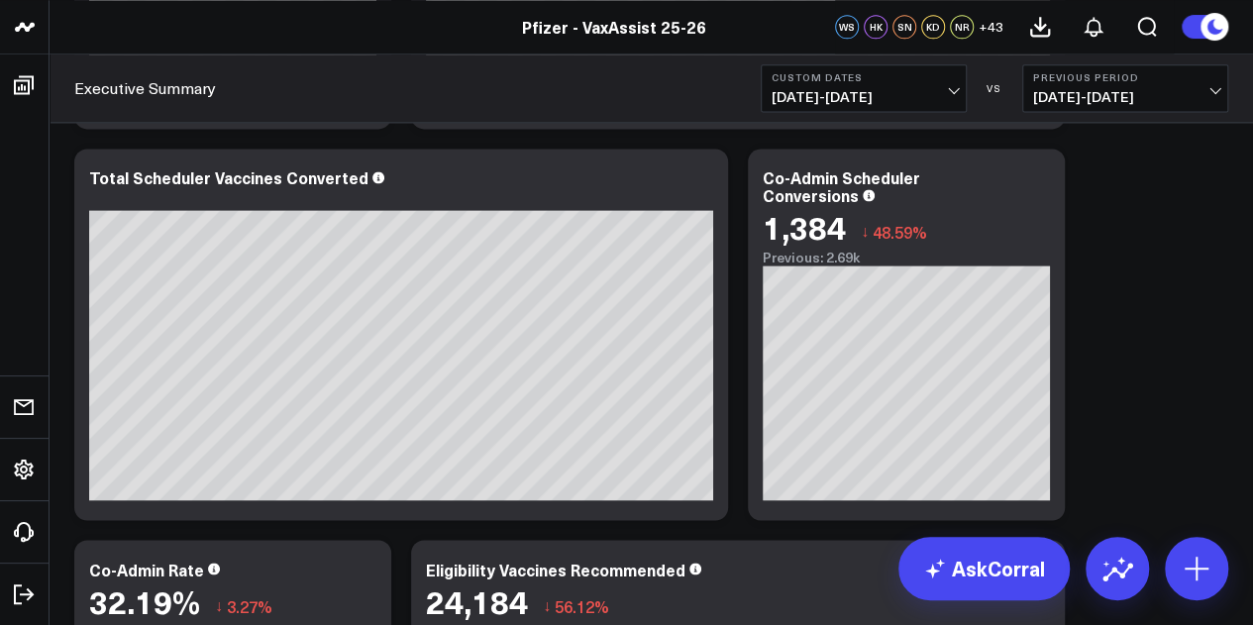
scroll to position [1332, 0]
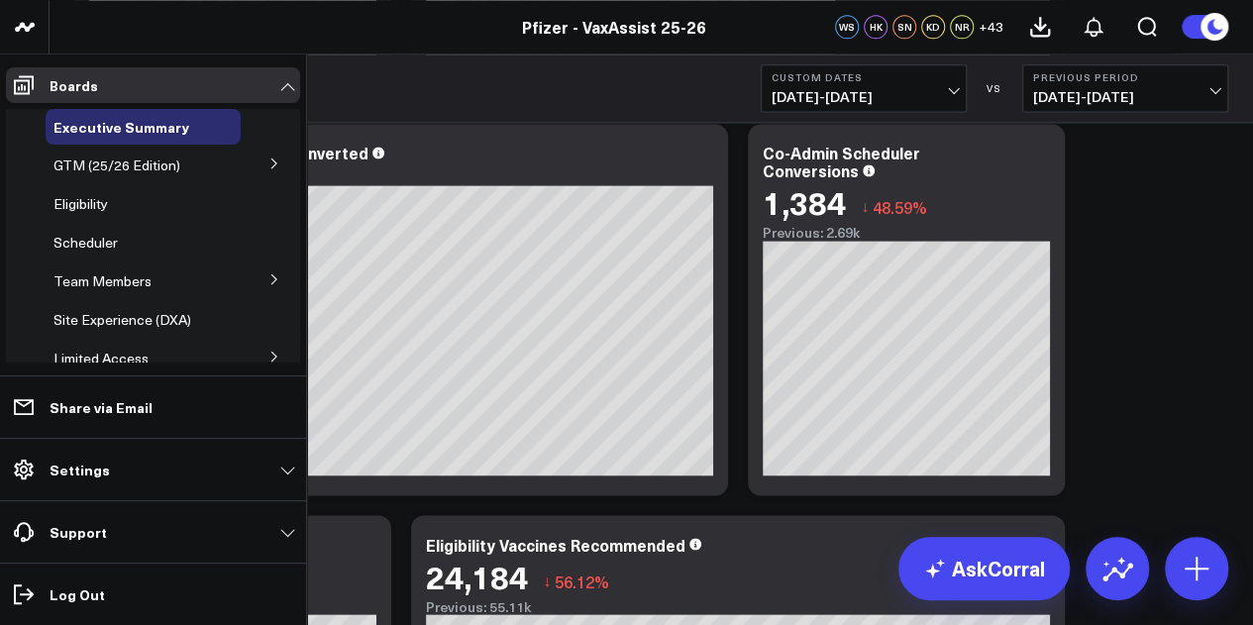
click at [265, 173] on button at bounding box center [275, 163] width 52 height 30
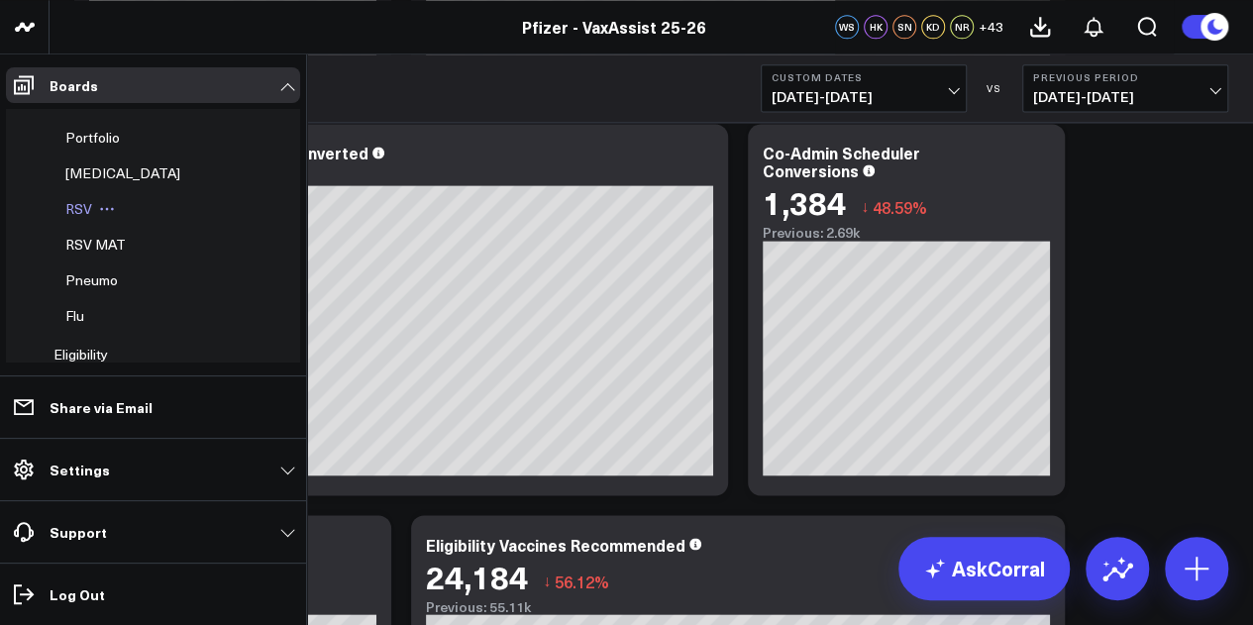
scroll to position [0, 0]
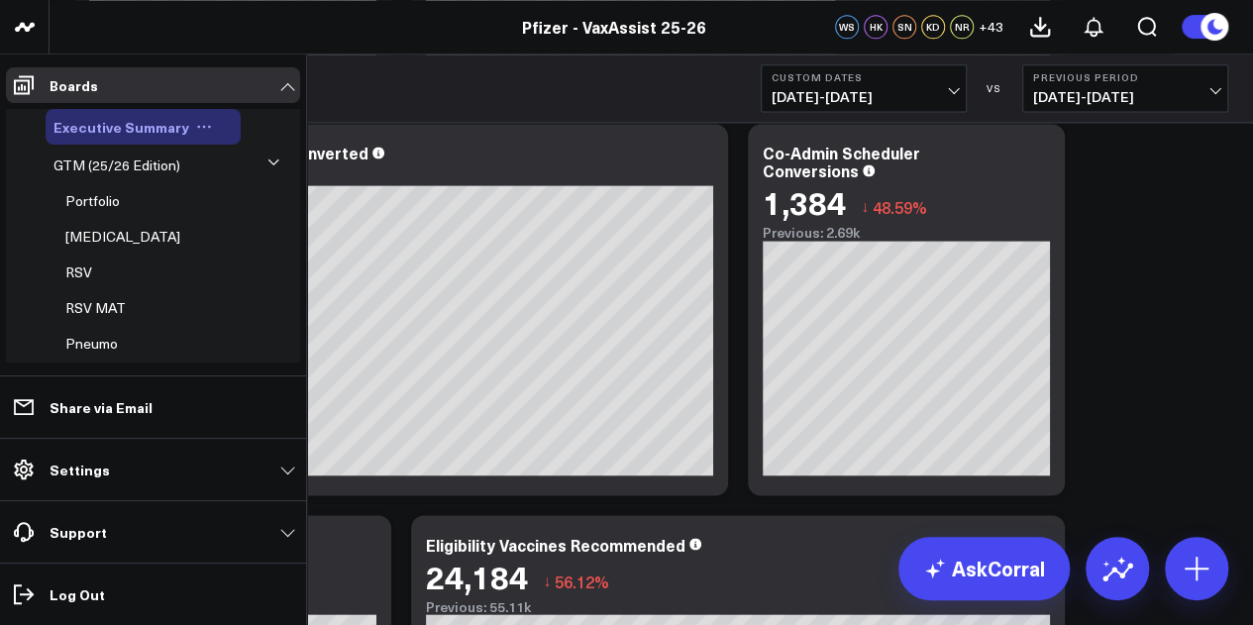
click at [156, 124] on span "Executive Summary" at bounding box center [121, 127] width 136 height 20
click at [101, 198] on span "Portfolio" at bounding box center [92, 200] width 54 height 19
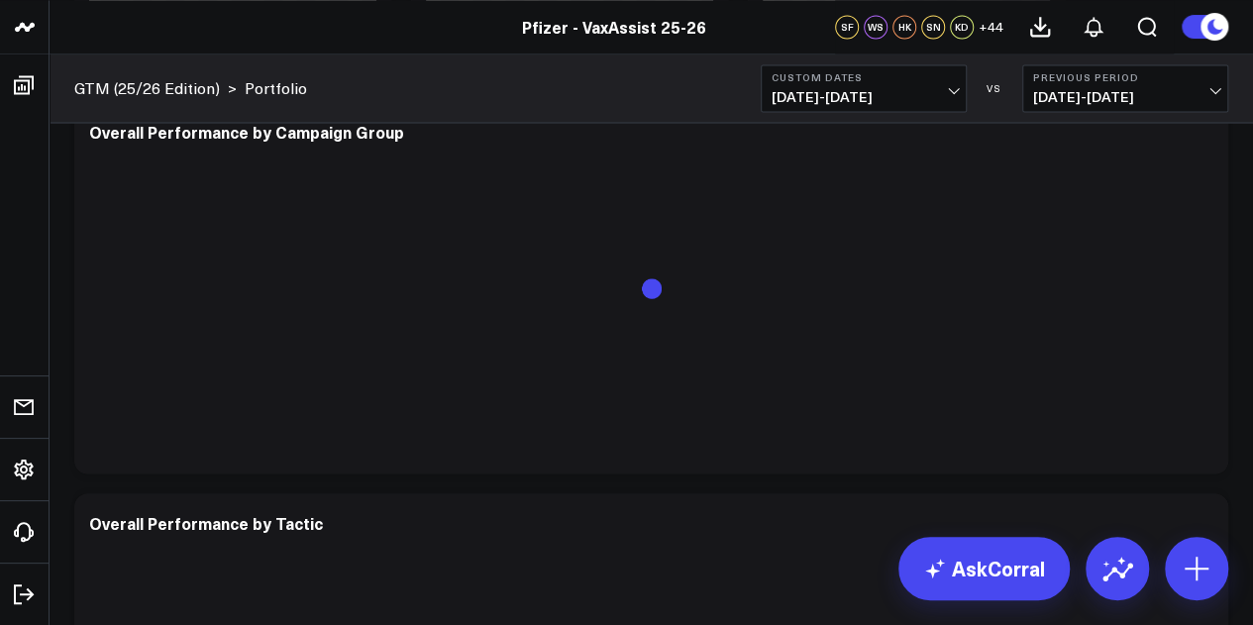
scroll to position [1712, 0]
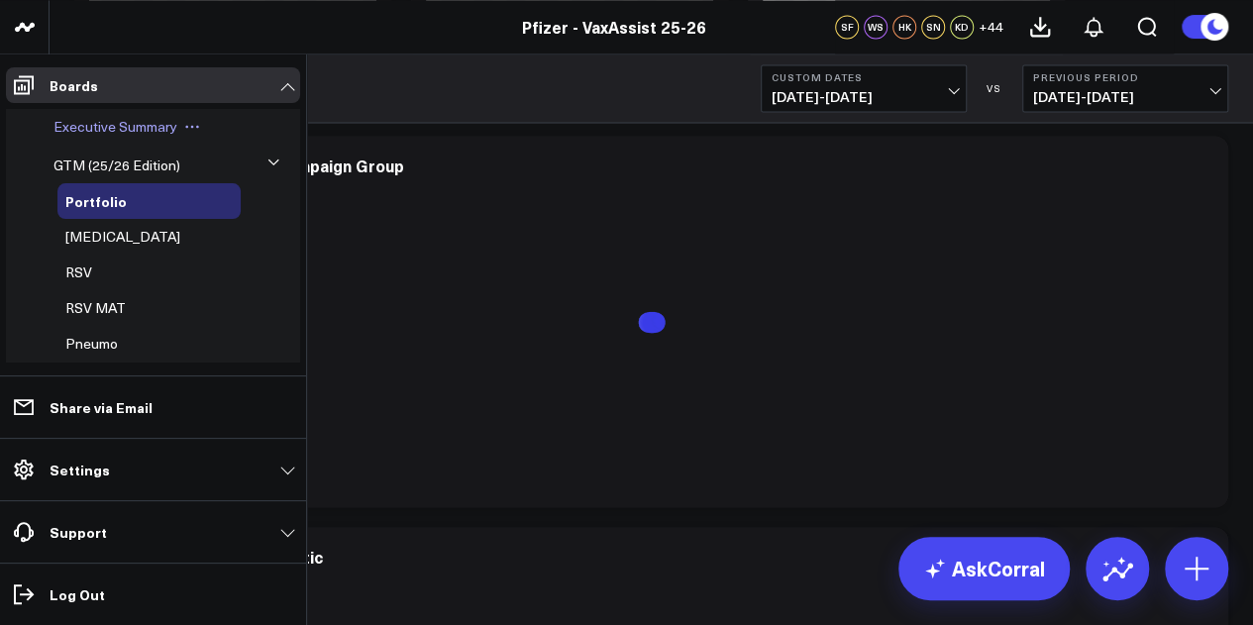
click at [123, 127] on span "Executive Summary" at bounding box center [115, 126] width 124 height 19
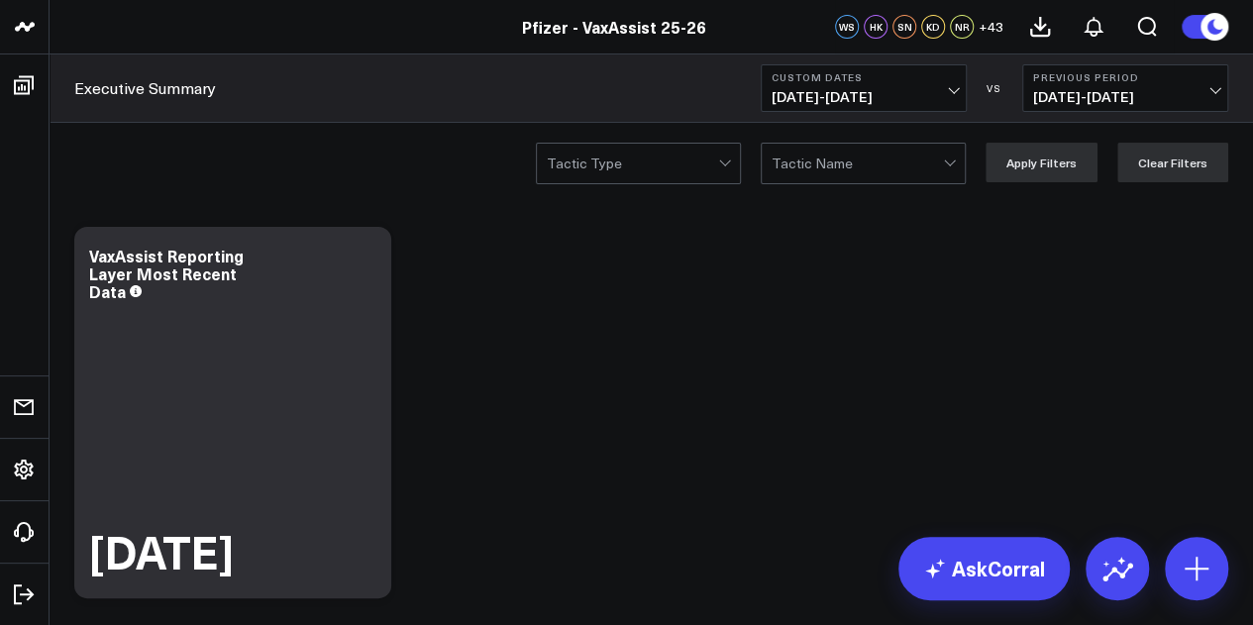
click at [955, 89] on span "[DATE] - [DATE]" at bounding box center [864, 97] width 184 height 16
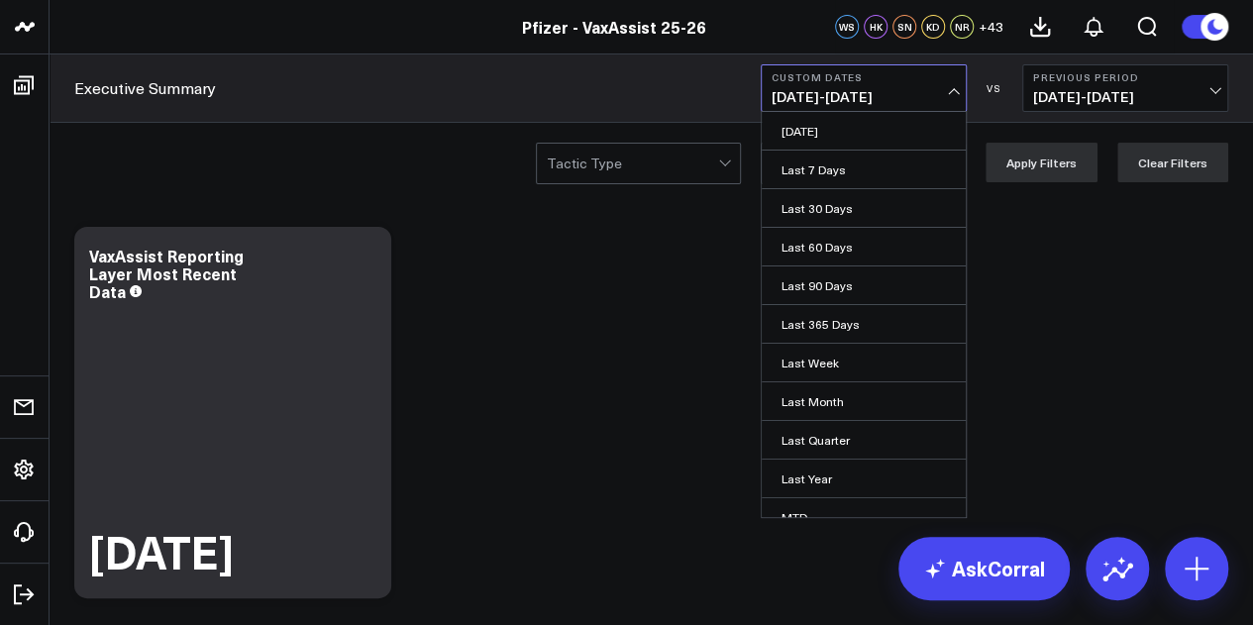
click at [955, 84] on button "Custom Dates [DATE] - [DATE]" at bounding box center [864, 88] width 206 height 48
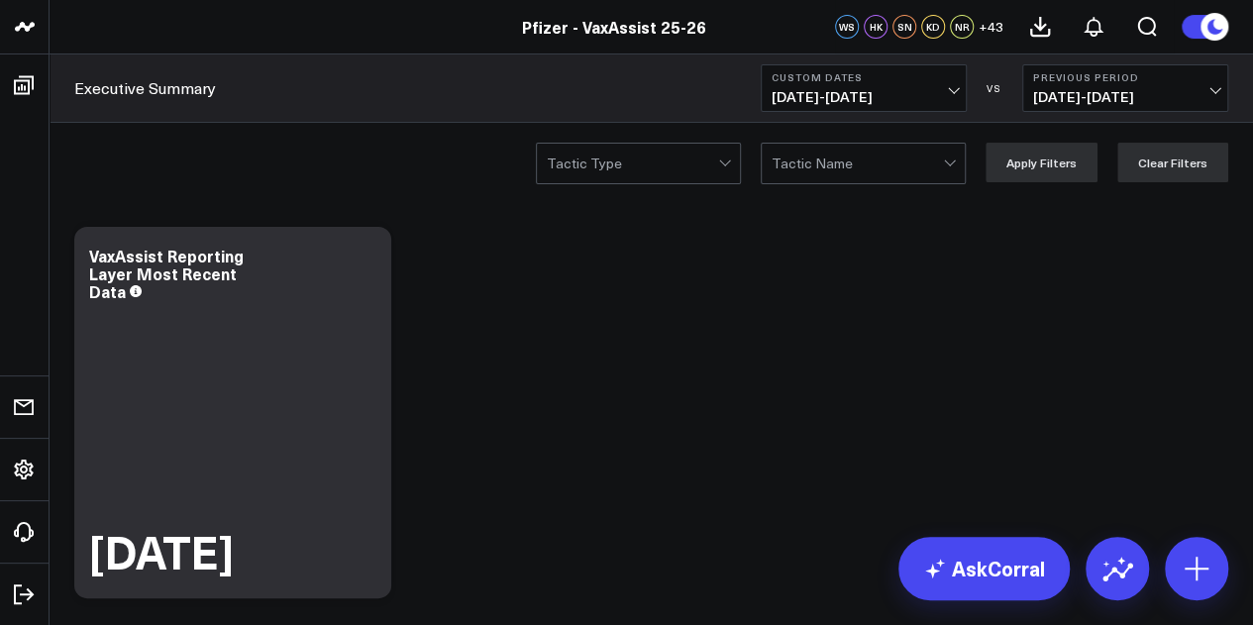
click at [948, 91] on span "[DATE] - [DATE]" at bounding box center [864, 97] width 184 height 16
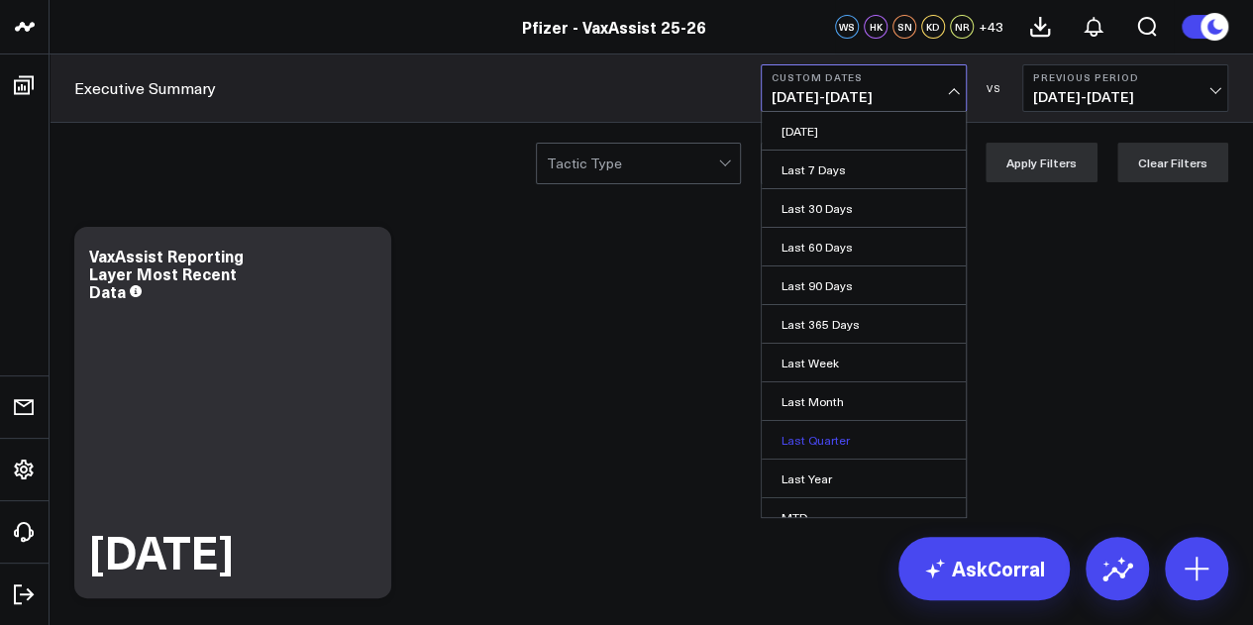
scroll to position [129, 0]
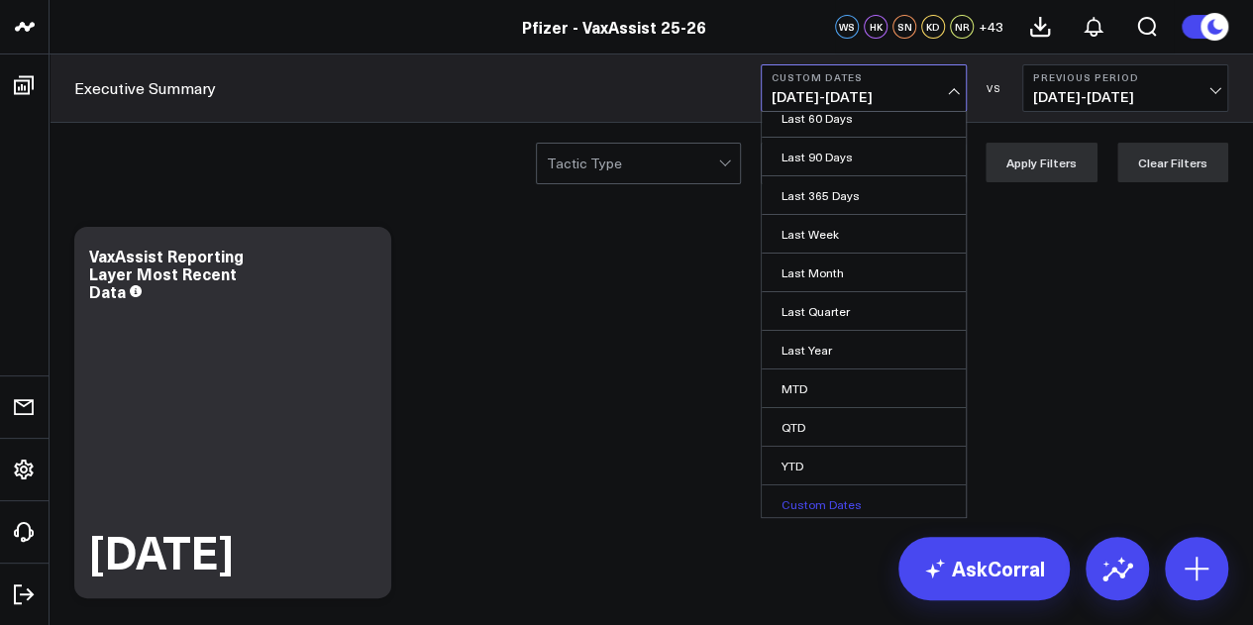
click at [830, 490] on link "Custom Dates" at bounding box center [864, 504] width 204 height 38
select select "8"
select select "2025"
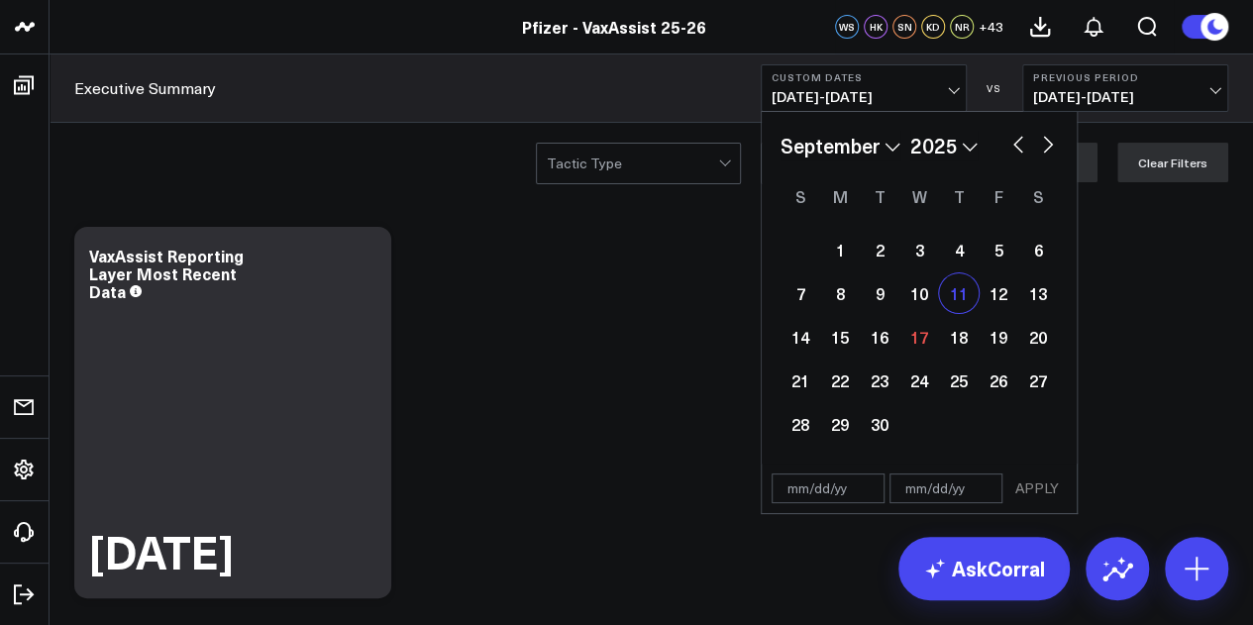
click at [955, 280] on div "11" at bounding box center [959, 293] width 40 height 40
type input "[DATE]"
select select "8"
select select "2025"
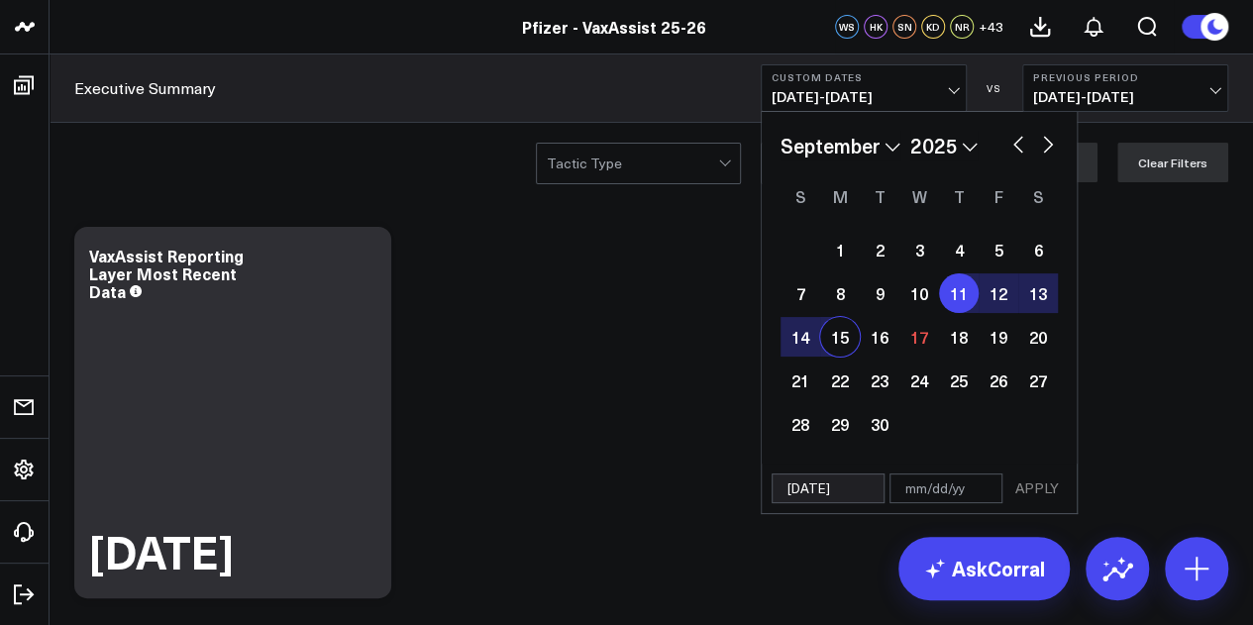
click at [827, 344] on div "15" at bounding box center [840, 337] width 40 height 40
type input "[DATE]"
select select "8"
select select "2025"
click at [1022, 484] on button "APPLY" at bounding box center [1036, 488] width 59 height 30
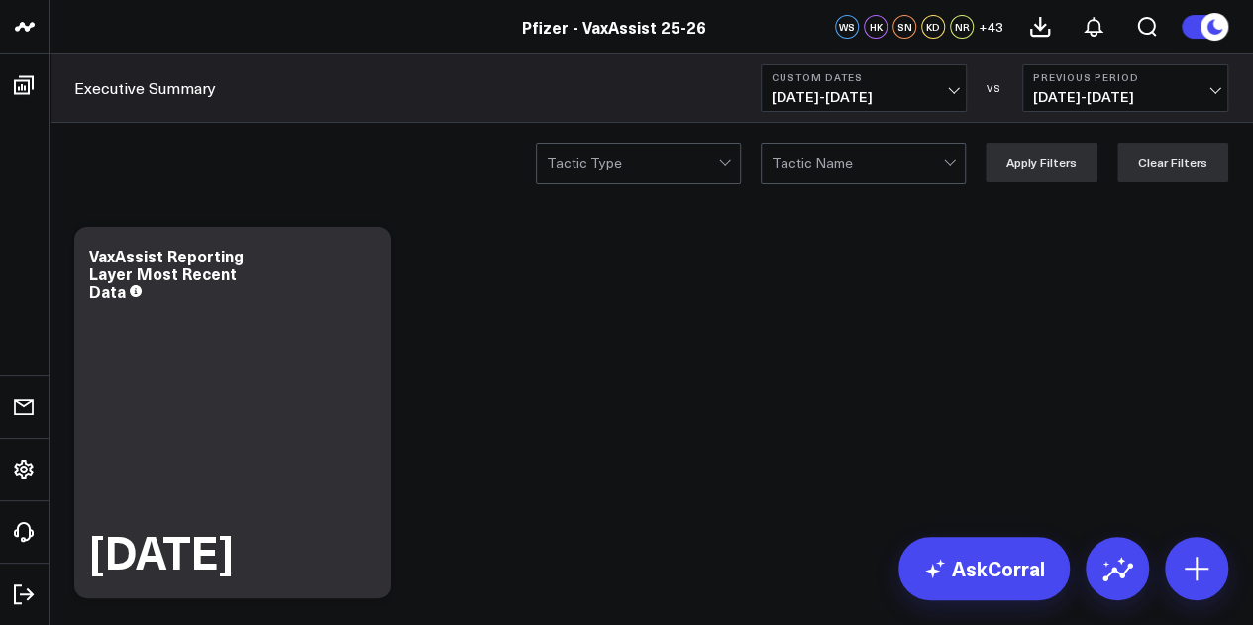
click at [1097, 92] on span "09/06/25 - 09/10/25" at bounding box center [1125, 97] width 184 height 16
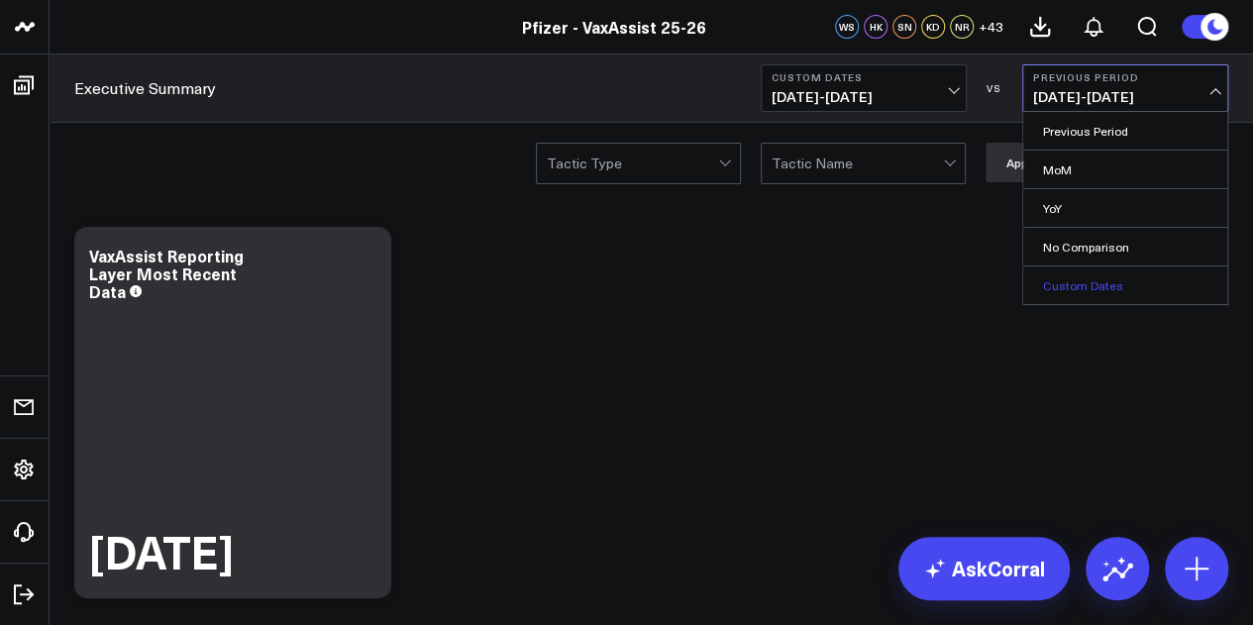
click at [1082, 287] on link "Custom Dates" at bounding box center [1125, 285] width 204 height 38
select select "8"
select select "2025"
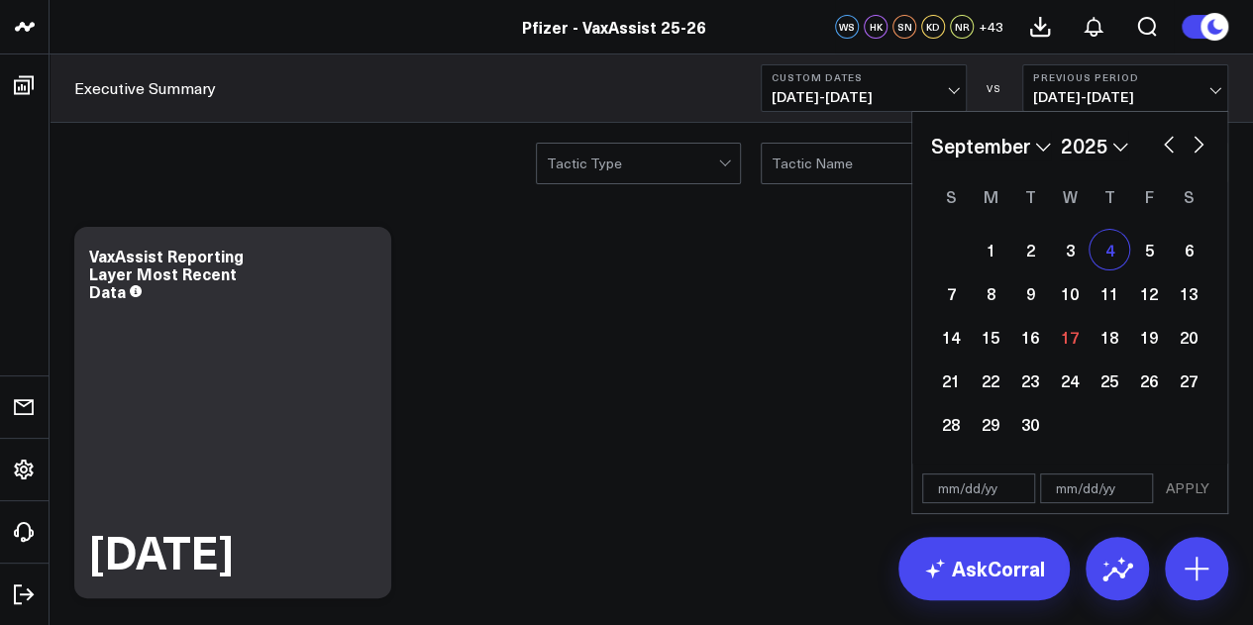
click at [1121, 246] on div "4" at bounding box center [1110, 250] width 40 height 40
type input "09/04/25"
select select "8"
select select "2025"
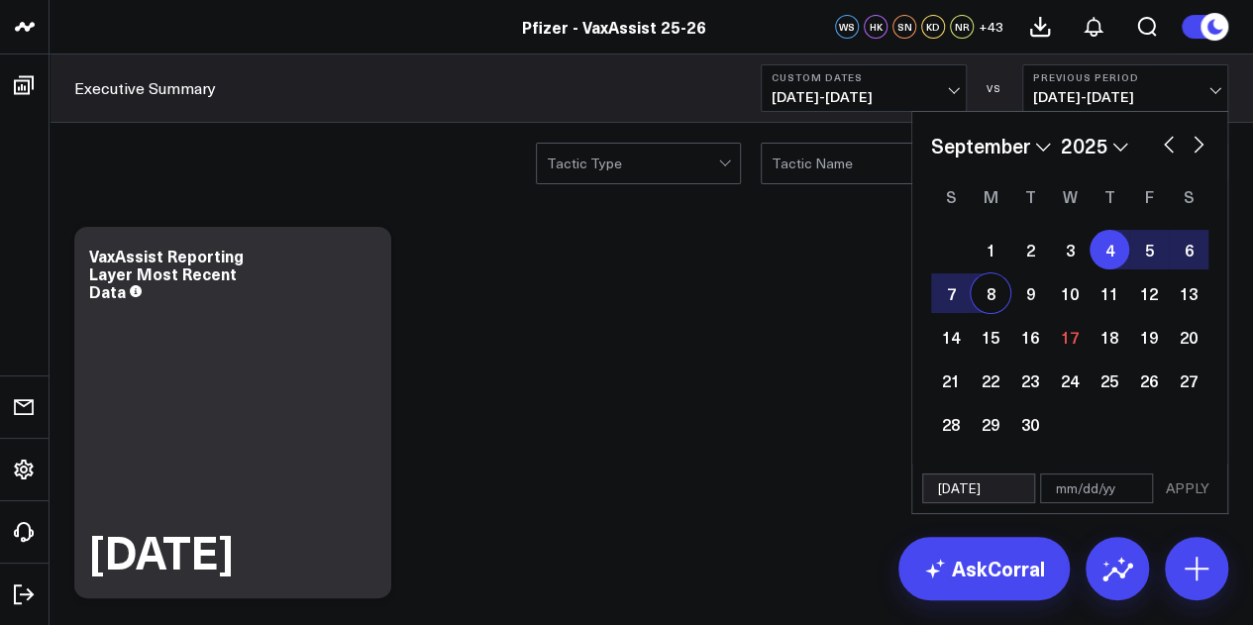
click at [995, 304] on div "8" at bounding box center [991, 293] width 40 height 40
type input "09/08/25"
select select "8"
select select "2025"
click at [1177, 487] on button "APPLY" at bounding box center [1187, 488] width 59 height 30
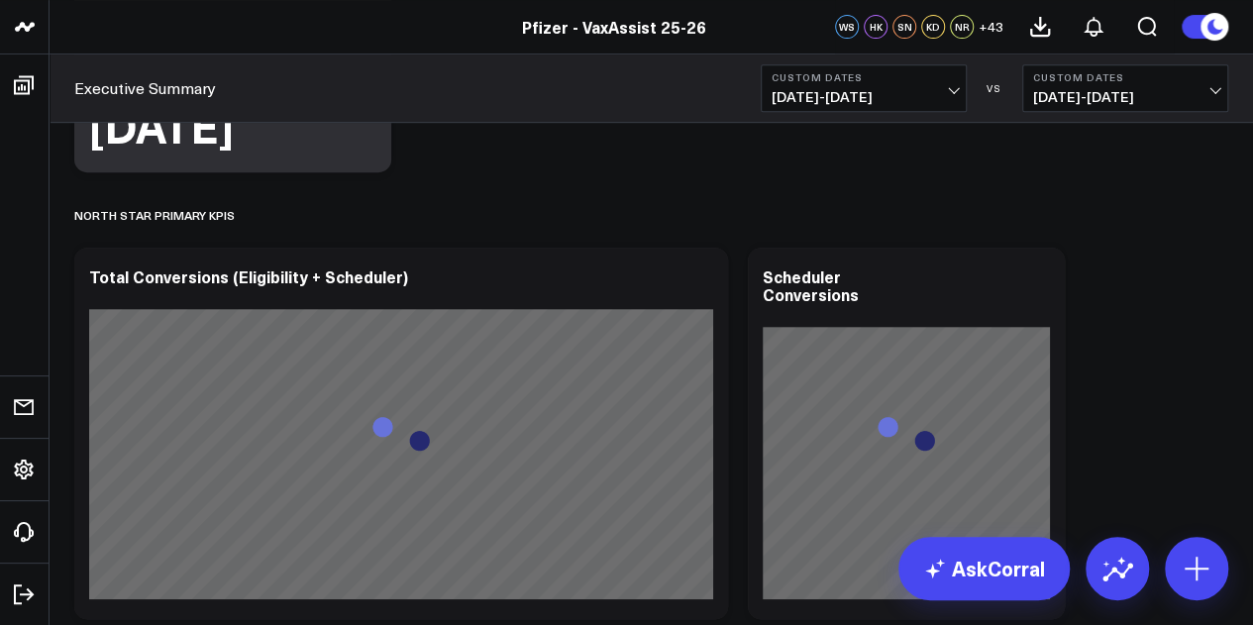
scroll to position [398, 0]
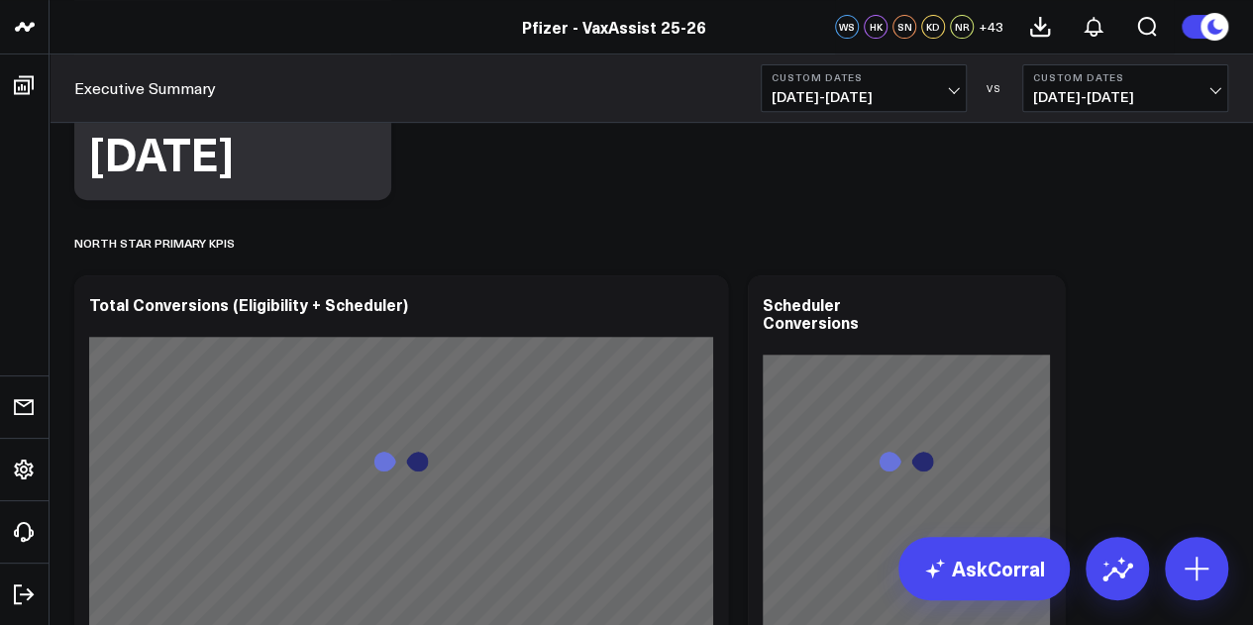
click at [1091, 99] on span "09/04/25 - 09/08/25" at bounding box center [1125, 97] width 184 height 16
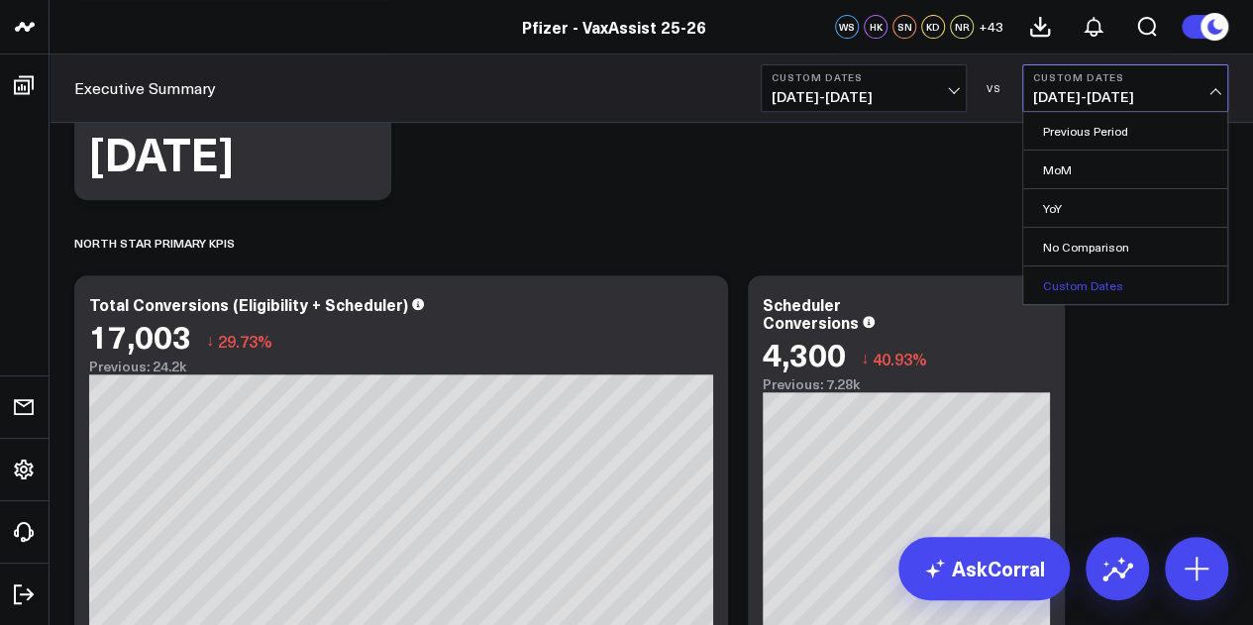
click at [1093, 274] on link "Custom Dates" at bounding box center [1125, 285] width 204 height 38
select select "8"
select select "2025"
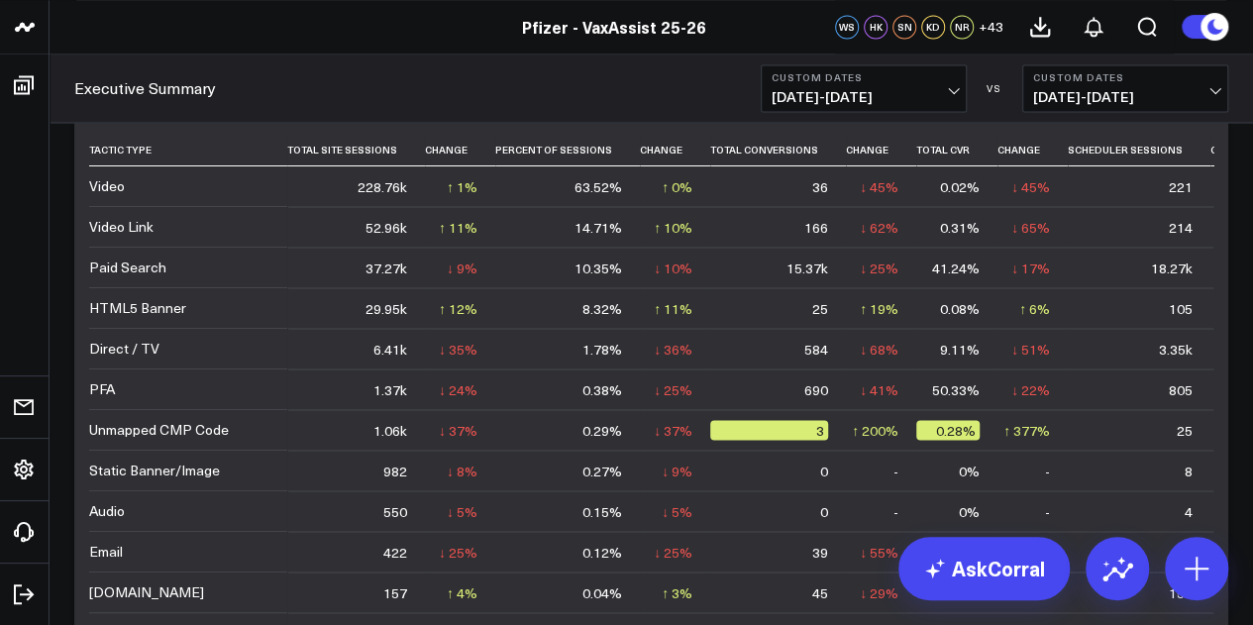
scroll to position [5455, 0]
click at [953, 80] on b "Custom Dates" at bounding box center [864, 77] width 184 height 12
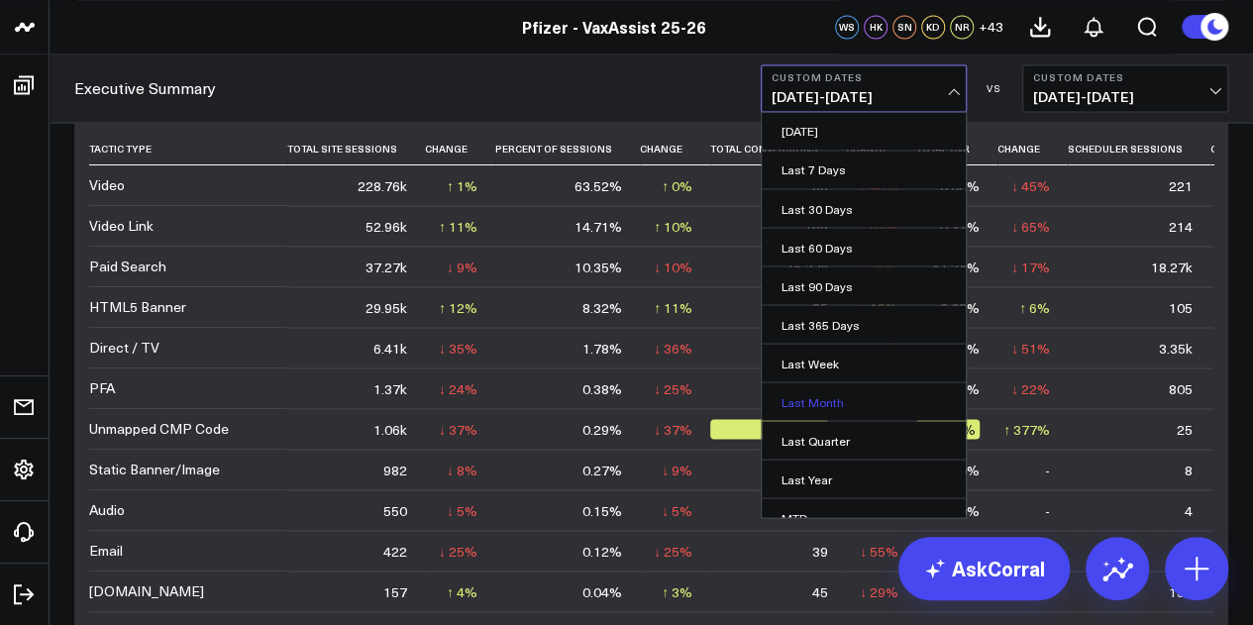
scroll to position [129, 0]
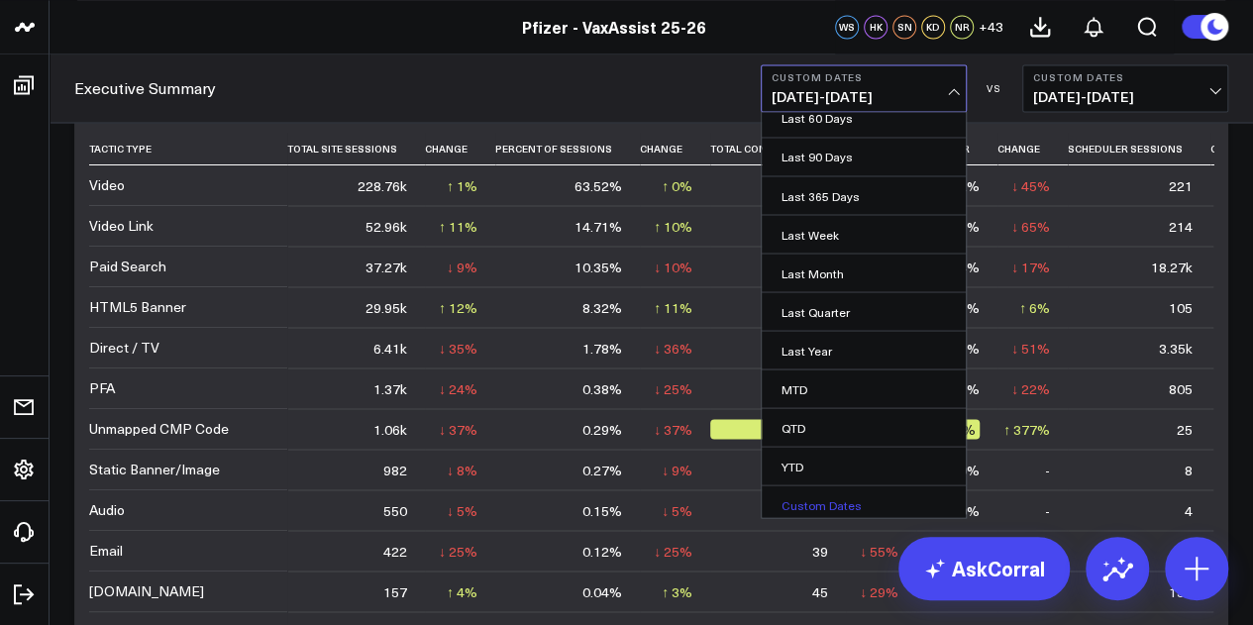
click at [830, 496] on link "Custom Dates" at bounding box center [864, 504] width 204 height 38
select select "8"
select select "2025"
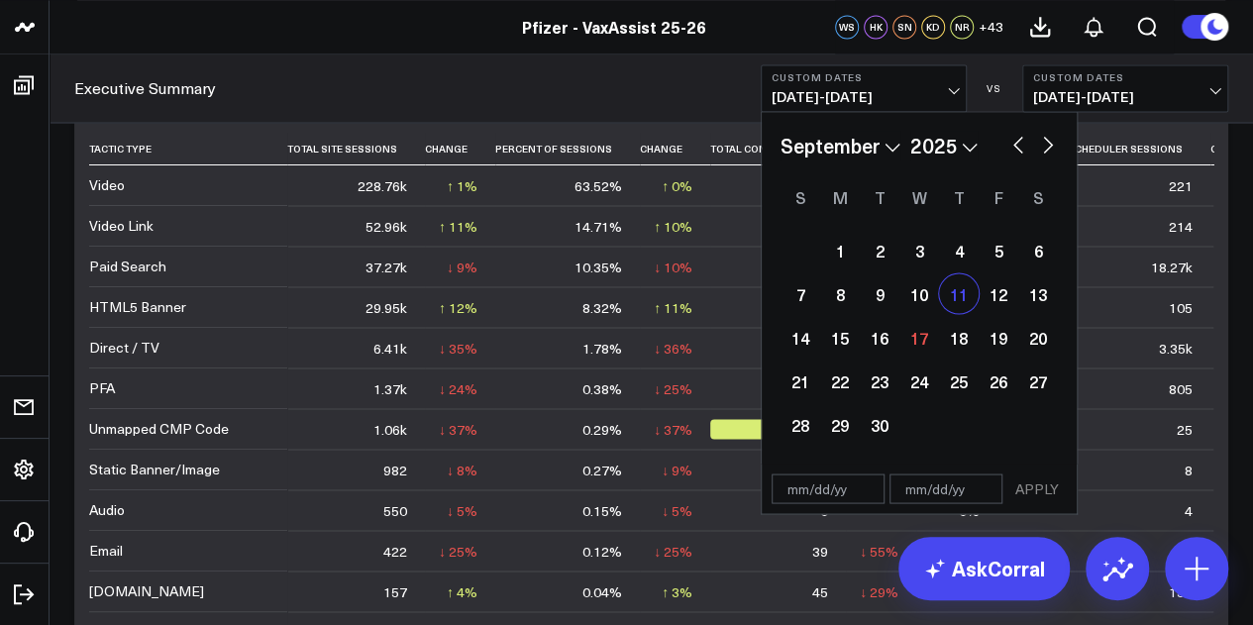
click at [956, 306] on div "11" at bounding box center [959, 293] width 40 height 40
type input "[DATE]"
select select "8"
select select "2025"
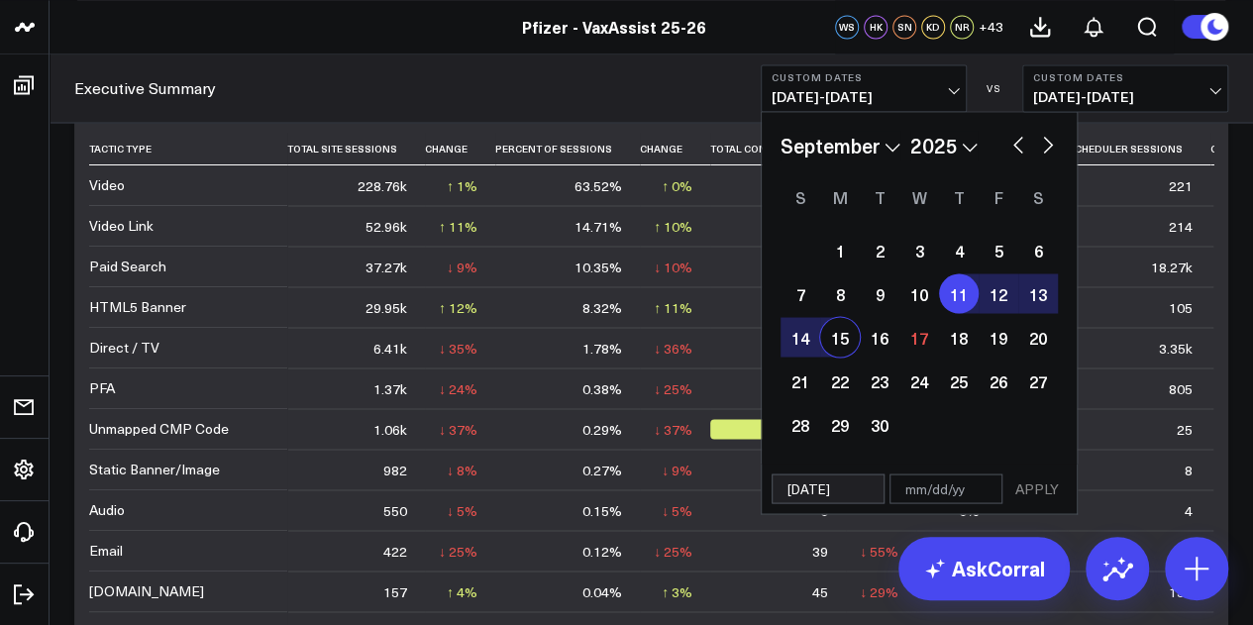
click at [836, 349] on div "15" at bounding box center [840, 337] width 40 height 40
type input "[DATE]"
select select "8"
select select "2025"
click at [1027, 483] on button "APPLY" at bounding box center [1036, 488] width 59 height 30
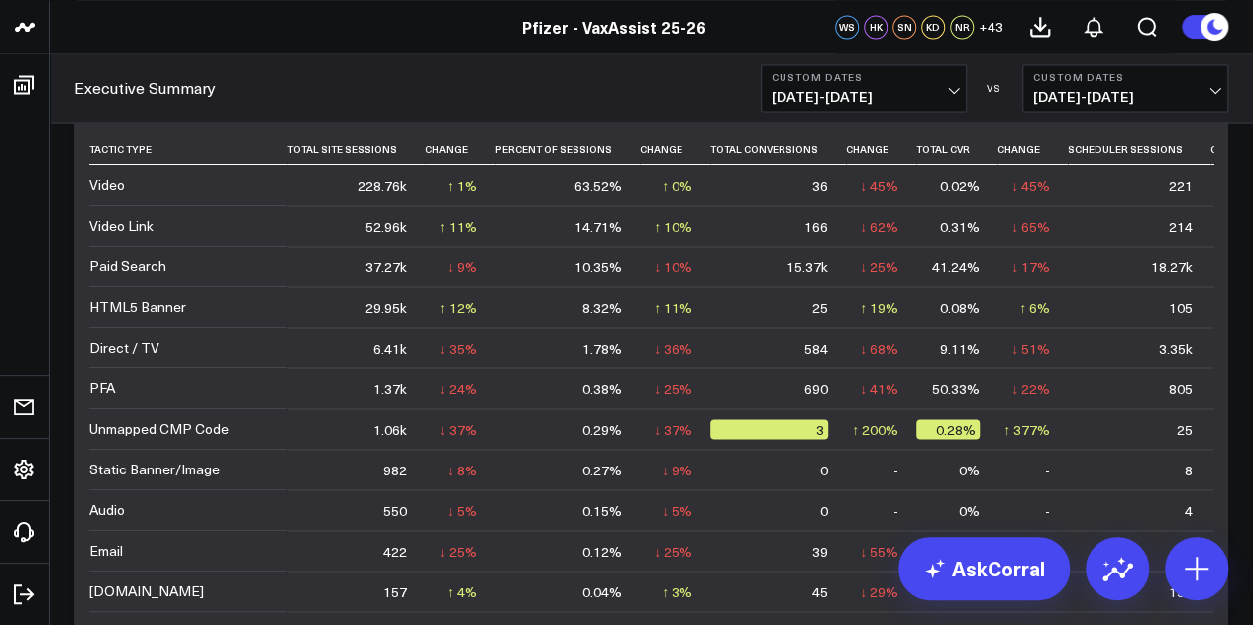
click at [1089, 100] on span "09/04/25 - 09/08/25" at bounding box center [1125, 97] width 184 height 16
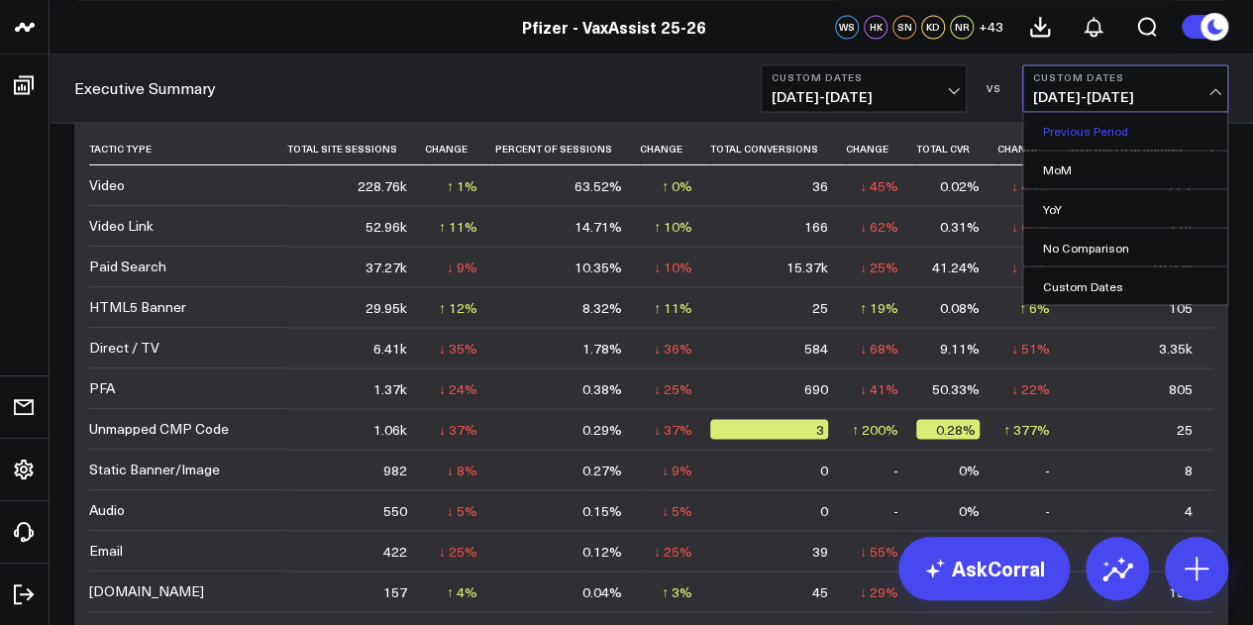
click at [1086, 141] on link "Previous Period" at bounding box center [1125, 131] width 204 height 38
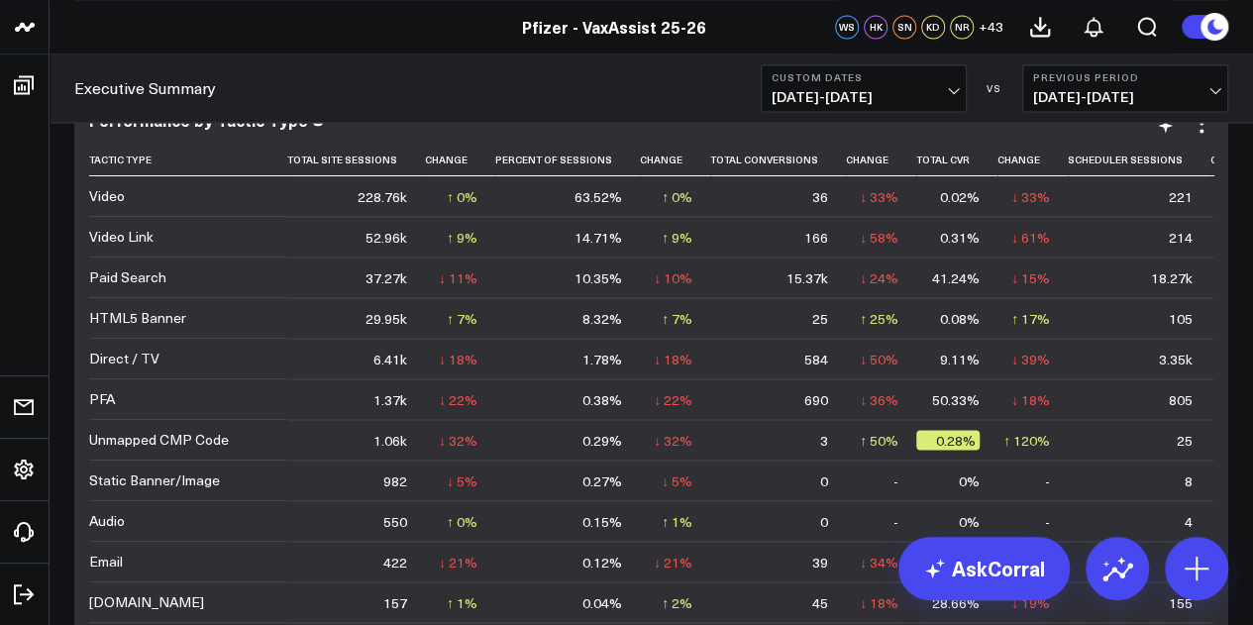
scroll to position [5441, 0]
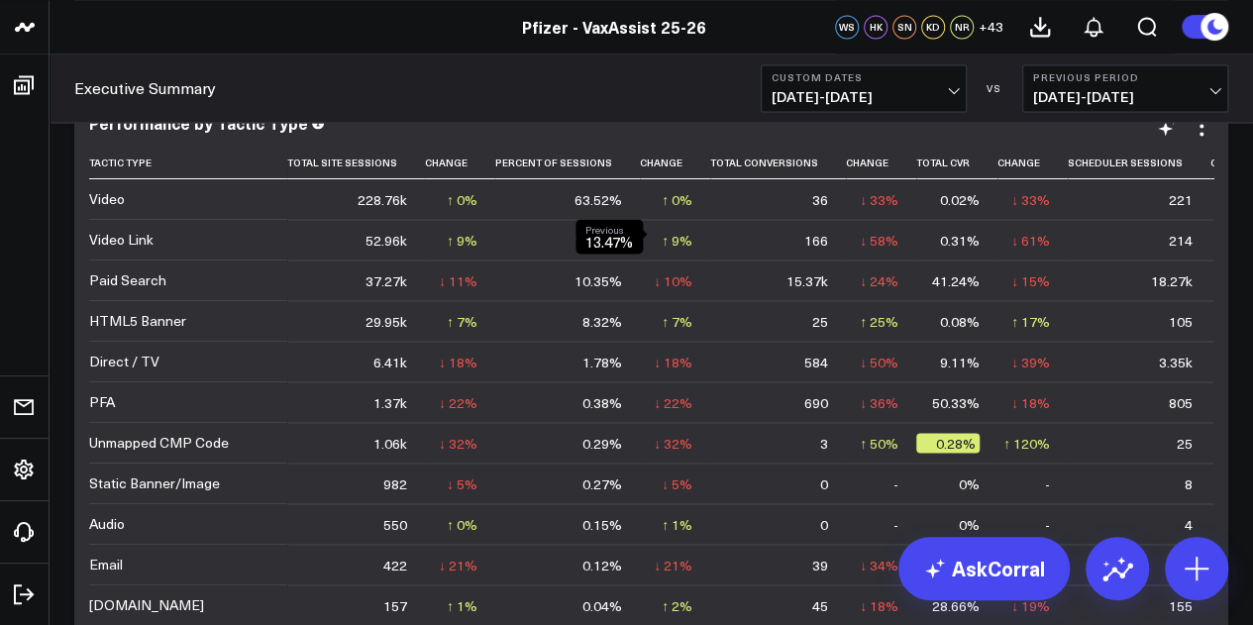
click at [662, 239] on div "↑ 9%" at bounding box center [677, 240] width 31 height 20
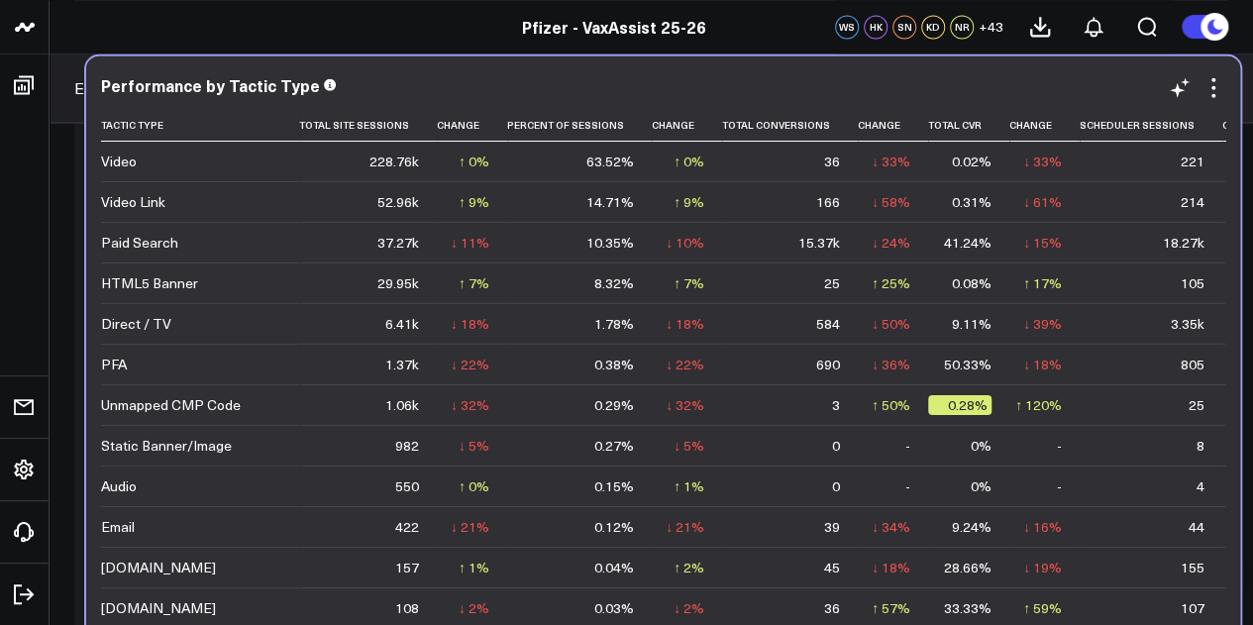
click at [674, 203] on div "↑ 9%" at bounding box center [689, 201] width 31 height 20
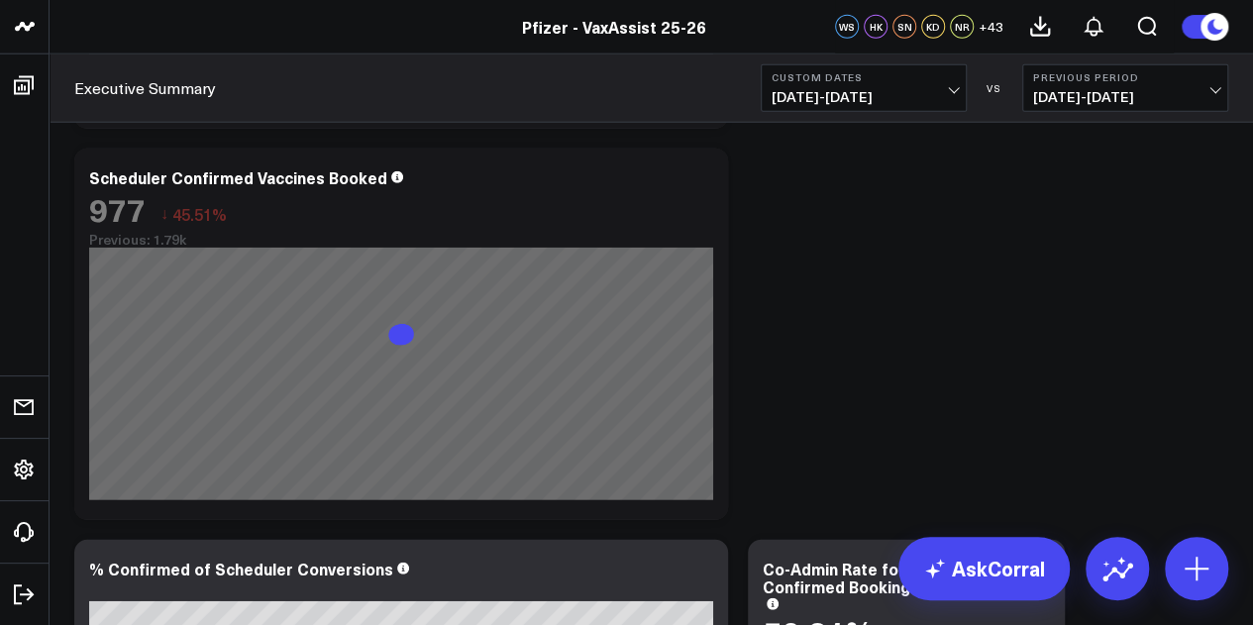
scroll to position [0, 0]
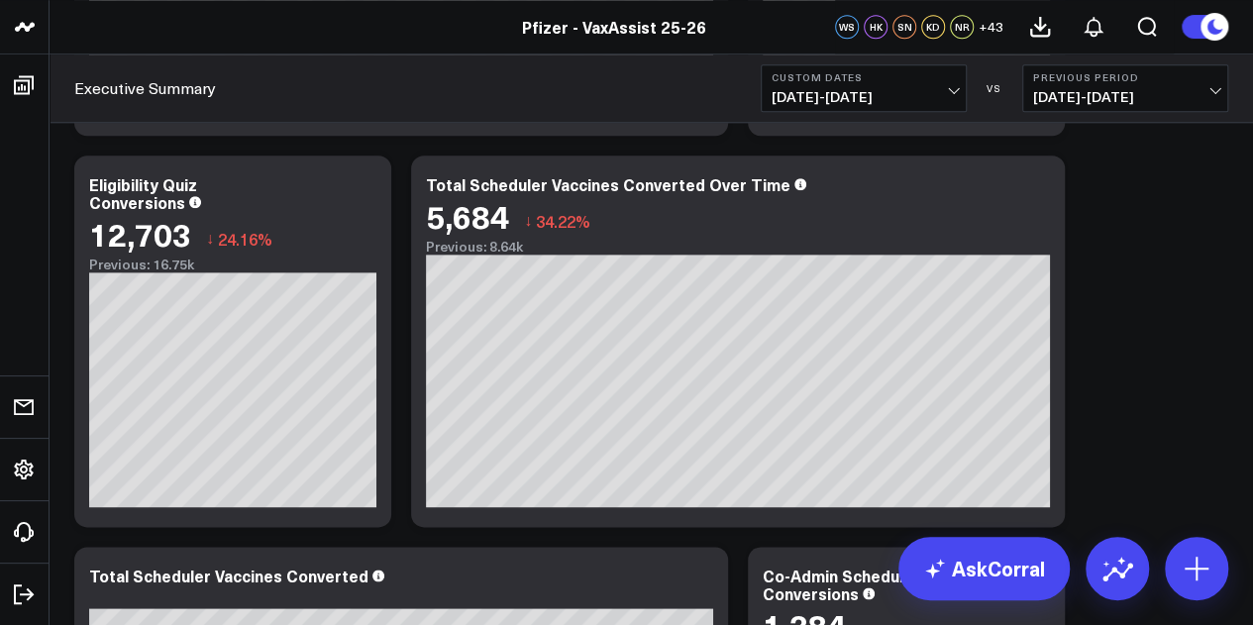
scroll to position [908, 0]
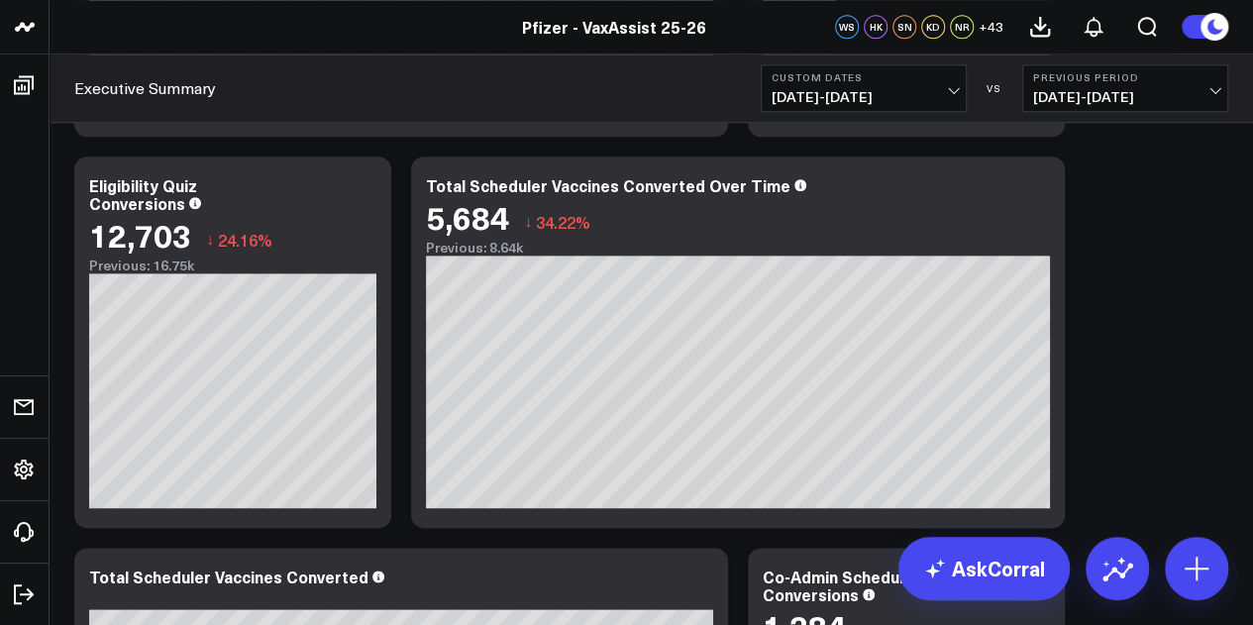
click at [927, 103] on span "[DATE] - [DATE]" at bounding box center [864, 97] width 184 height 16
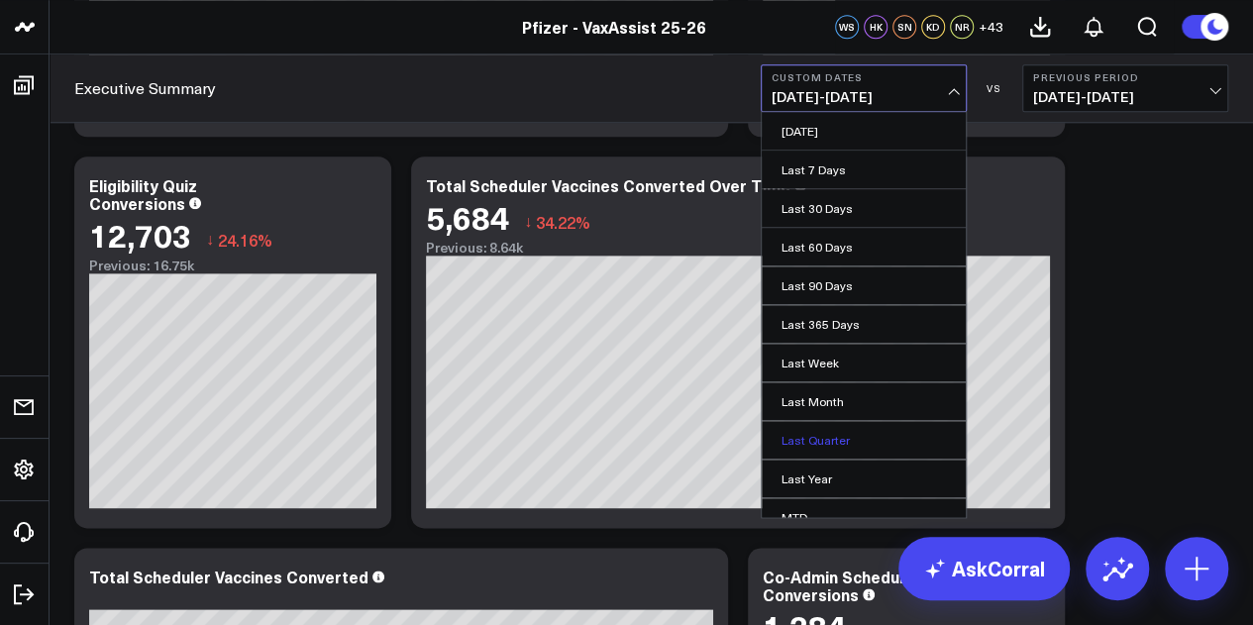
scroll to position [129, 0]
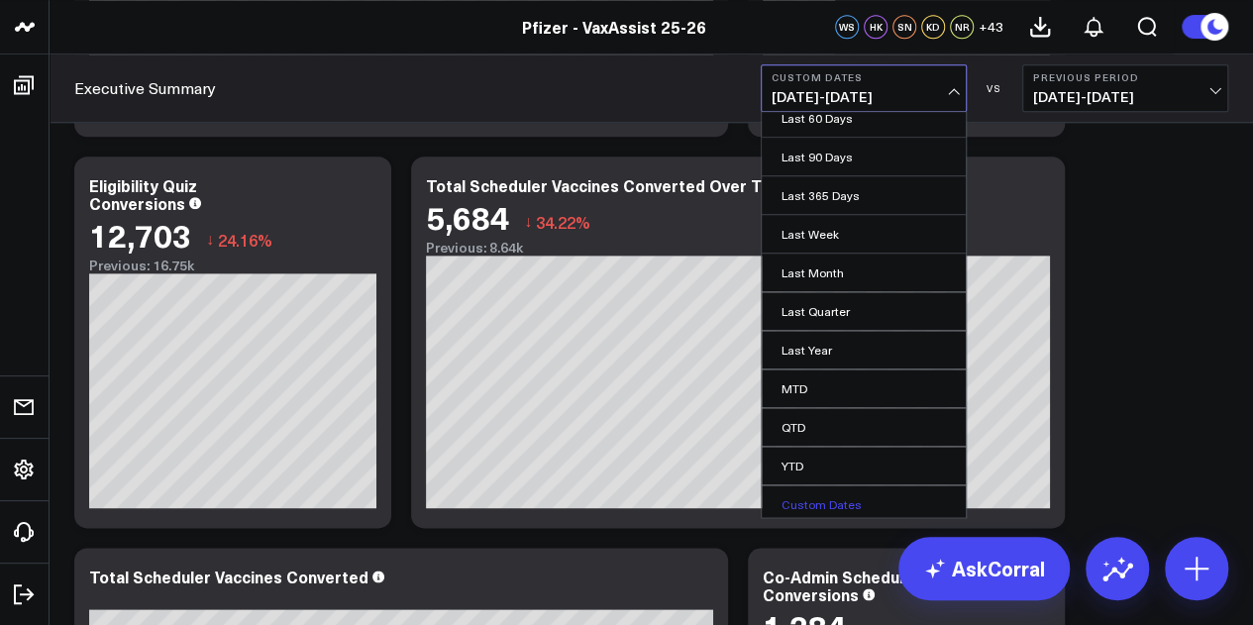
click at [804, 499] on link "Custom Dates" at bounding box center [864, 504] width 204 height 38
select select "8"
select select "2025"
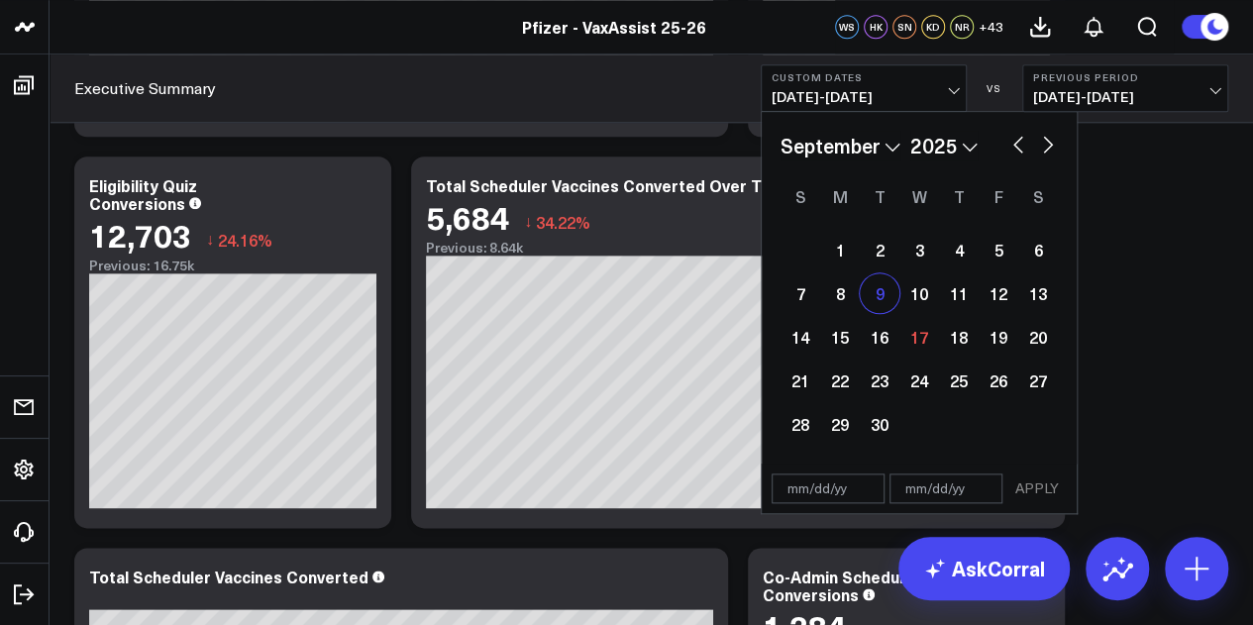
click at [872, 296] on div "9" at bounding box center [880, 293] width 40 height 40
type input "[DATE]"
select select "8"
select select "2025"
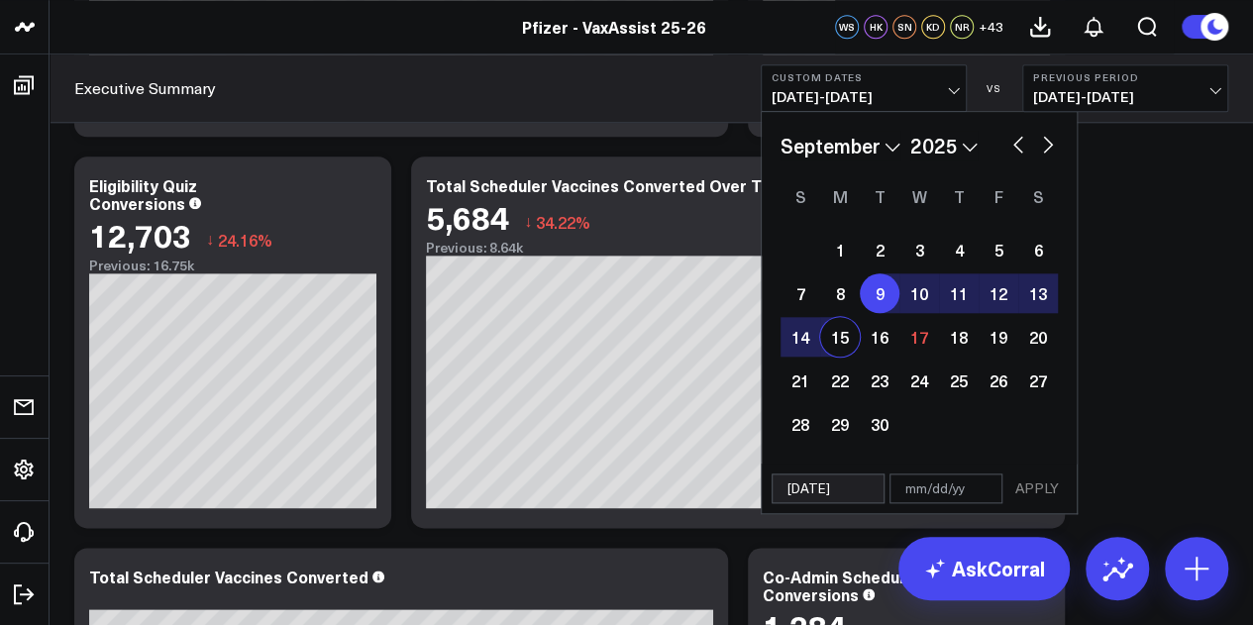
click at [823, 344] on div "15" at bounding box center [840, 337] width 40 height 40
type input "[DATE]"
select select "8"
select select "2025"
click at [1048, 493] on button "APPLY" at bounding box center [1036, 488] width 59 height 30
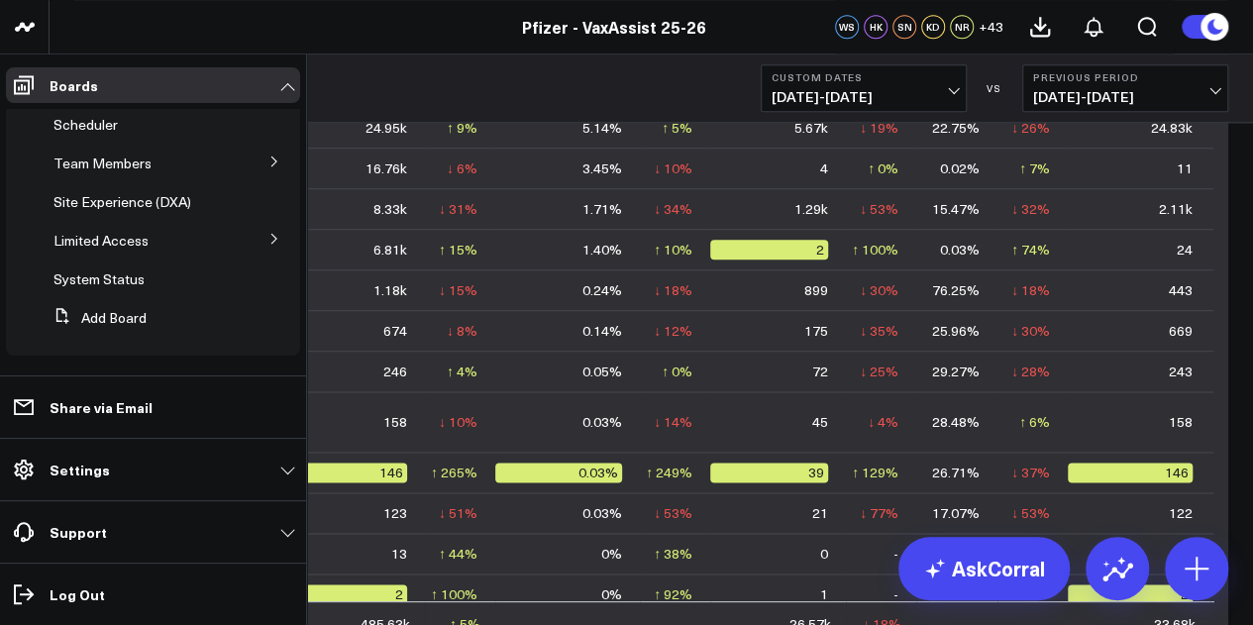
scroll to position [120, 0]
click at [268, 241] on icon at bounding box center [274, 237] width 12 height 12
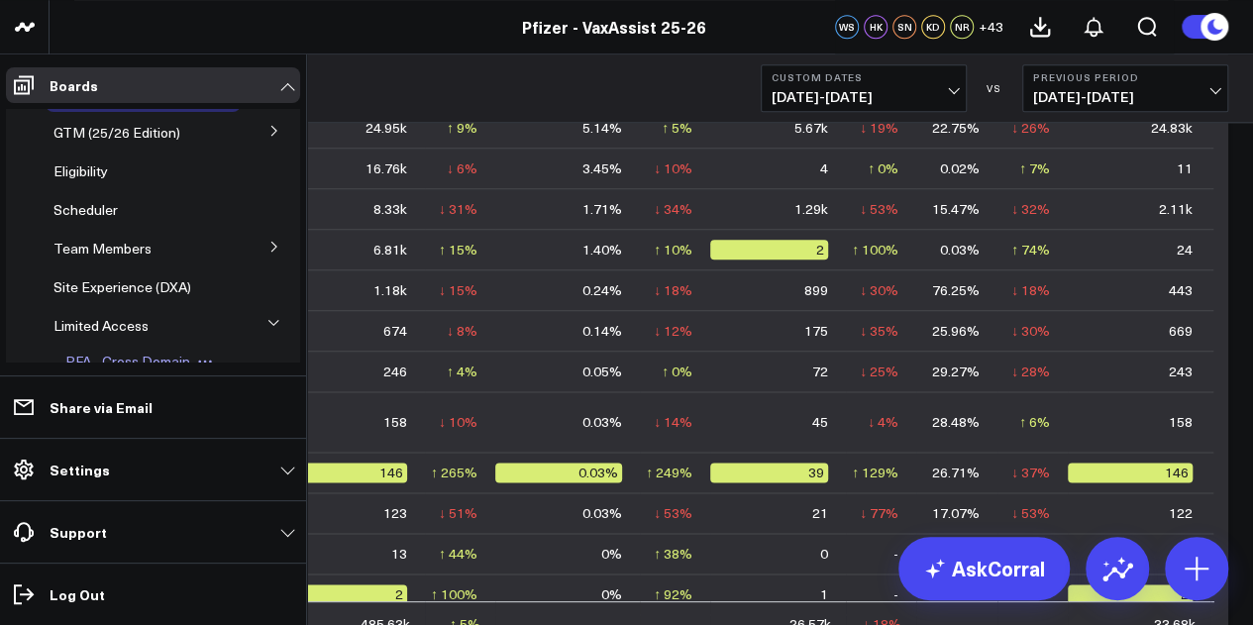
scroll to position [0, 0]
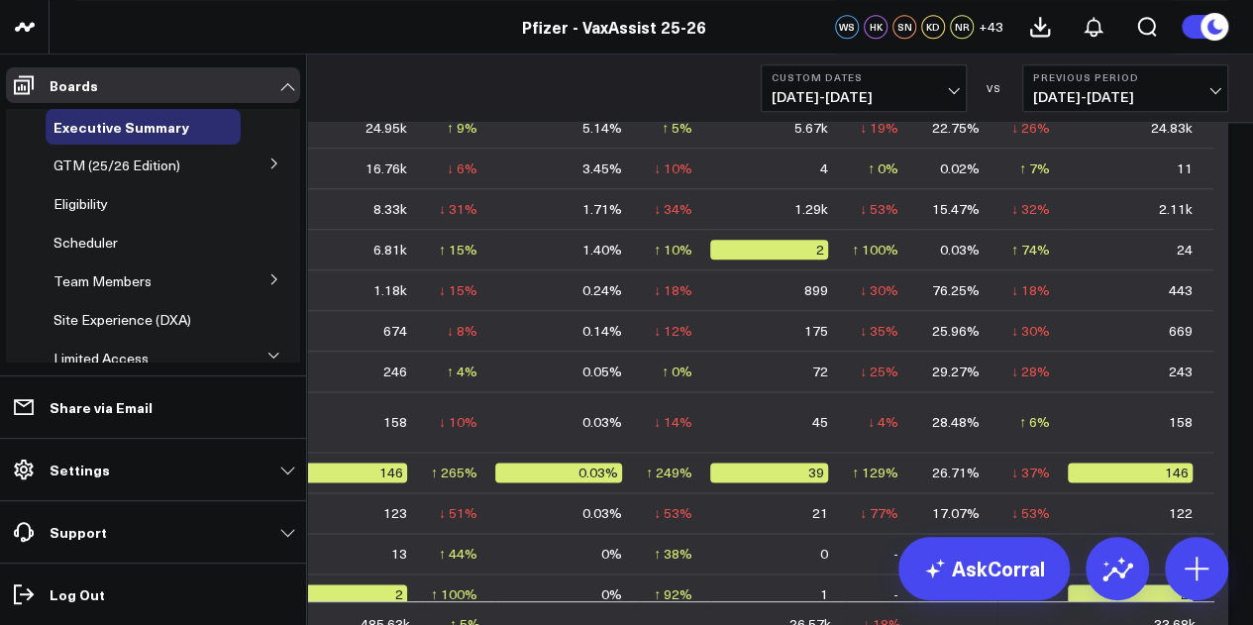
click at [269, 274] on icon at bounding box center [274, 279] width 12 height 12
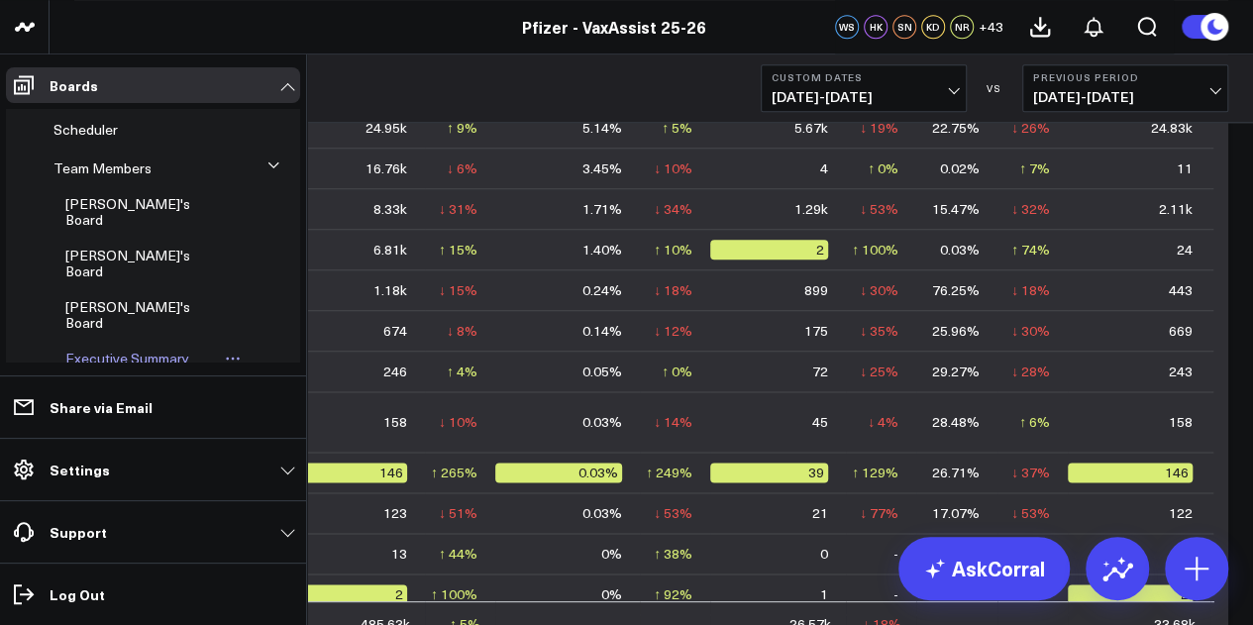
click at [127, 349] on span "Executive Summary ([PERSON_NAME] Version)" at bounding box center [127, 374] width 124 height 51
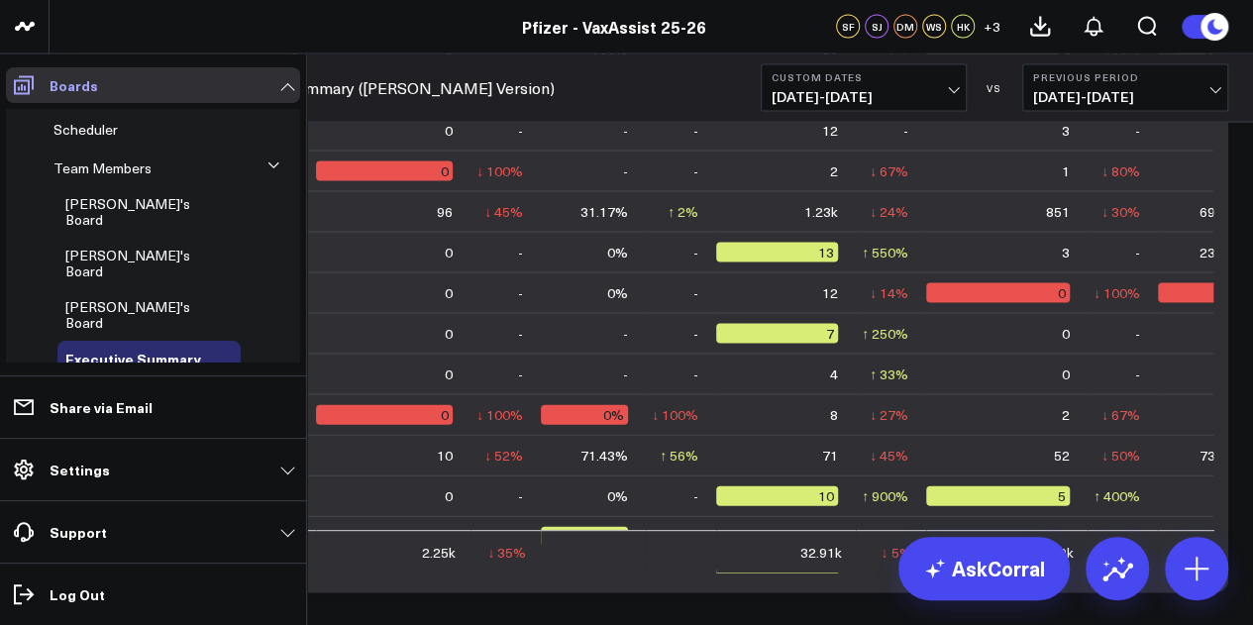
scroll to position [97, 0]
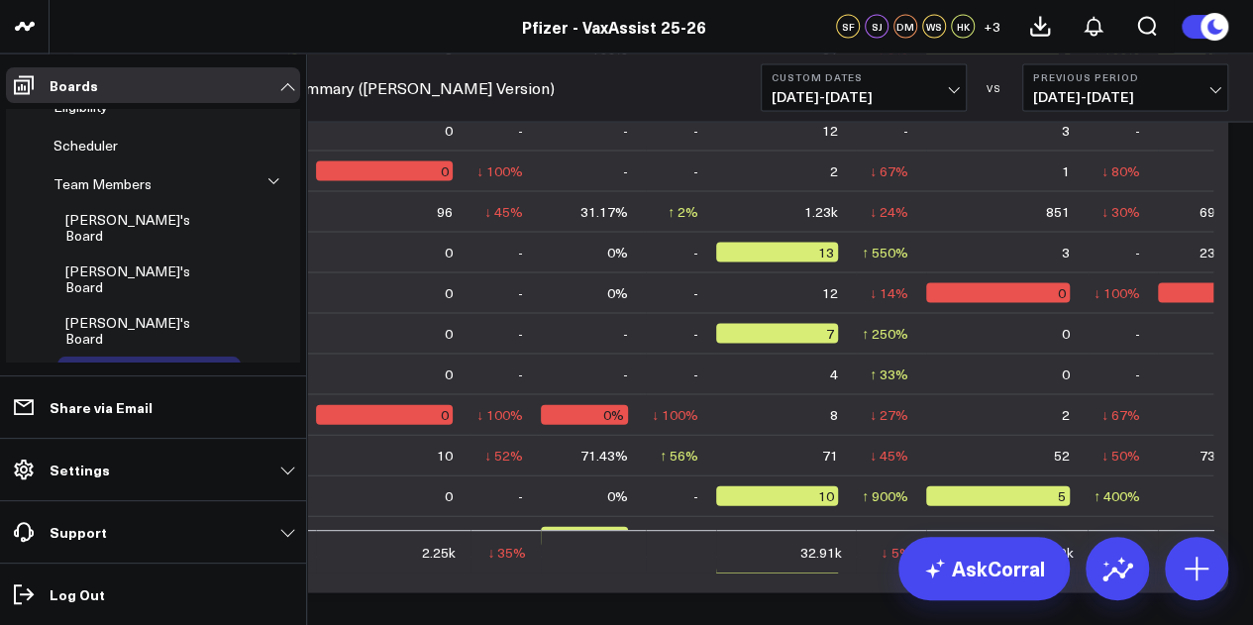
click at [270, 176] on button at bounding box center [275, 182] width 30 height 52
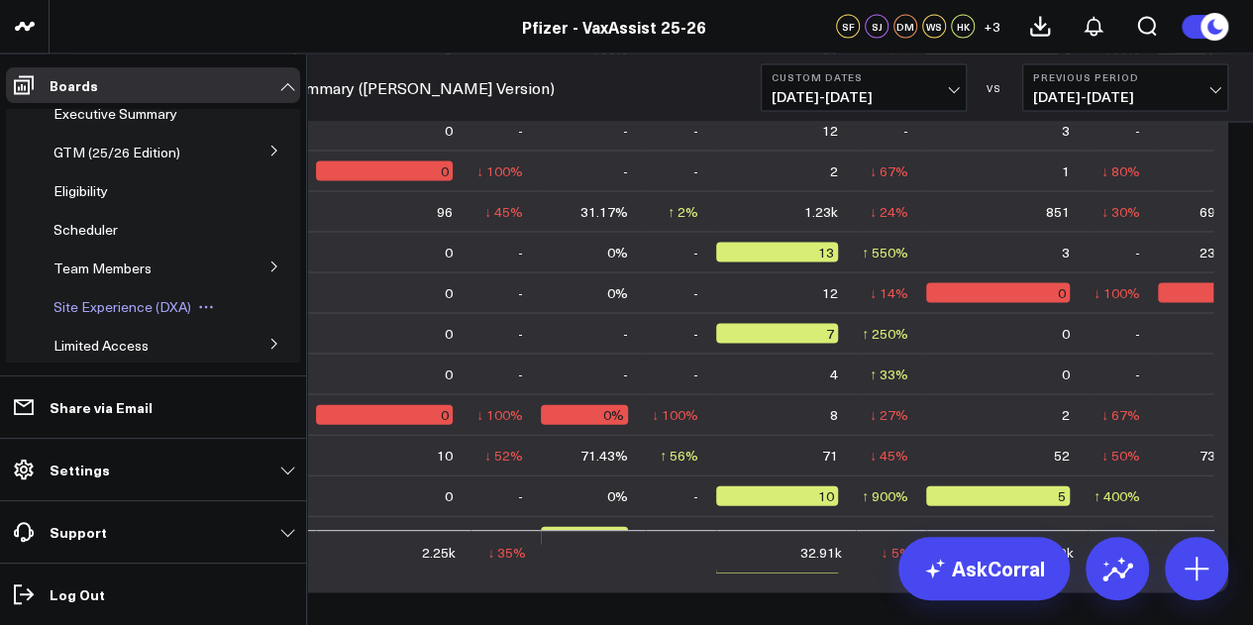
scroll to position [7, 0]
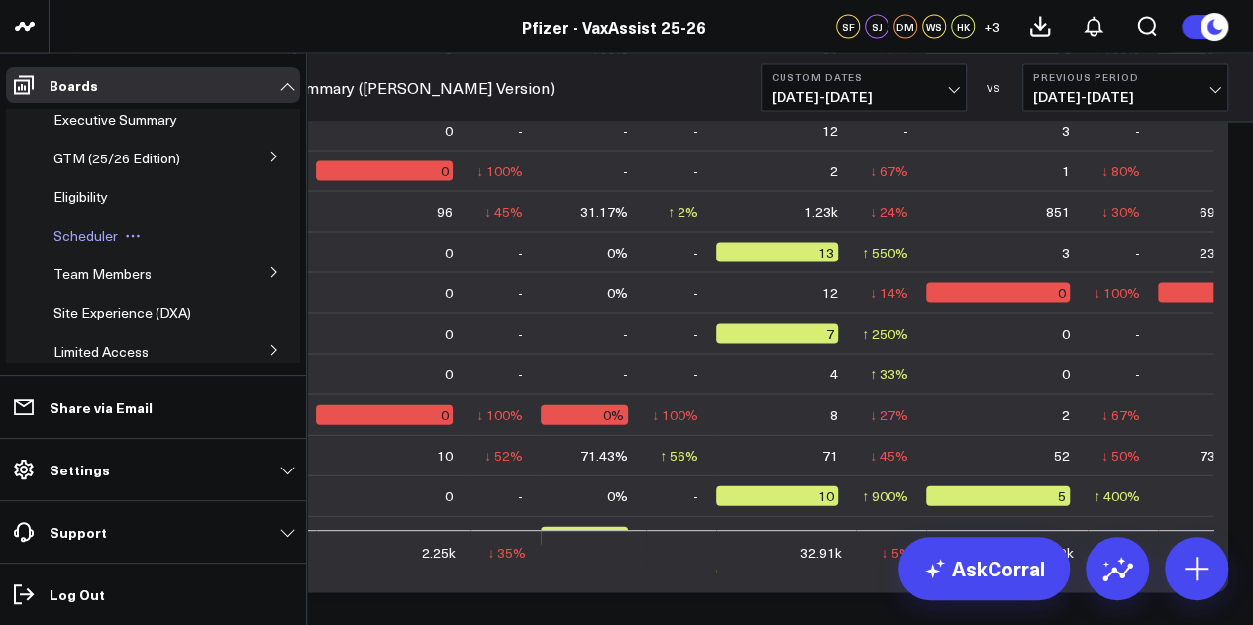
click at [93, 240] on span "Scheduler" at bounding box center [85, 235] width 64 height 19
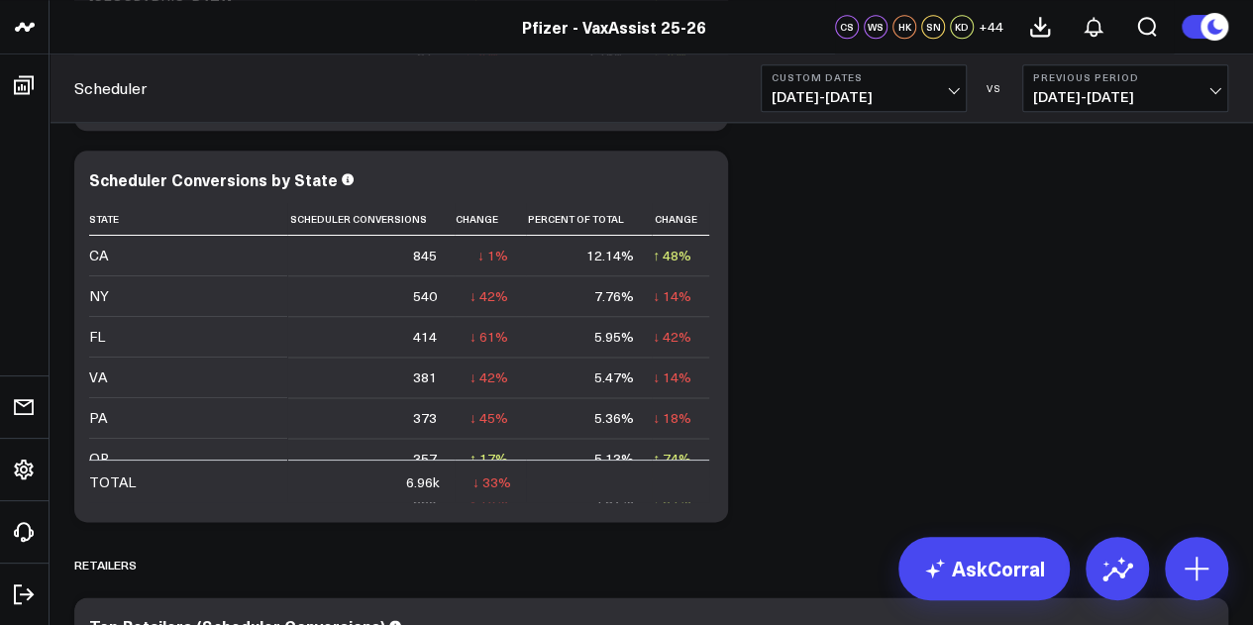
click at [1217, 318] on div "SCHEDULER Modify via AI Copy link to widget Ask support Remove Create linked co…" at bounding box center [651, 363] width 1174 height 10169
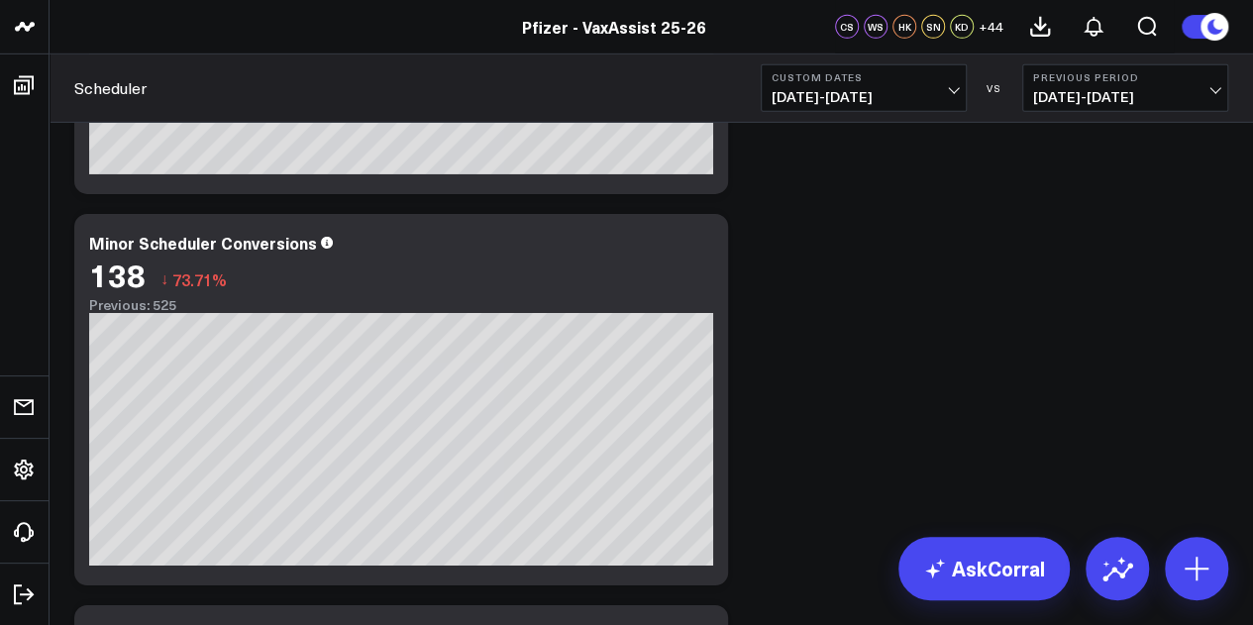
scroll to position [3220, 0]
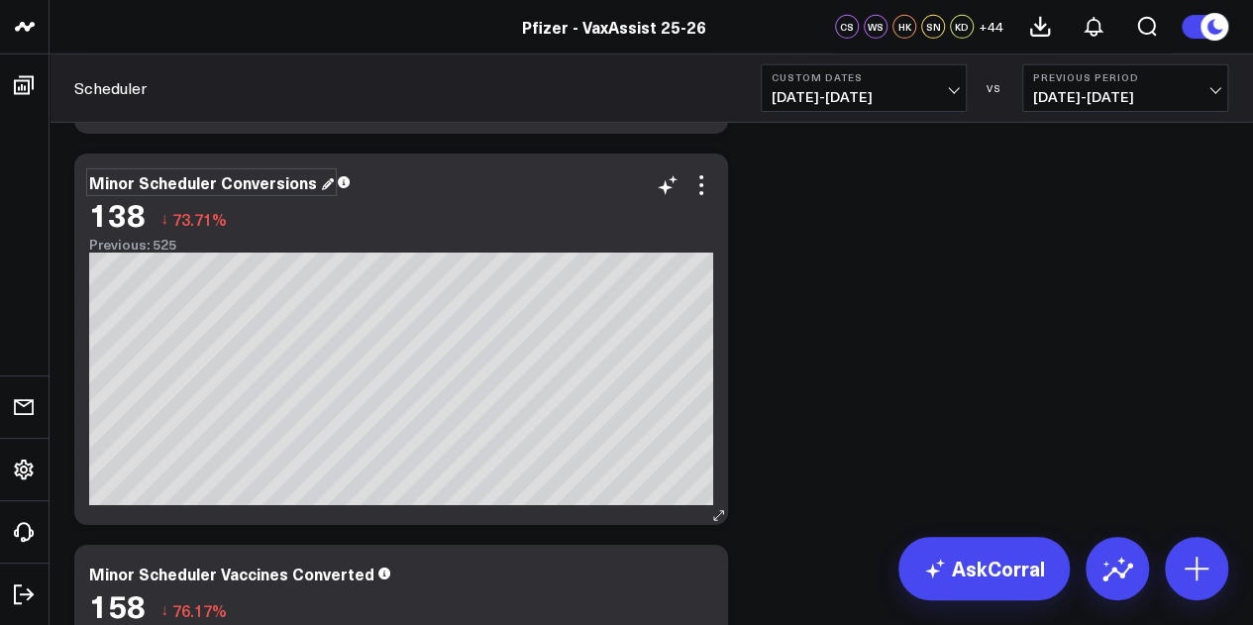
click at [93, 174] on div "Minor Scheduler Conversions" at bounding box center [211, 182] width 245 height 22
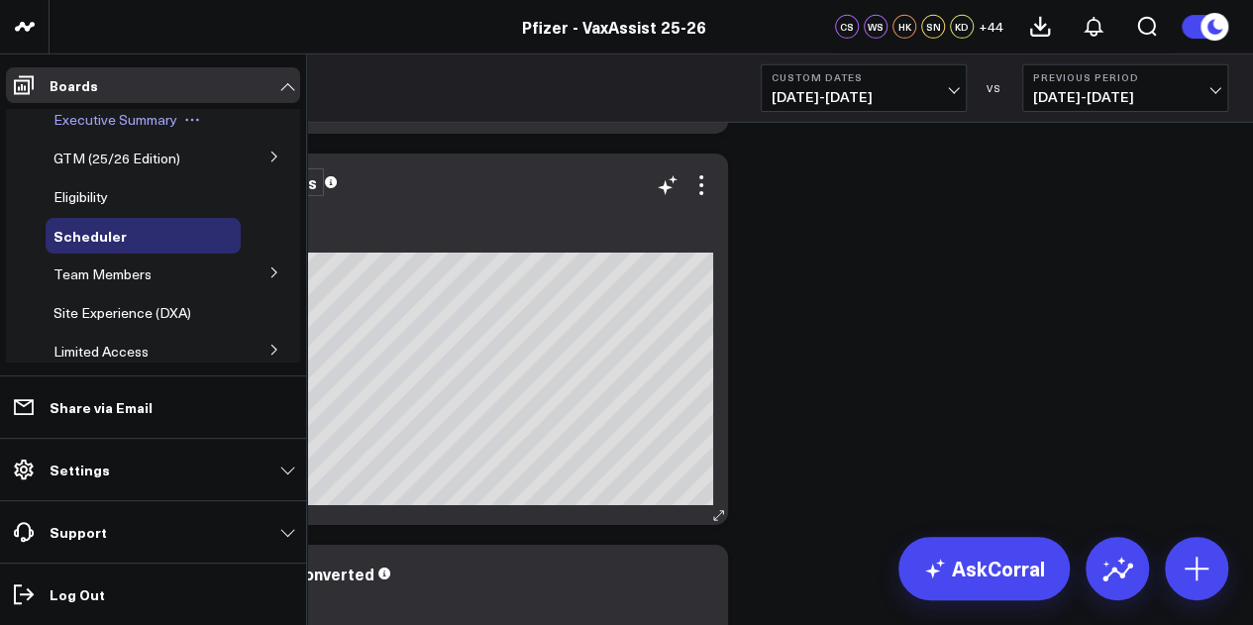
click at [121, 116] on span "Executive Summary" at bounding box center [115, 119] width 124 height 19
